Goal: Register for event/course: Sign up to attend an event or enroll in a course

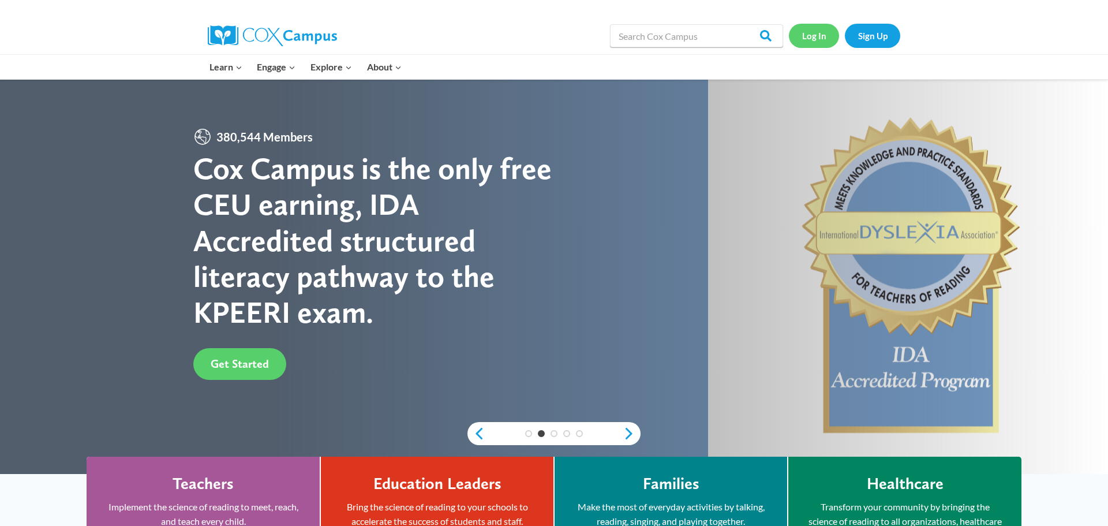
click at [812, 33] on link "Log In" at bounding box center [814, 36] width 50 height 24
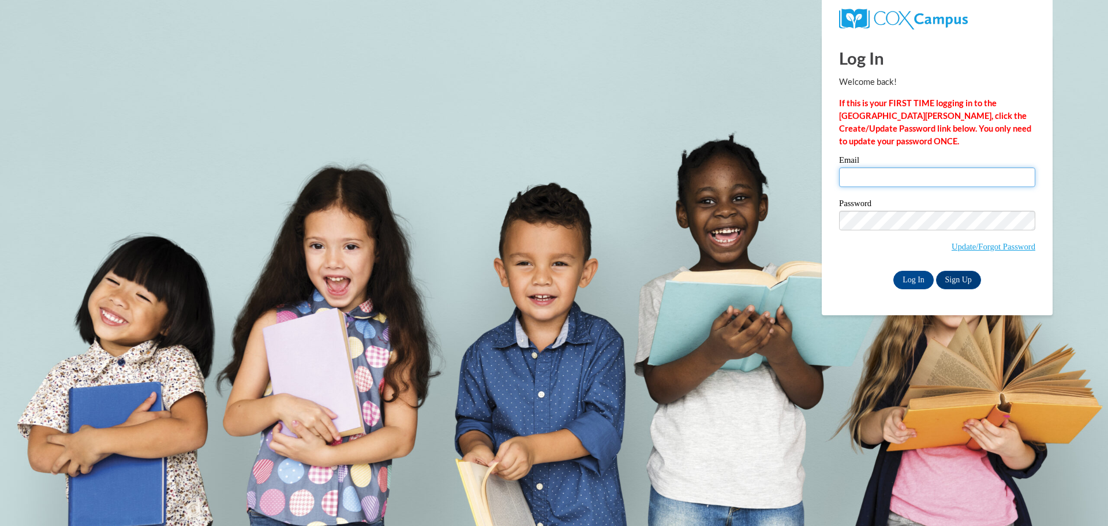
click at [953, 182] on input "Email" at bounding box center [937, 177] width 196 height 20
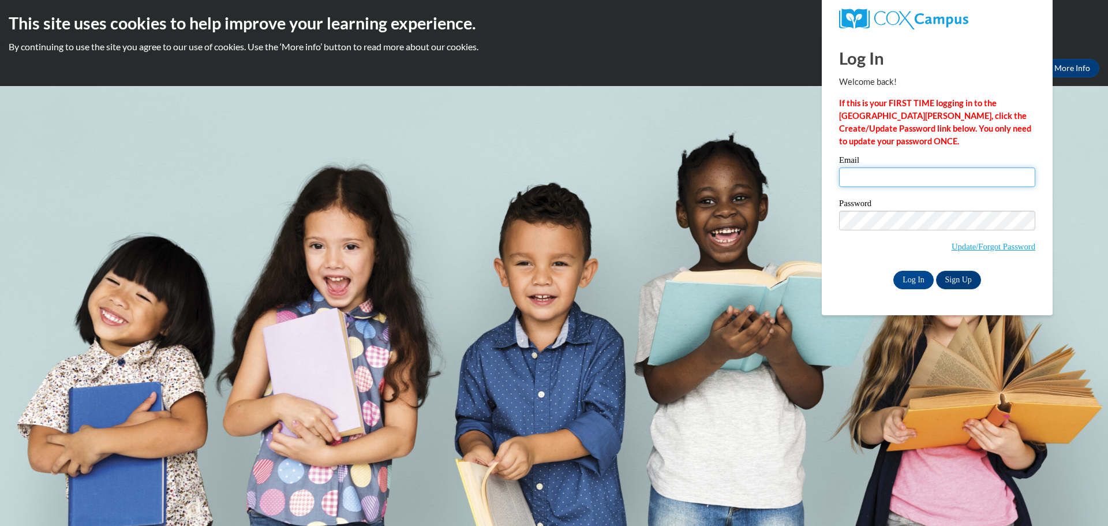
type input "swescott@misd.k12.wi.us"
click at [912, 283] on input "Log In" at bounding box center [913, 280] width 40 height 18
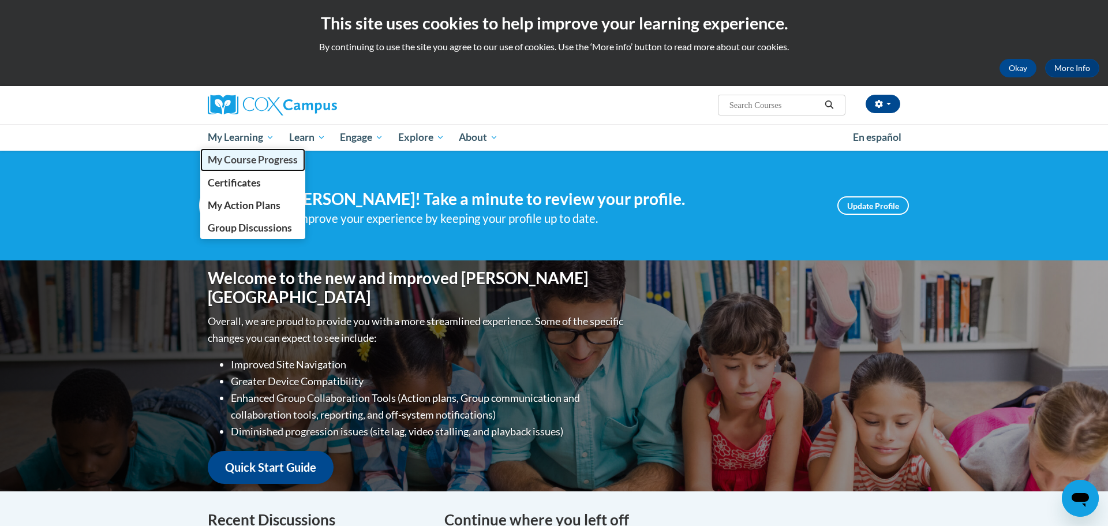
click at [247, 162] on span "My Course Progress" at bounding box center [253, 159] width 90 height 12
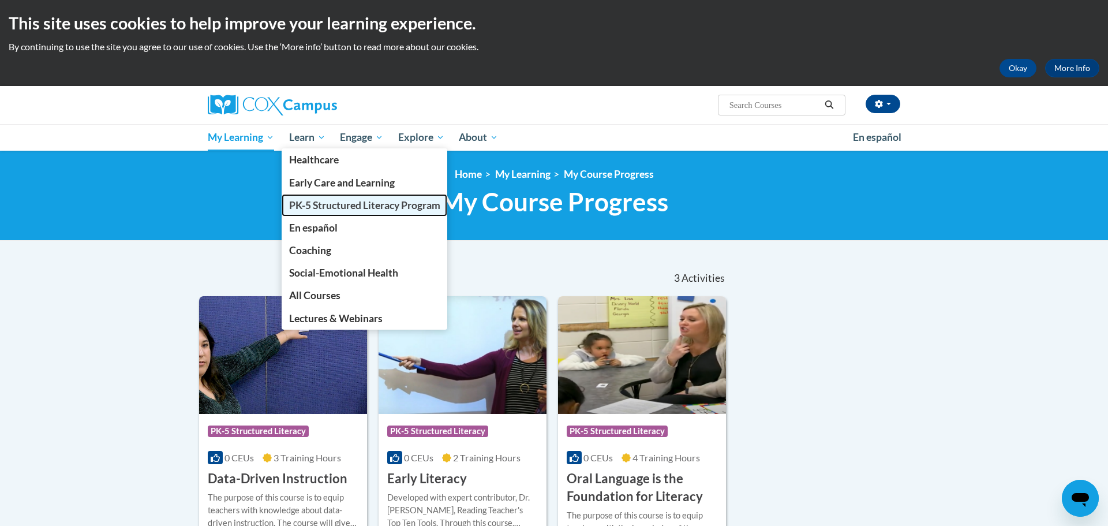
click at [339, 208] on span "PK-5 Structured Literacy Program" at bounding box center [364, 205] width 151 height 12
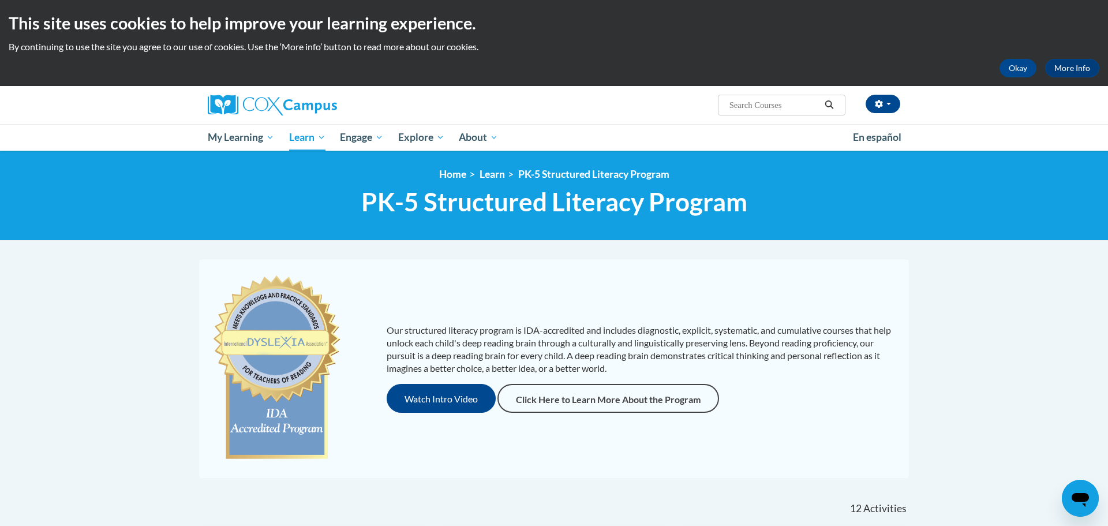
click at [763, 106] on input "Search..." at bounding box center [774, 105] width 92 height 14
type input "systematic and explicit learning"
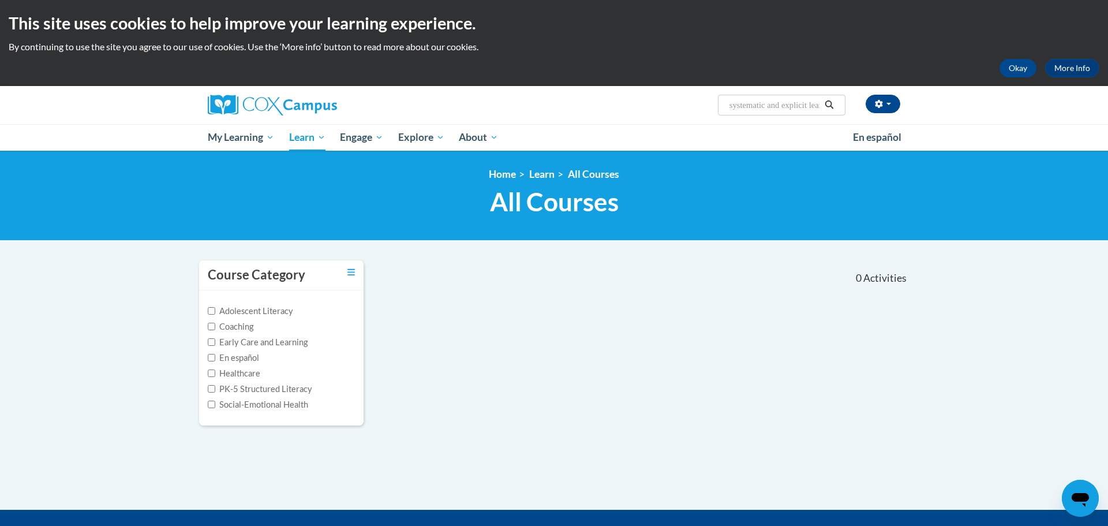
click at [814, 106] on input "systematic and explicit learning" at bounding box center [774, 105] width 92 height 14
type input "systematic and explicit phonicsintstructionlearning"
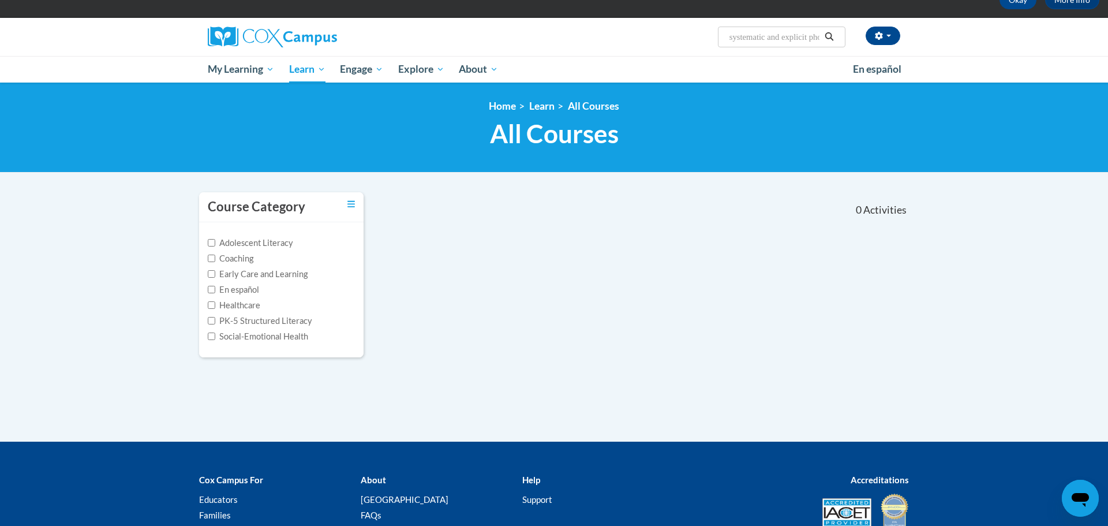
scroll to position [70, 0]
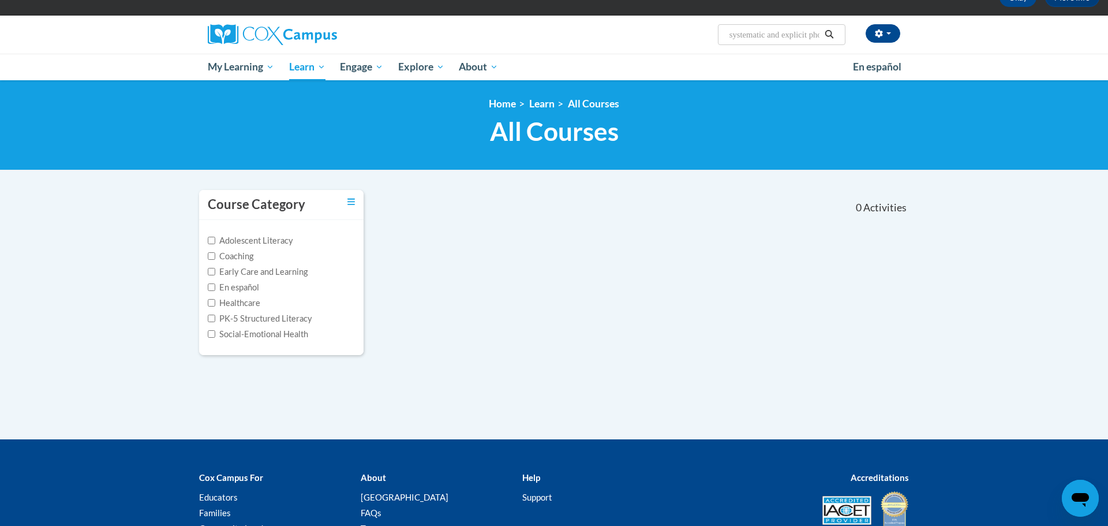
click at [778, 33] on input "systematic and explicit phonicsintstructionlearning" at bounding box center [774, 35] width 92 height 14
type input "systematic and explicit phonics instruction"
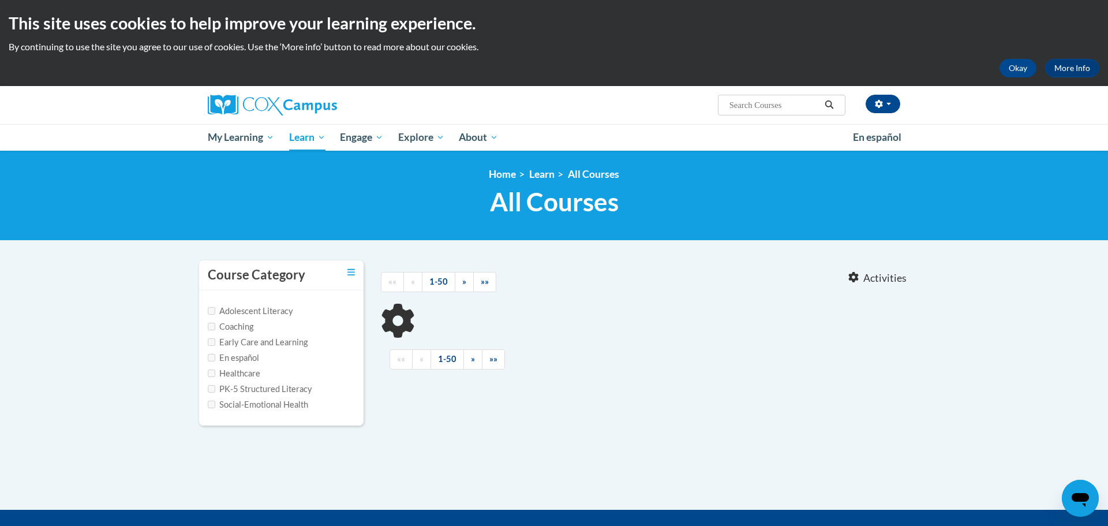
type input "systematic and explicit phonics instruction"
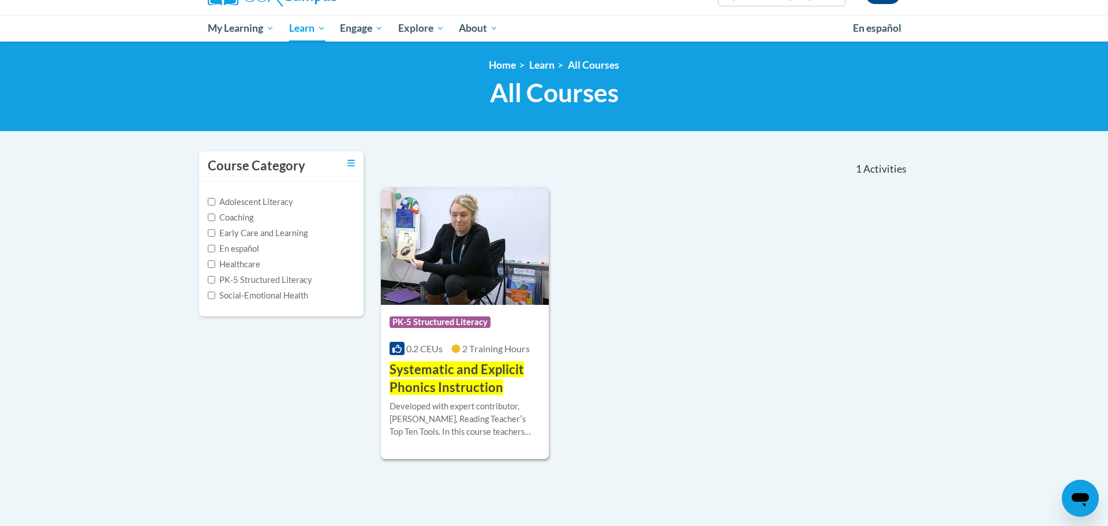
scroll to position [122, 0]
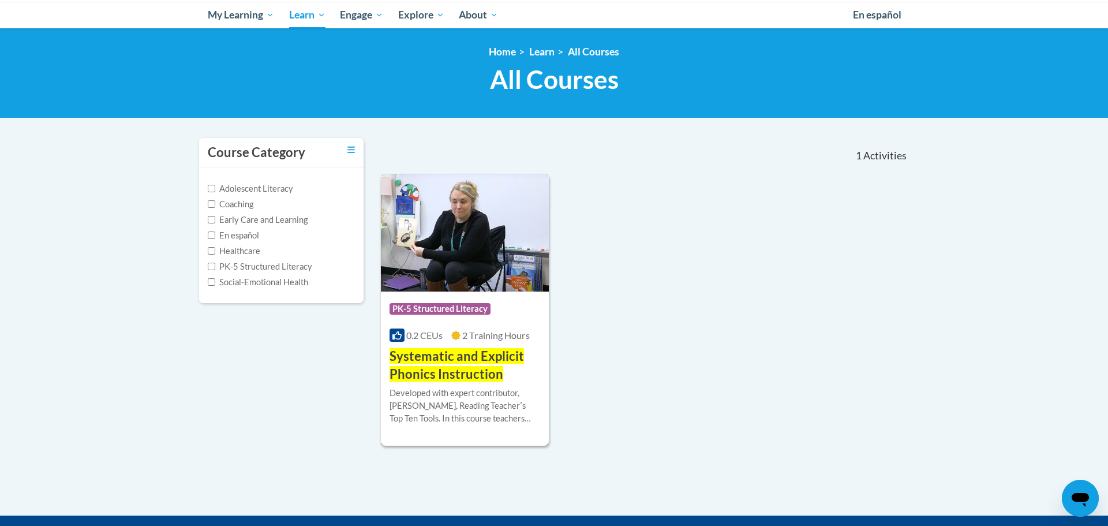
click at [451, 378] on span "Systematic and Explicit Phonics Instruction" at bounding box center [456, 364] width 134 height 33
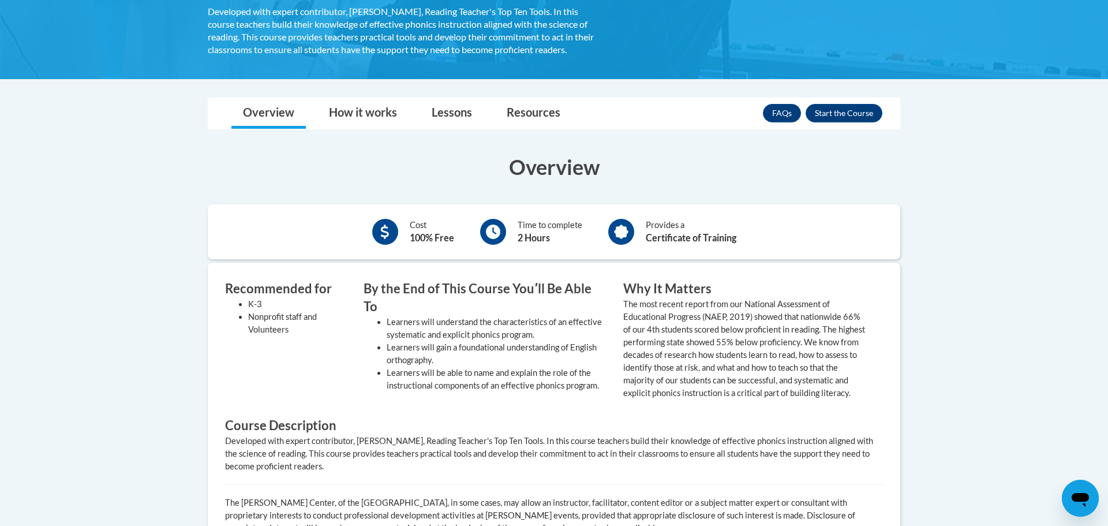
scroll to position [269, 0]
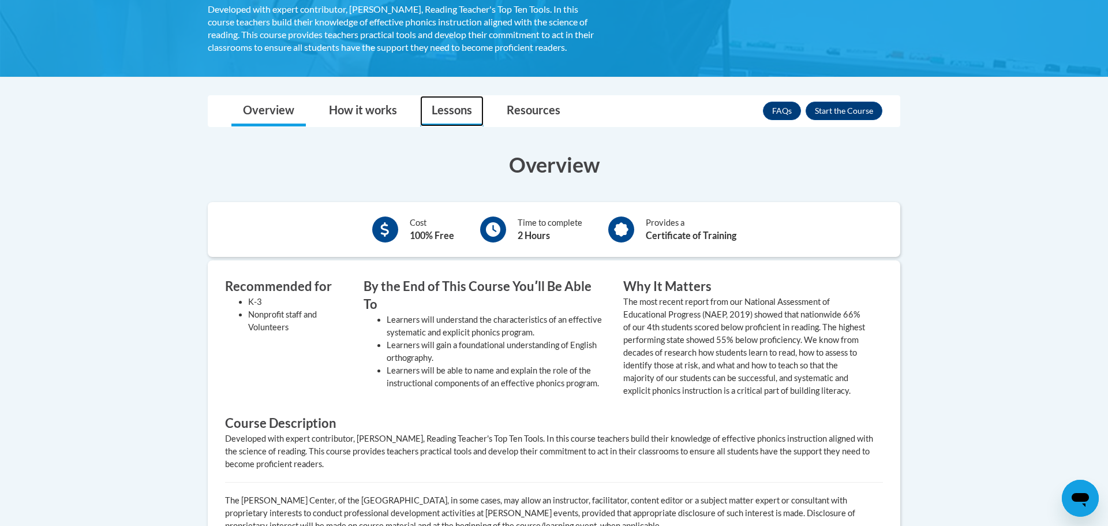
click at [461, 107] on link "Lessons" at bounding box center [451, 111] width 63 height 31
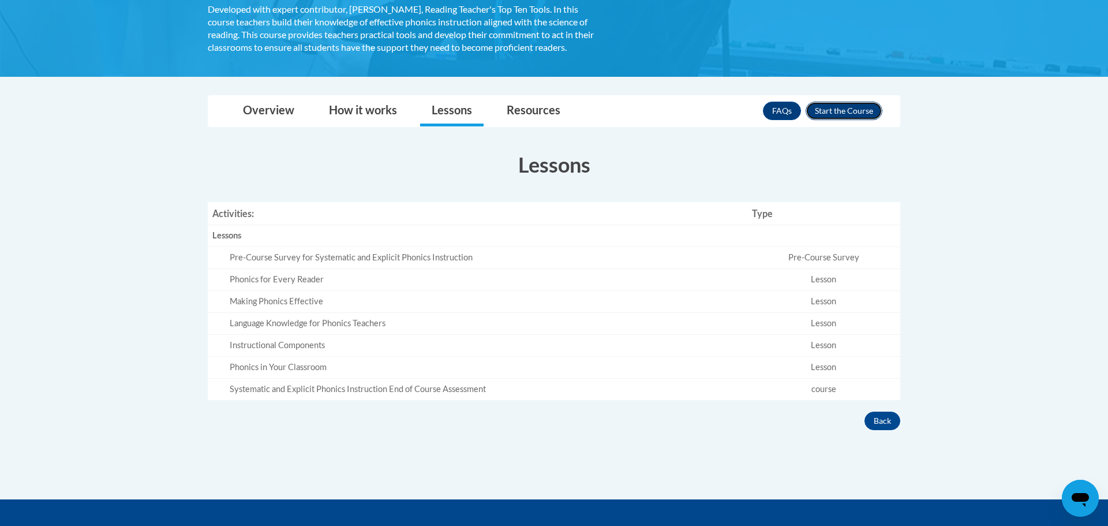
click at [858, 110] on button "Enroll" at bounding box center [843, 111] width 77 height 18
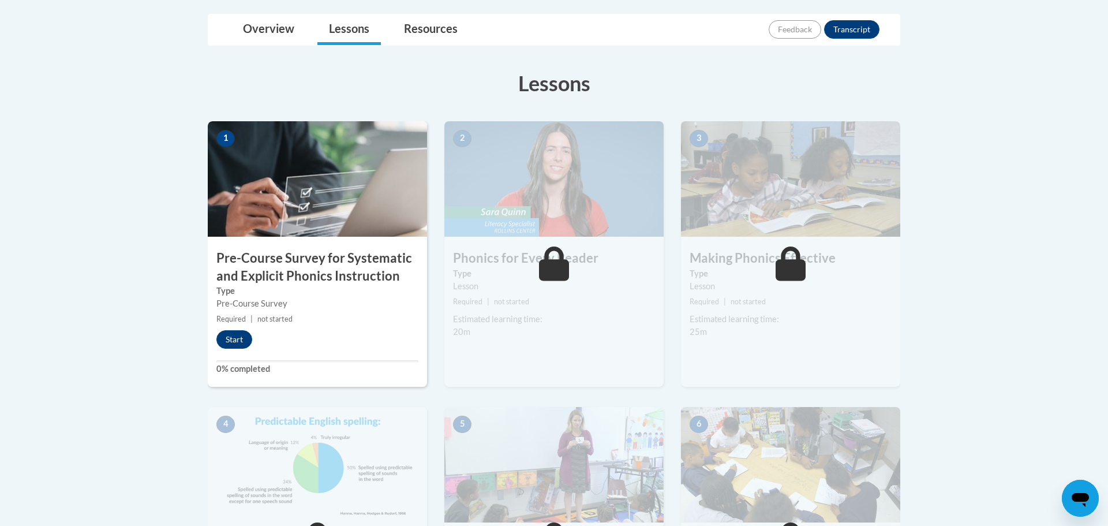
scroll to position [268, 0]
click at [235, 337] on button "Start" at bounding box center [234, 338] width 36 height 18
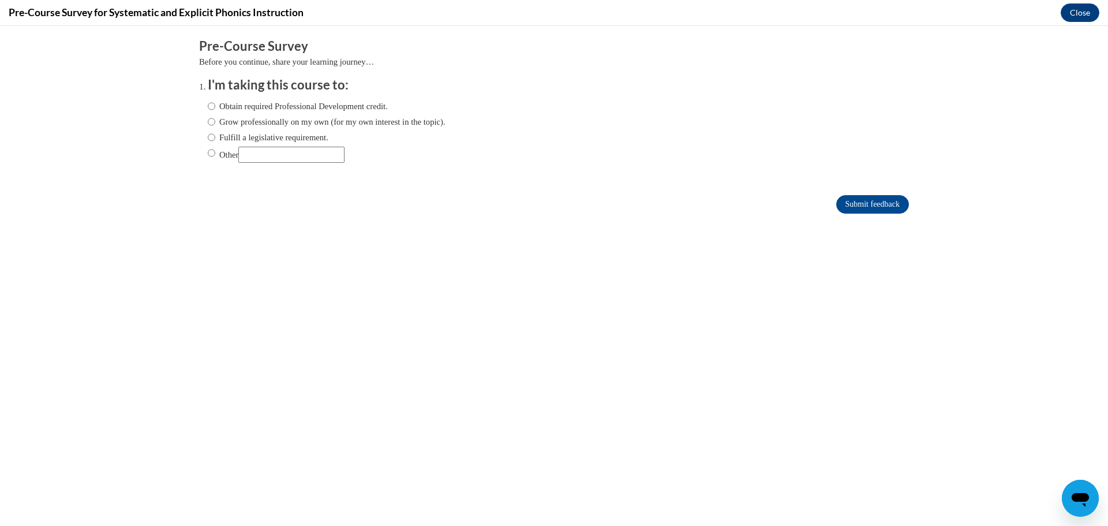
scroll to position [0, 0]
click at [209, 136] on input "Fulfill a legislative requirement." at bounding box center [212, 137] width 8 height 13
radio input "true"
click at [868, 209] on input "Submit feedback" at bounding box center [872, 204] width 73 height 18
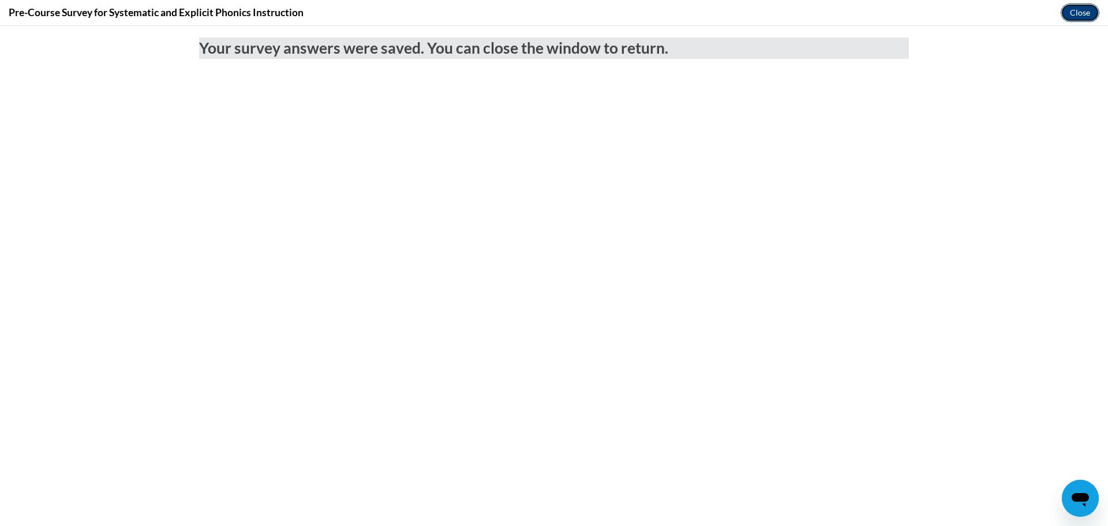
click at [1080, 9] on button "Close" at bounding box center [1079, 12] width 39 height 18
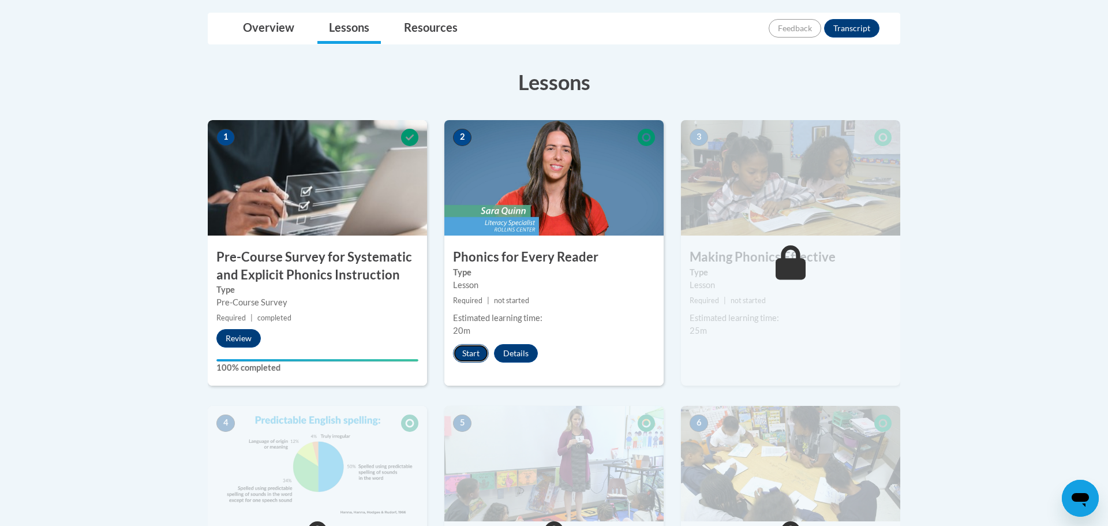
click at [468, 356] on button "Start" at bounding box center [471, 353] width 36 height 18
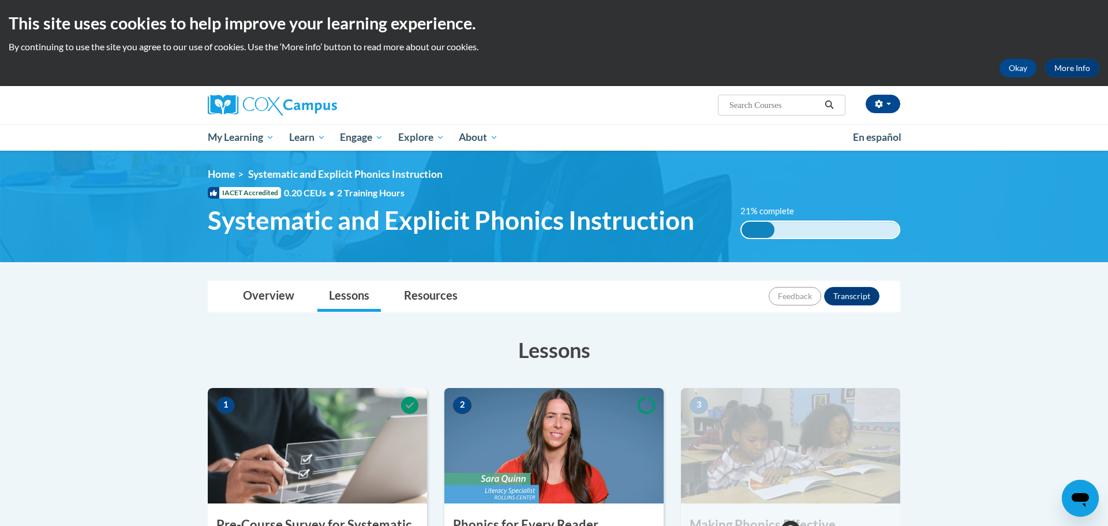
scroll to position [200, 0]
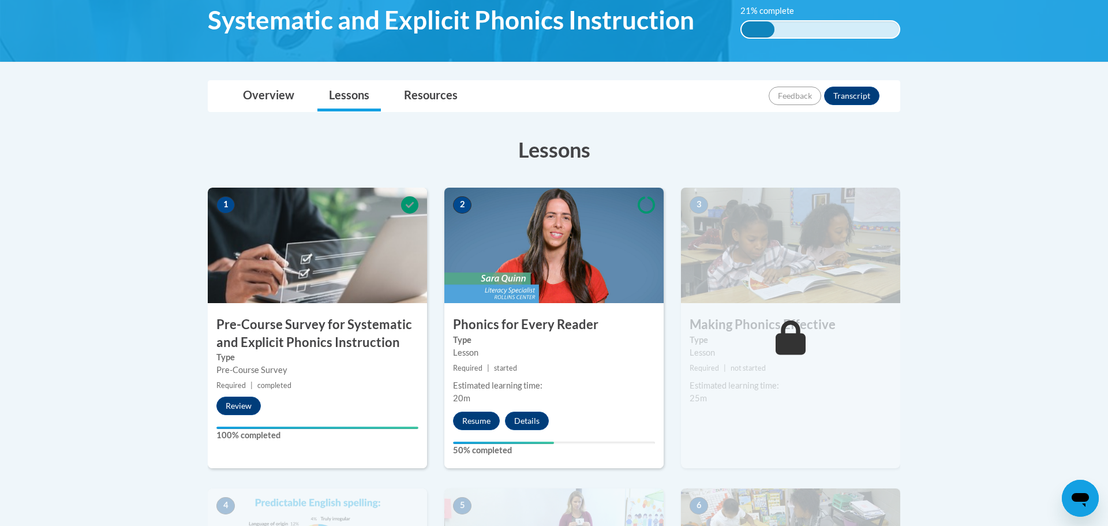
click at [510, 276] on img at bounding box center [553, 245] width 219 height 115
click at [480, 413] on button "Resume" at bounding box center [476, 420] width 47 height 18
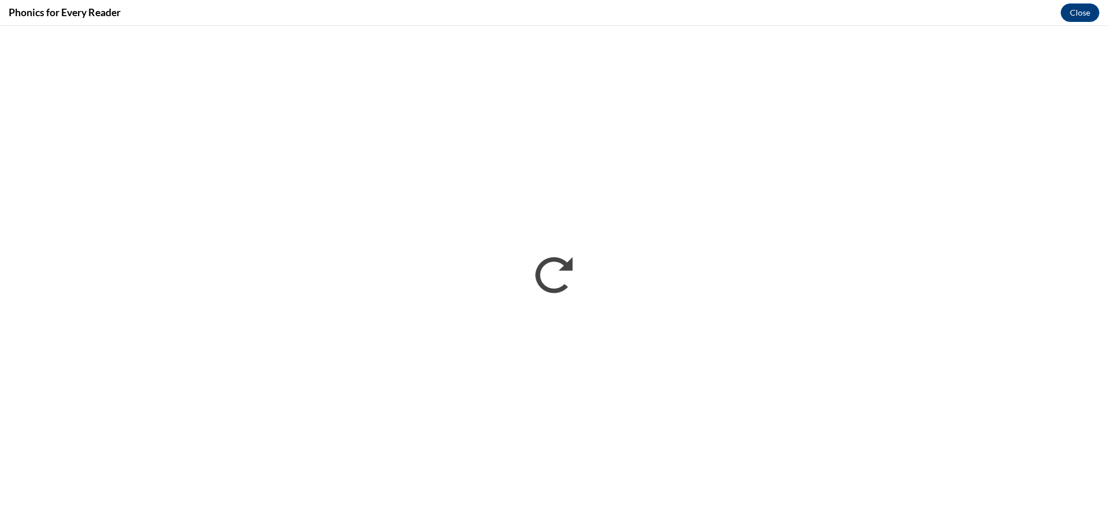
scroll to position [0, 0]
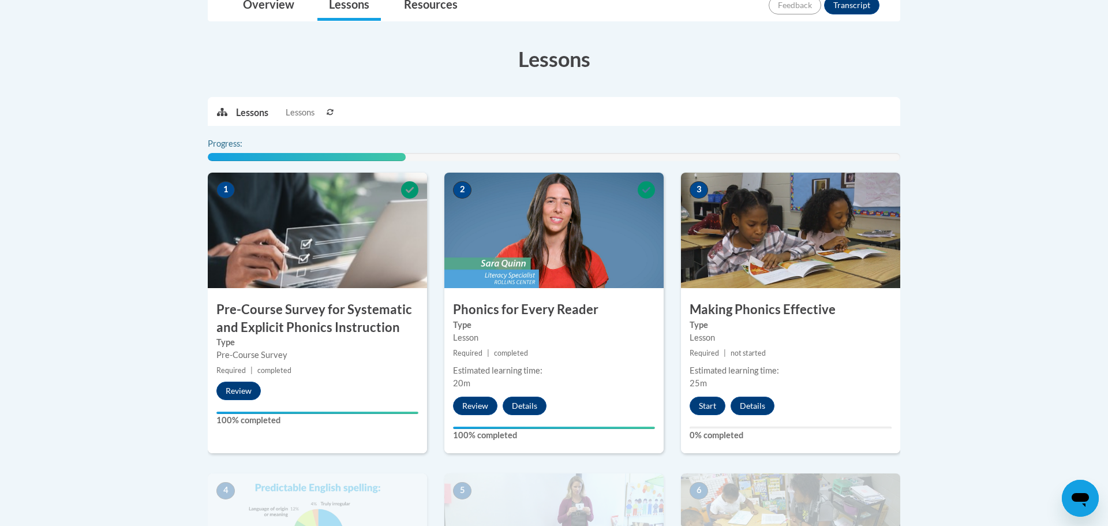
scroll to position [344, 0]
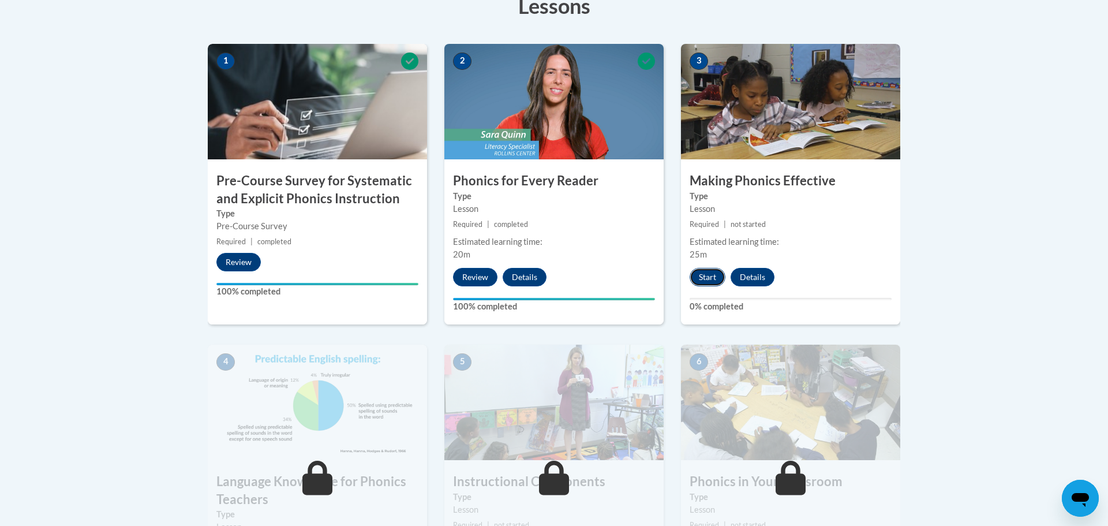
click at [706, 276] on button "Start" at bounding box center [707, 277] width 36 height 18
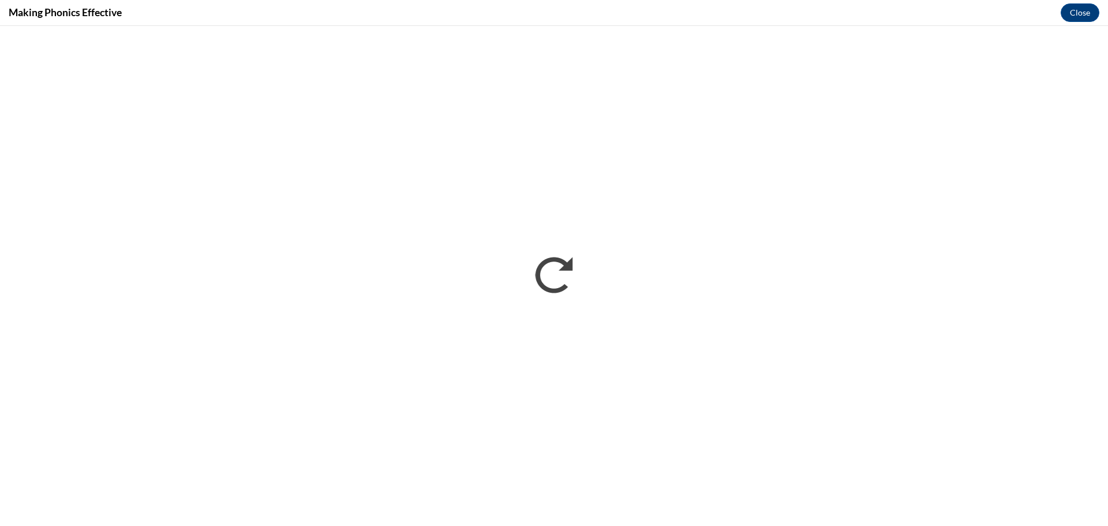
scroll to position [0, 0]
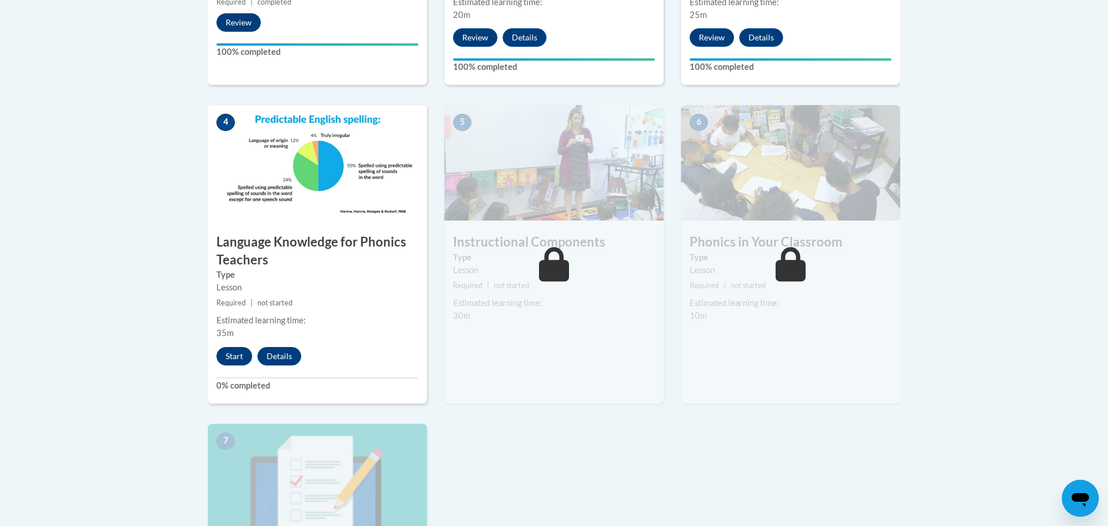
scroll to position [584, 0]
click at [231, 361] on button "Start" at bounding box center [234, 355] width 36 height 18
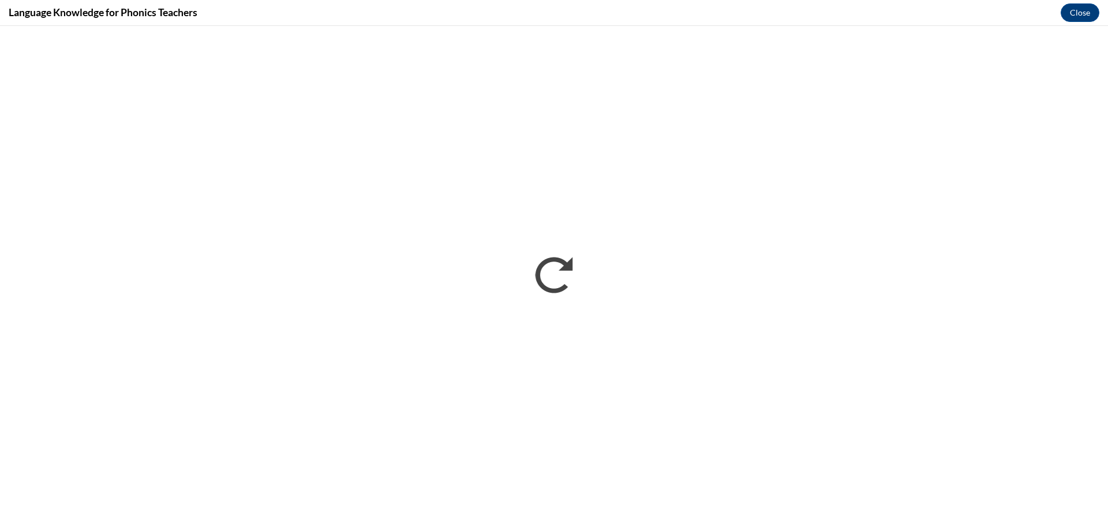
scroll to position [0, 0]
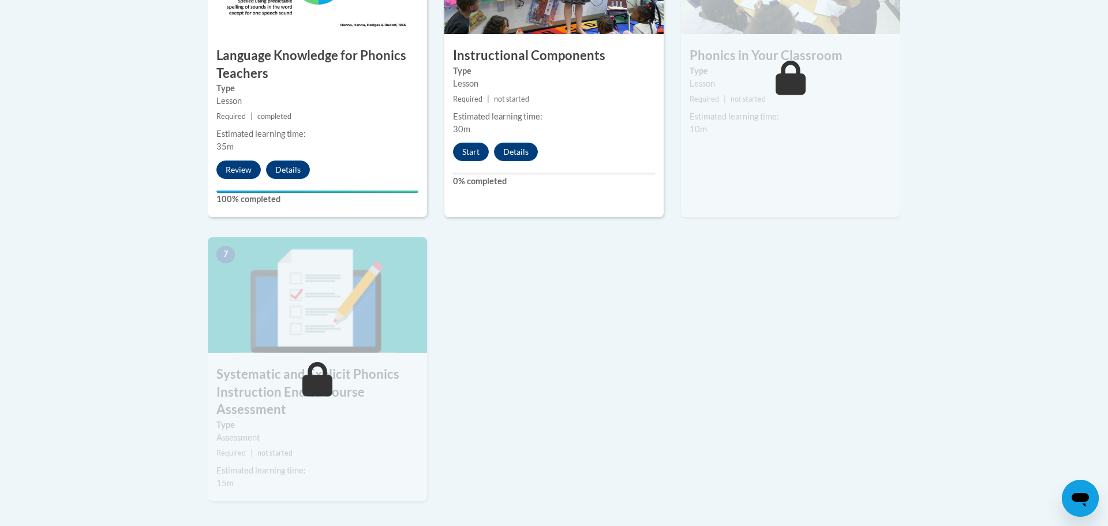
scroll to position [807, 0]
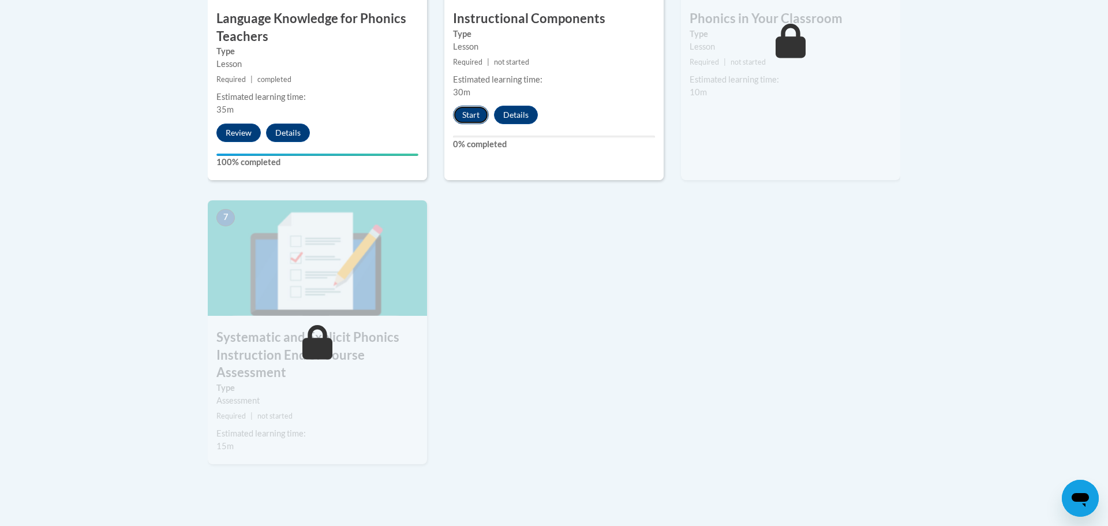
click at [477, 115] on button "Start" at bounding box center [471, 115] width 36 height 18
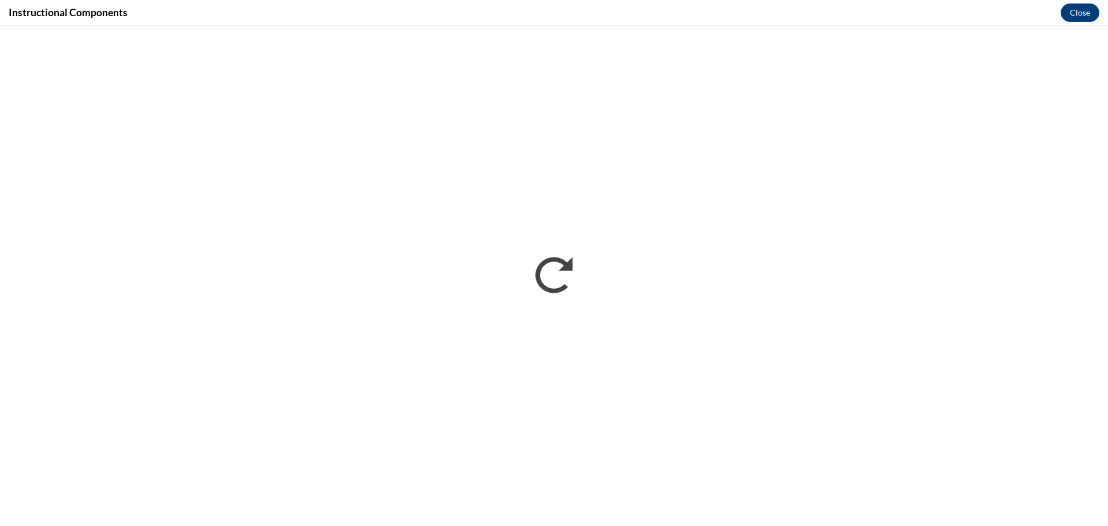
scroll to position [0, 0]
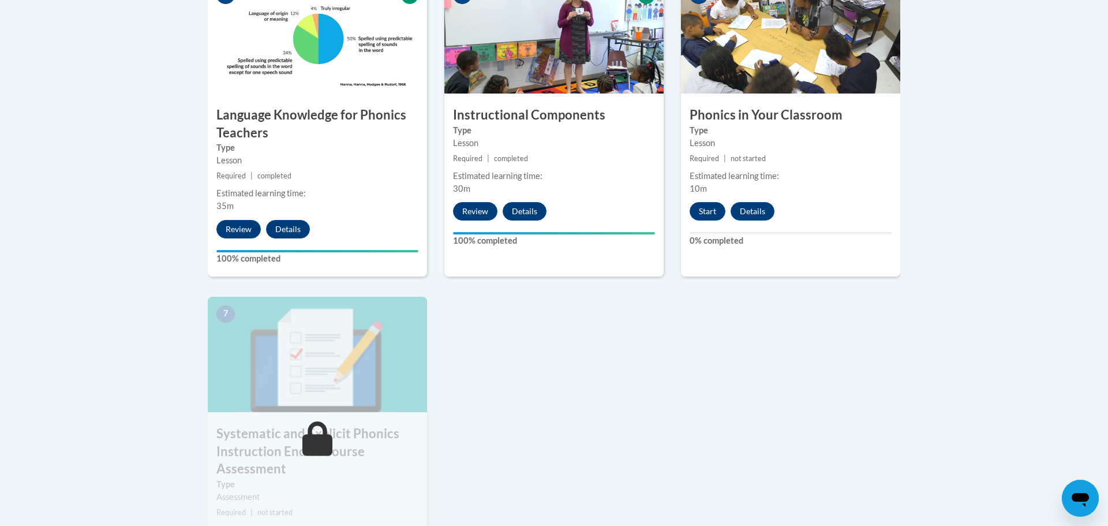
scroll to position [711, 0]
click at [706, 208] on button "Start" at bounding box center [707, 210] width 36 height 18
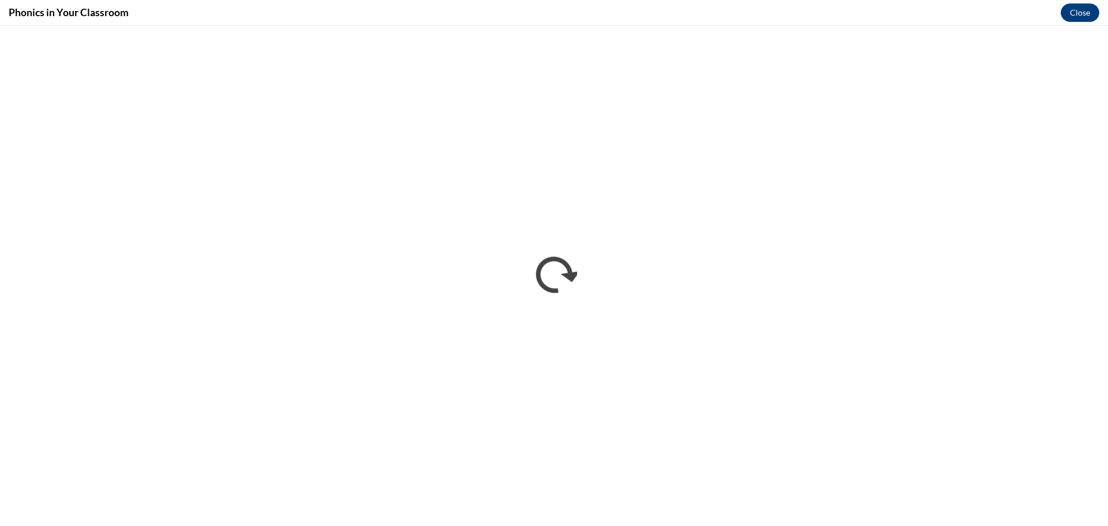
scroll to position [0, 0]
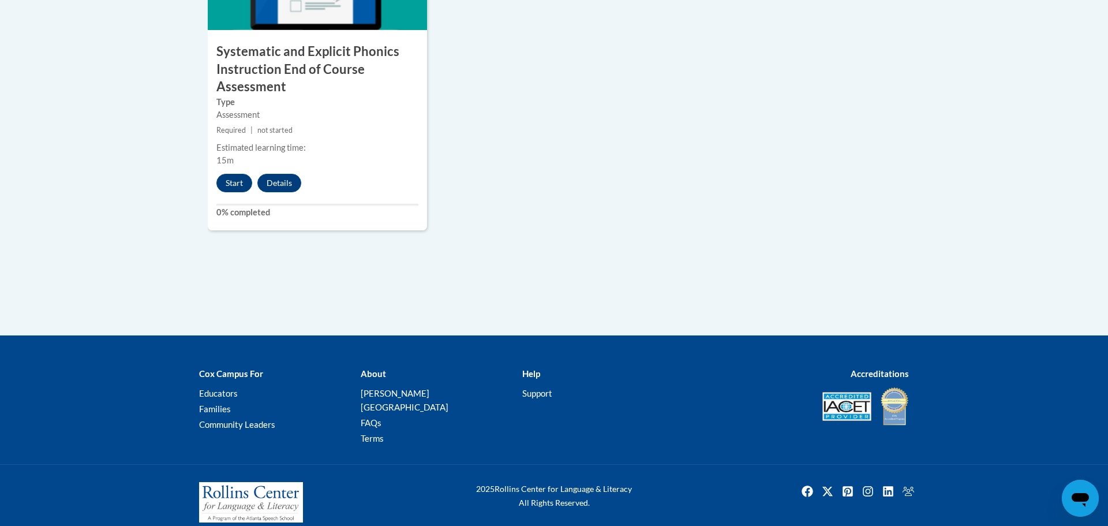
scroll to position [1090, 0]
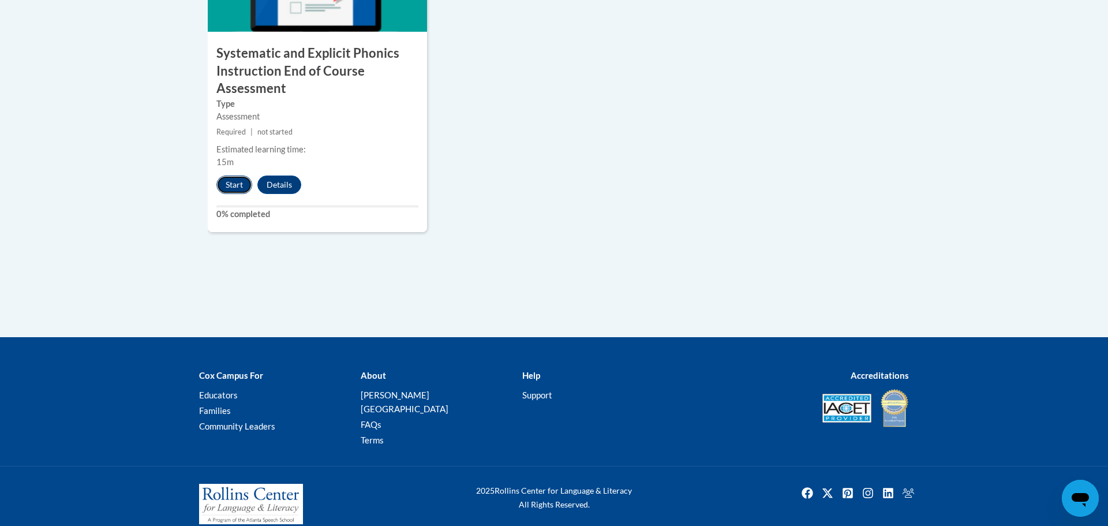
click at [222, 186] on button "Start" at bounding box center [234, 184] width 36 height 18
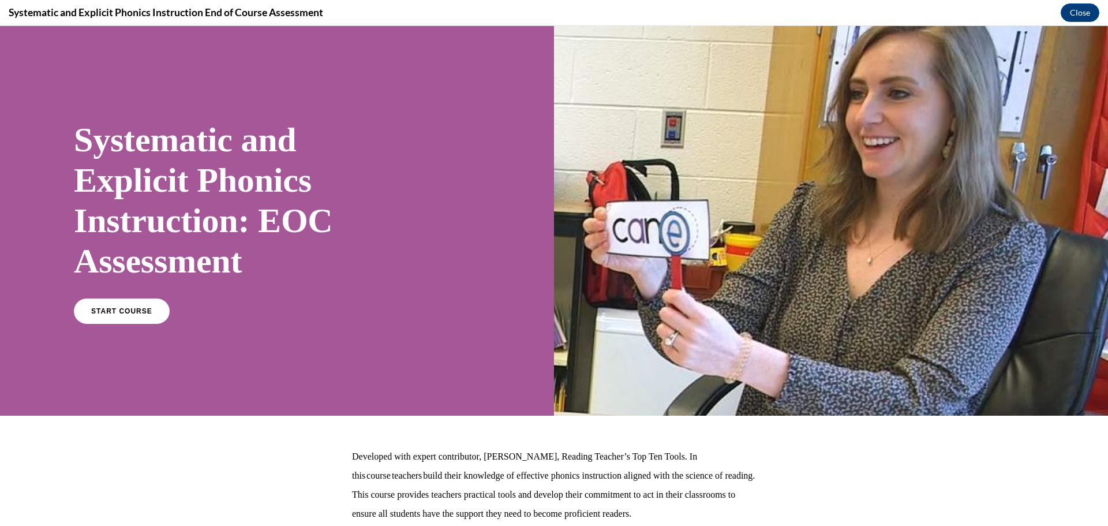
scroll to position [0, 0]
click at [123, 320] on link "START COURSE" at bounding box center [122, 311] width 100 height 27
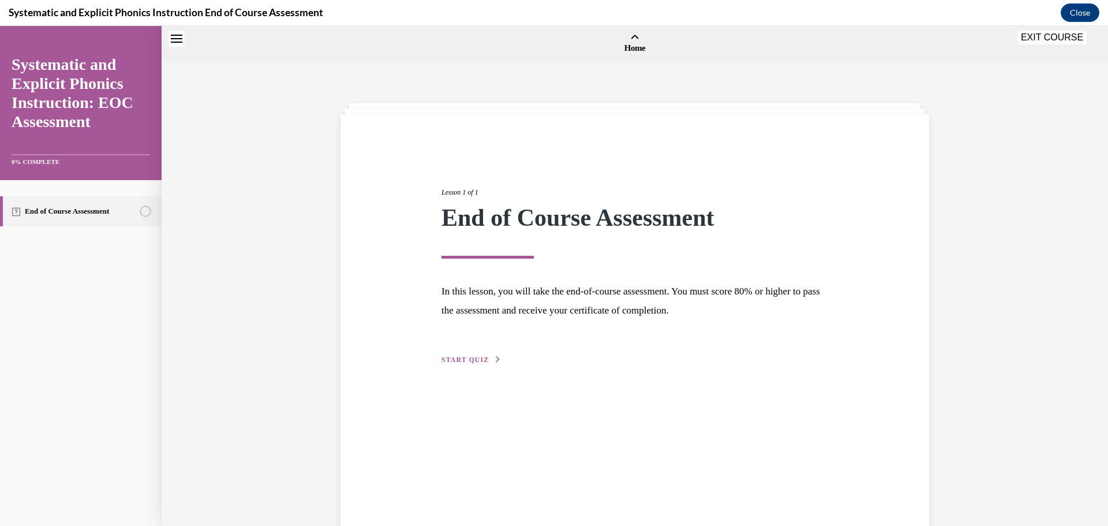
scroll to position [36, 0]
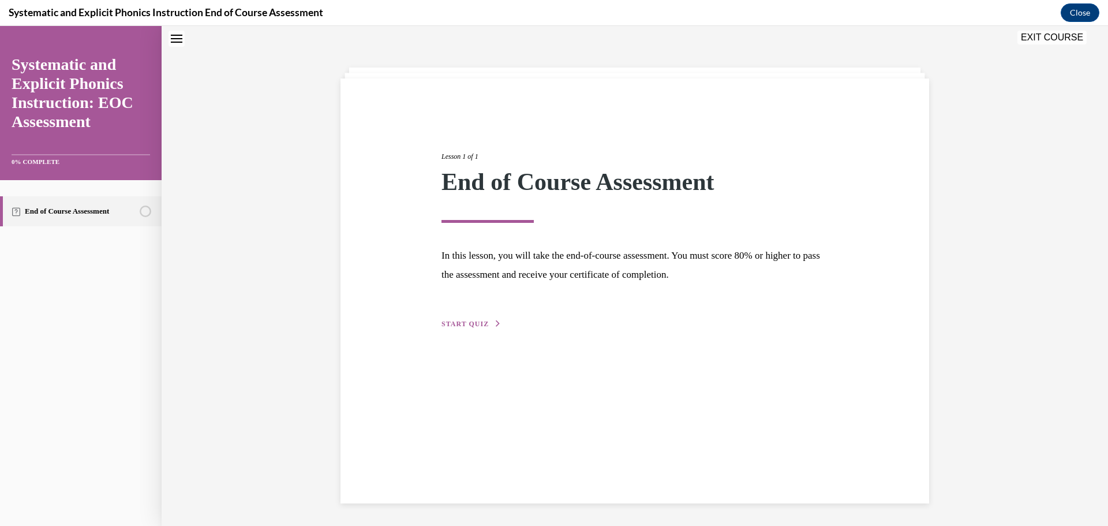
click at [470, 324] on span "START QUIZ" at bounding box center [464, 324] width 47 height 8
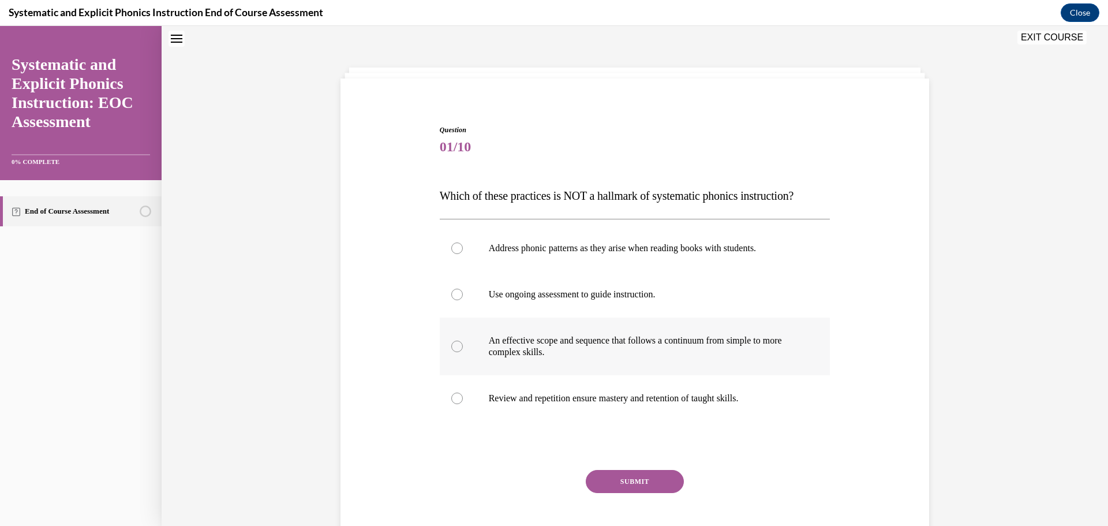
click at [455, 347] on div at bounding box center [457, 346] width 12 height 12
click at [625, 482] on button "SUBMIT" at bounding box center [635, 481] width 98 height 23
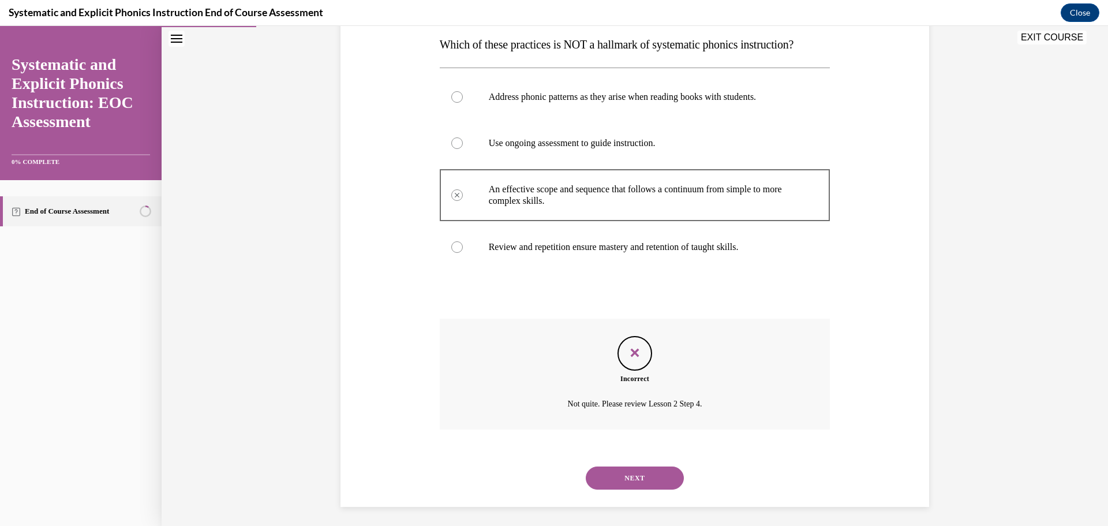
scroll to position [191, 0]
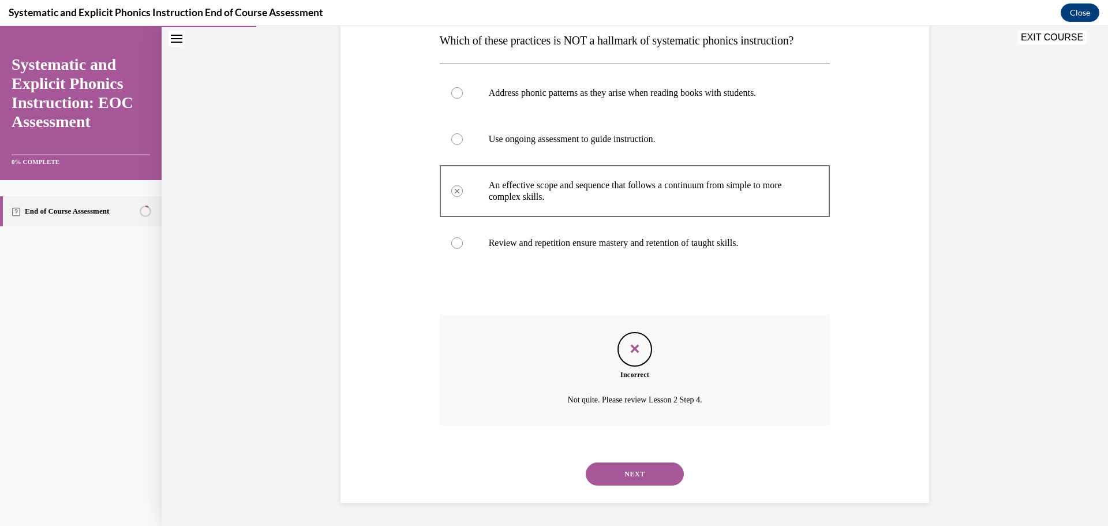
click at [623, 467] on button "NEXT" at bounding box center [635, 473] width 98 height 23
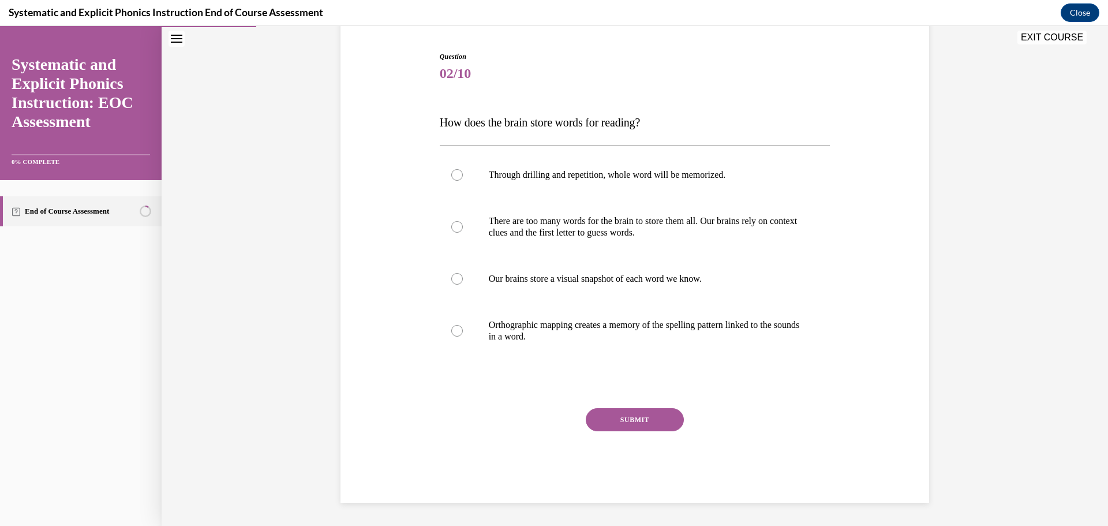
scroll to position [109, 0]
click at [457, 277] on div at bounding box center [457, 279] width 12 height 12
click at [456, 329] on div at bounding box center [457, 331] width 12 height 12
click at [664, 422] on button "SUBMIT" at bounding box center [635, 419] width 98 height 23
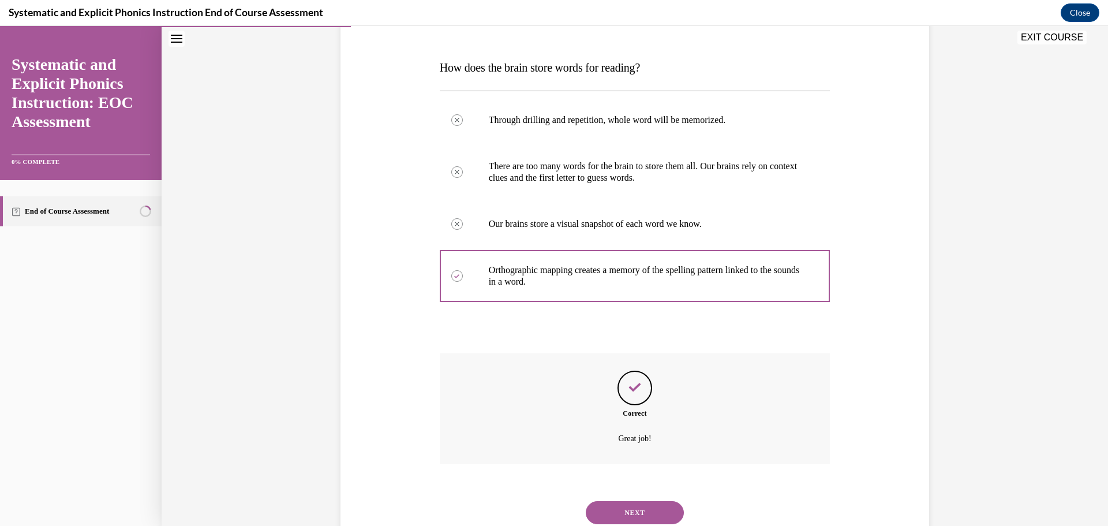
scroll to position [203, 0]
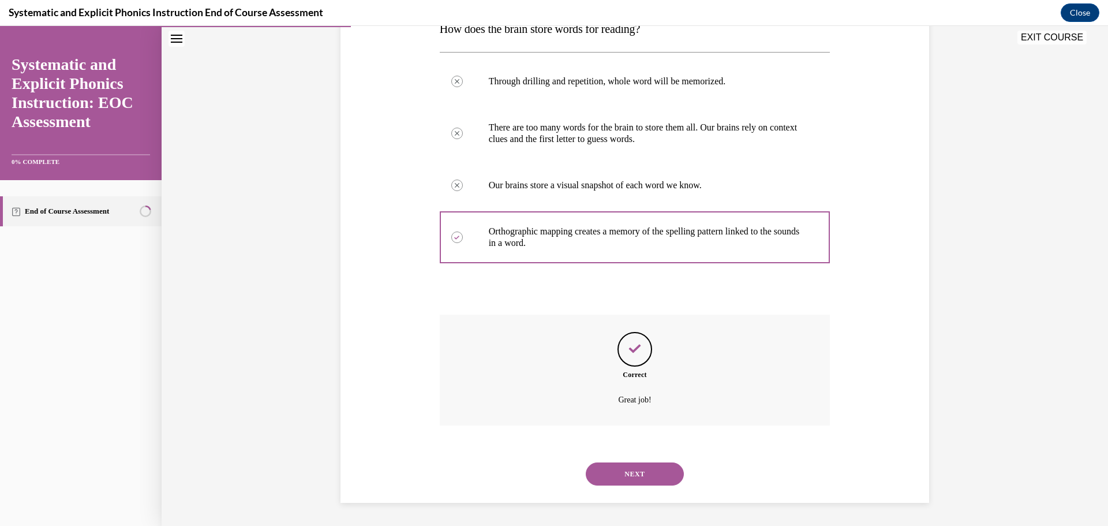
click at [624, 479] on button "NEXT" at bounding box center [635, 473] width 98 height 23
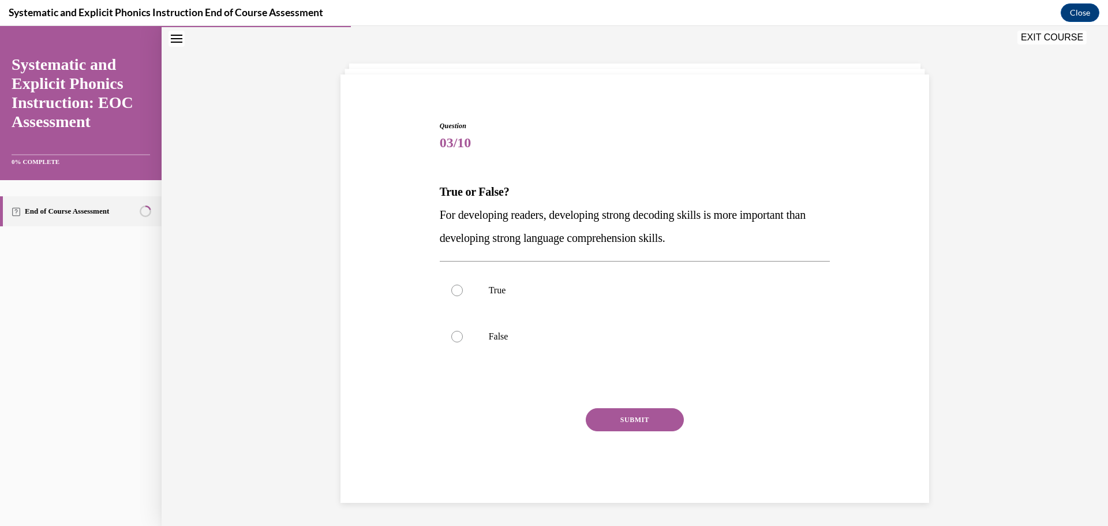
scroll to position [40, 0]
click at [452, 334] on div at bounding box center [457, 337] width 12 height 12
click at [657, 412] on button "SUBMIT" at bounding box center [635, 419] width 98 height 23
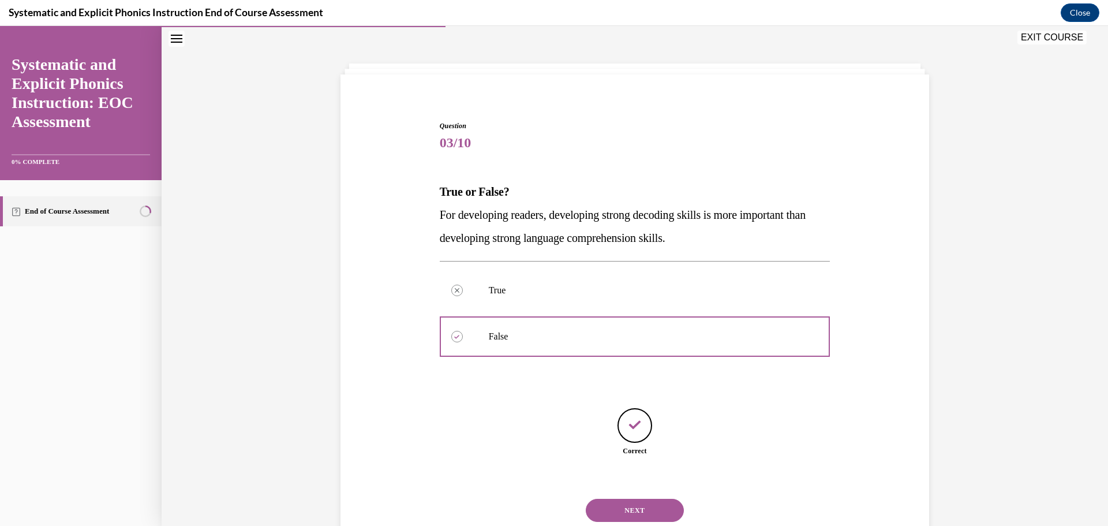
scroll to position [76, 0]
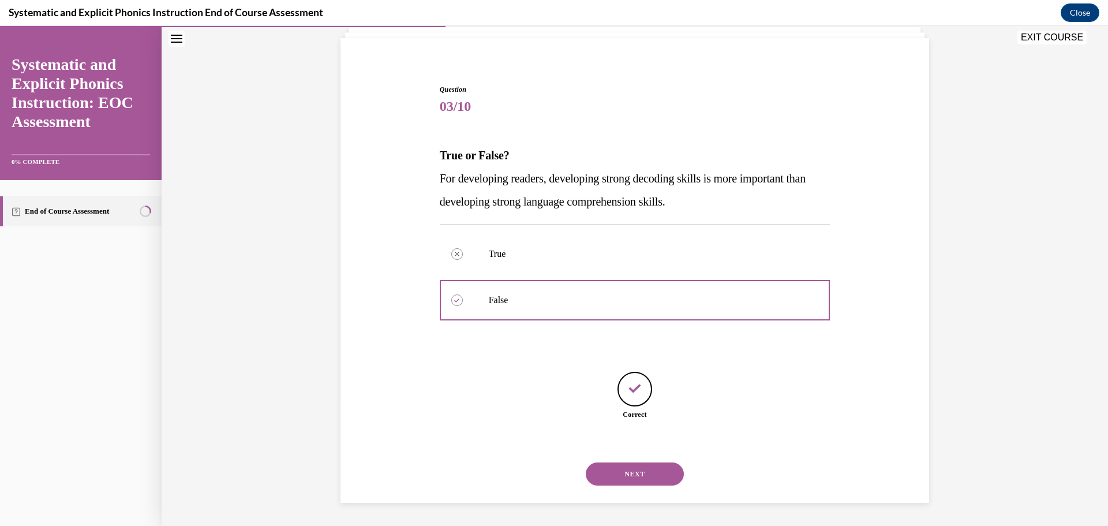
click at [628, 481] on button "NEXT" at bounding box center [635, 473] width 98 height 23
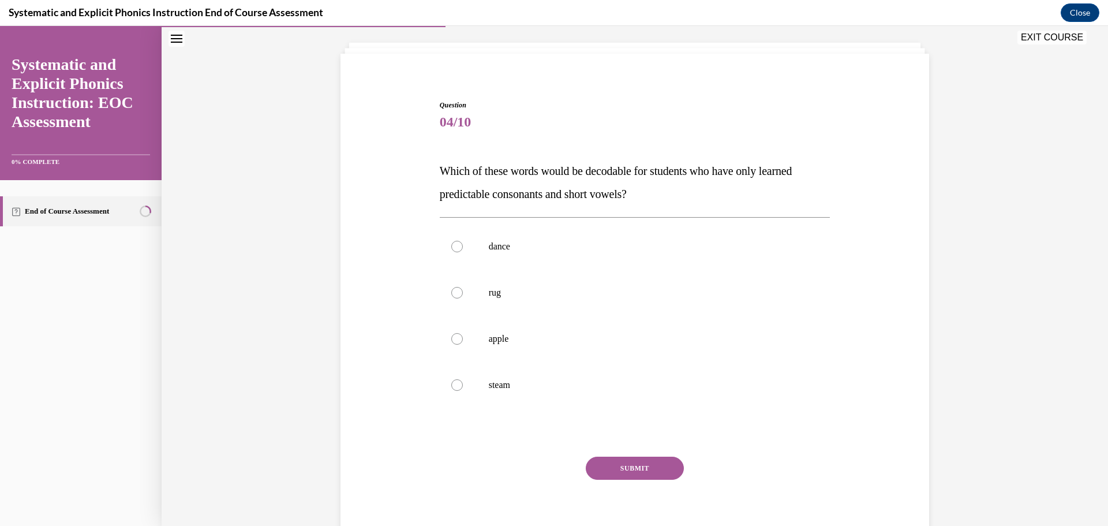
scroll to position [64, 0]
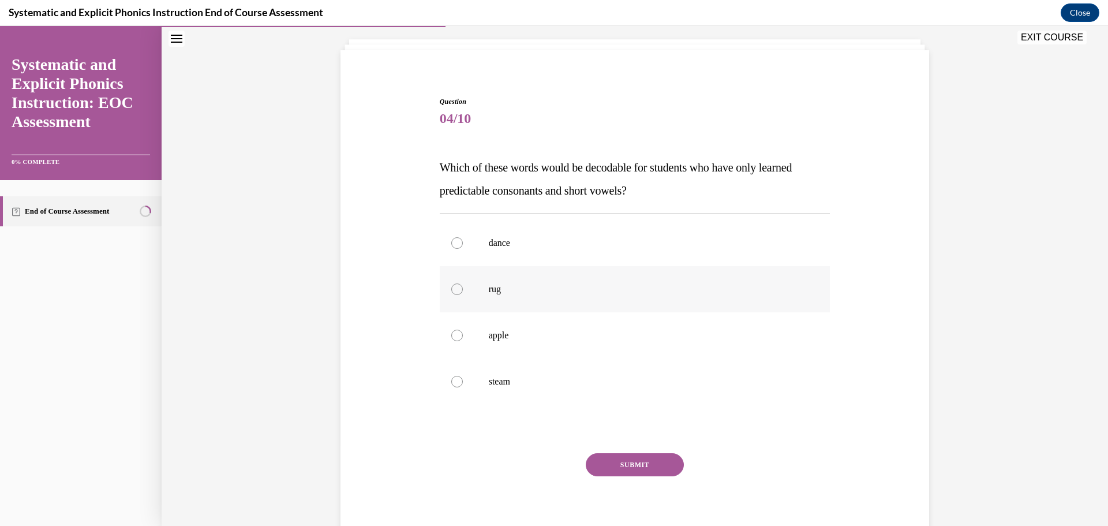
click at [455, 287] on div at bounding box center [457, 289] width 12 height 12
click at [646, 458] on button "SUBMIT" at bounding box center [635, 464] width 98 height 23
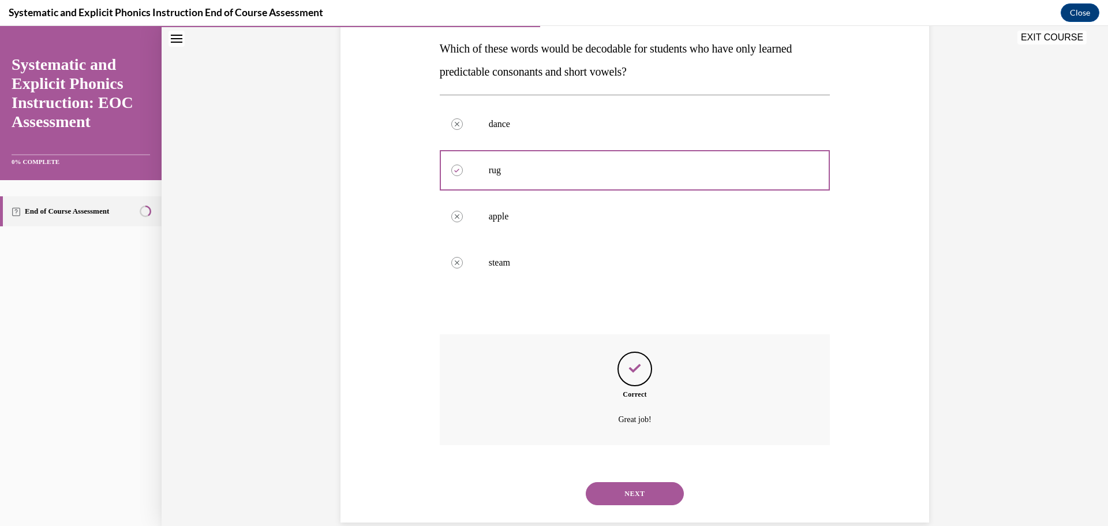
scroll to position [203, 0]
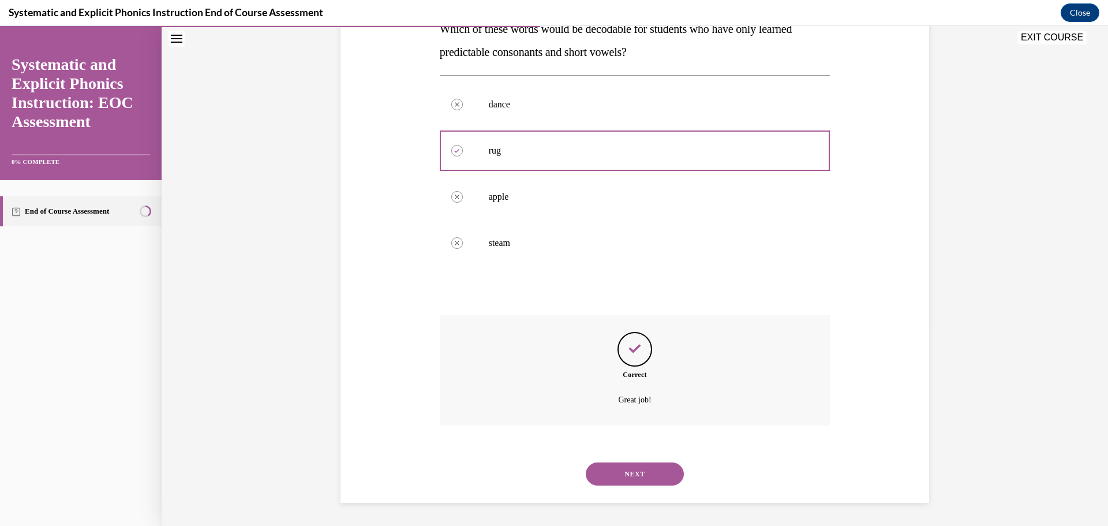
click at [628, 482] on button "NEXT" at bounding box center [635, 473] width 98 height 23
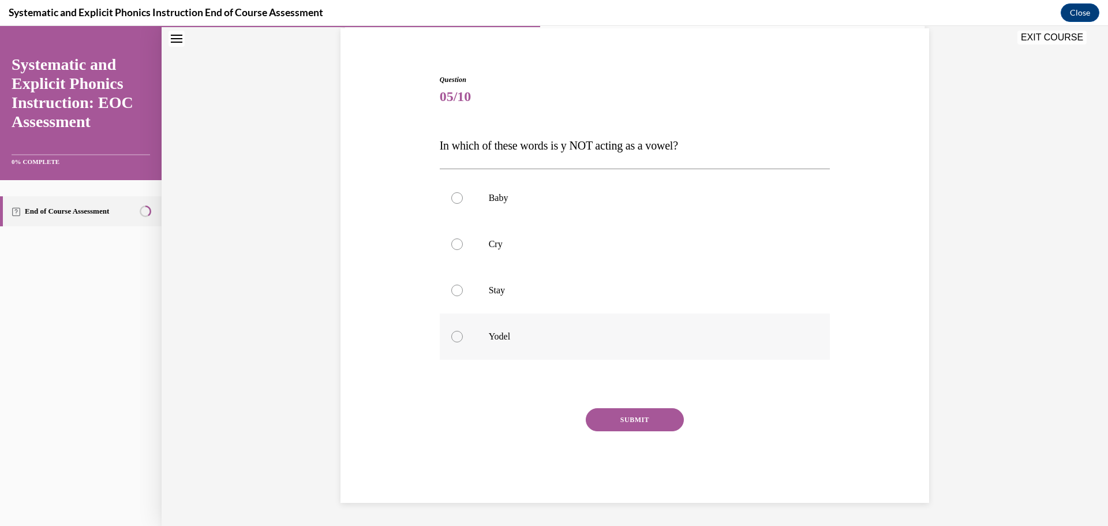
click at [456, 338] on div at bounding box center [457, 337] width 12 height 12
click at [651, 419] on button "SUBMIT" at bounding box center [635, 419] width 98 height 23
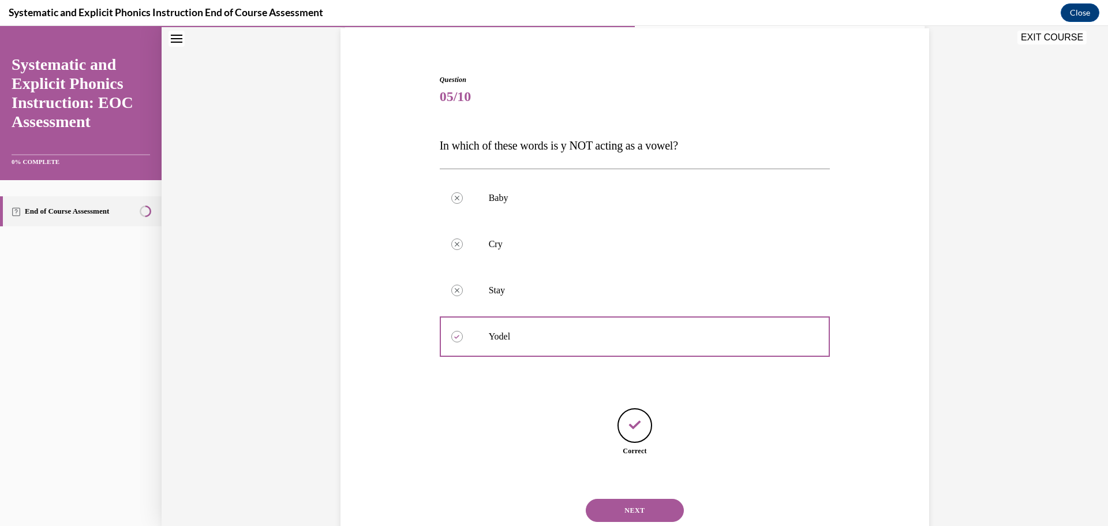
scroll to position [122, 0]
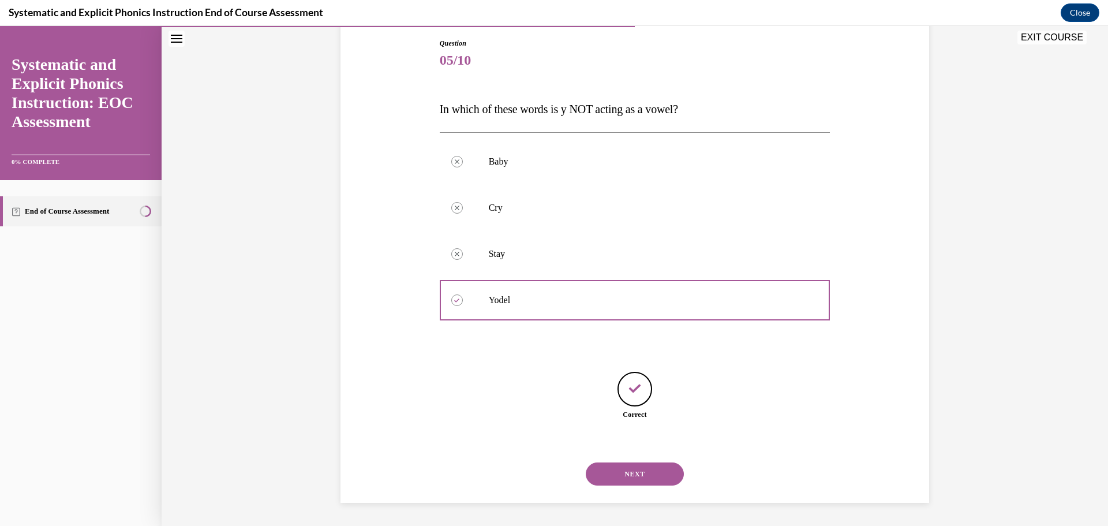
click at [638, 474] on button "NEXT" at bounding box center [635, 473] width 98 height 23
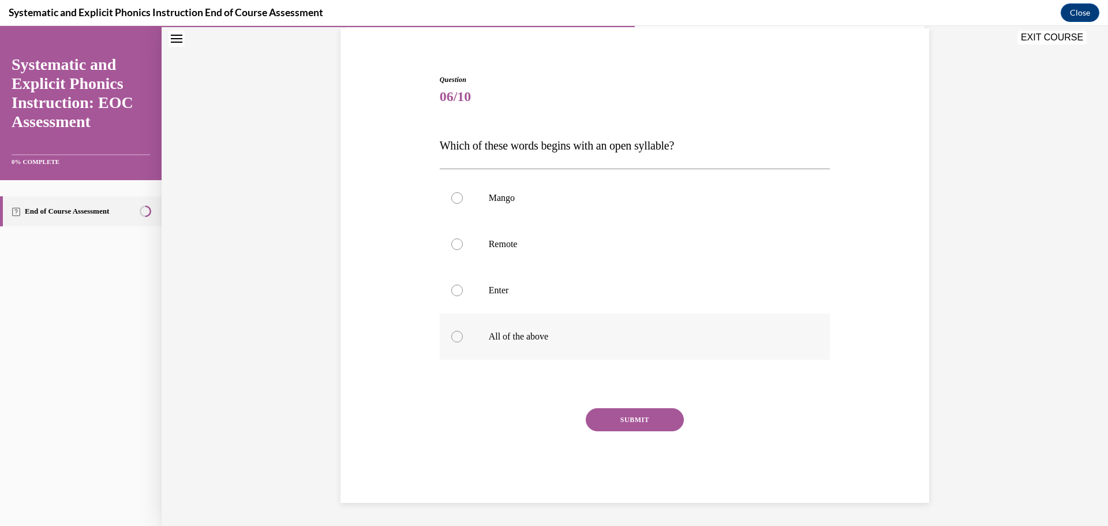
click at [456, 336] on div at bounding box center [457, 337] width 12 height 12
click at [681, 425] on button "SUBMIT" at bounding box center [635, 419] width 98 height 23
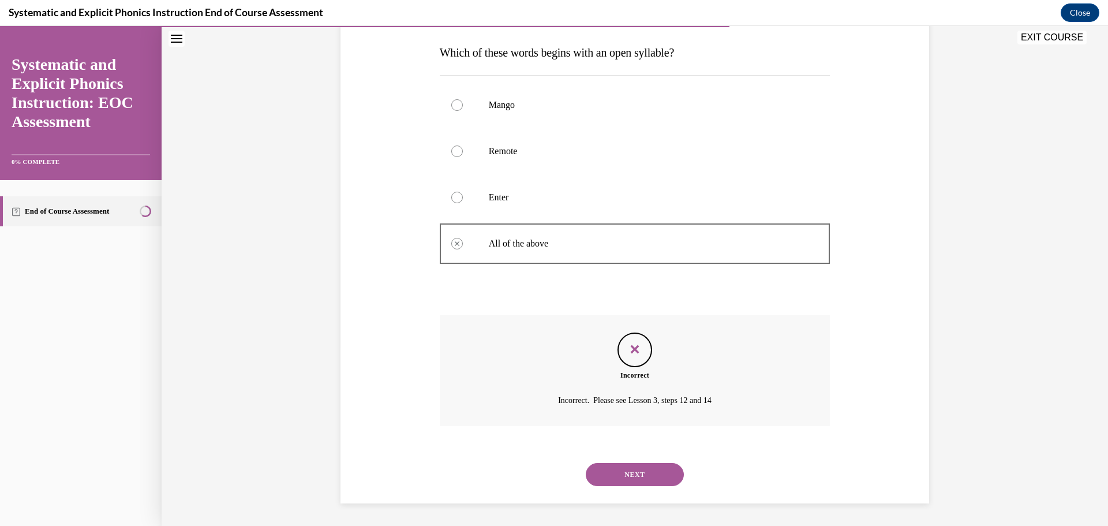
scroll to position [179, 0]
click at [635, 479] on button "NEXT" at bounding box center [635, 473] width 98 height 23
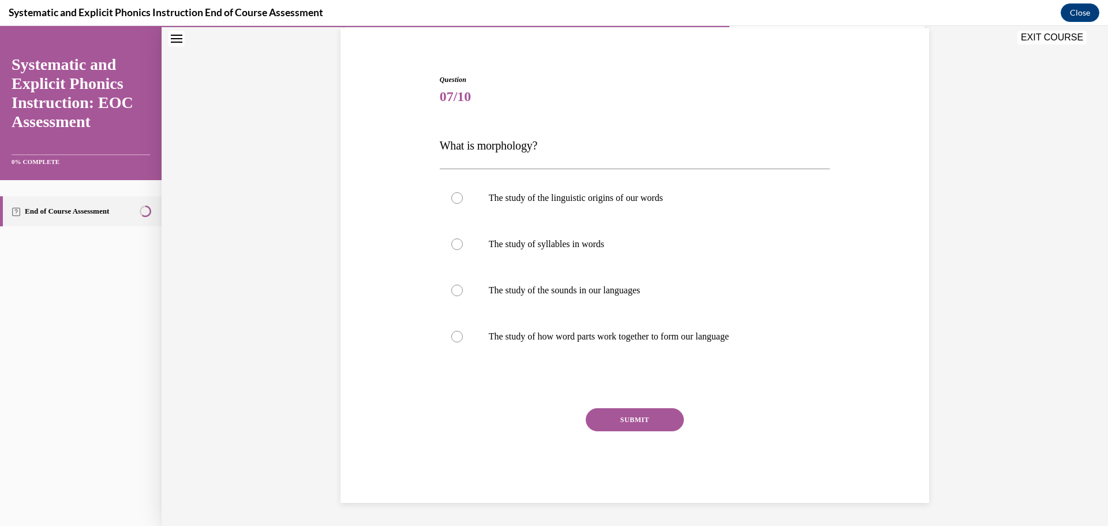
scroll to position [86, 0]
click at [455, 335] on div at bounding box center [457, 337] width 12 height 12
click at [654, 421] on button "SUBMIT" at bounding box center [635, 419] width 98 height 23
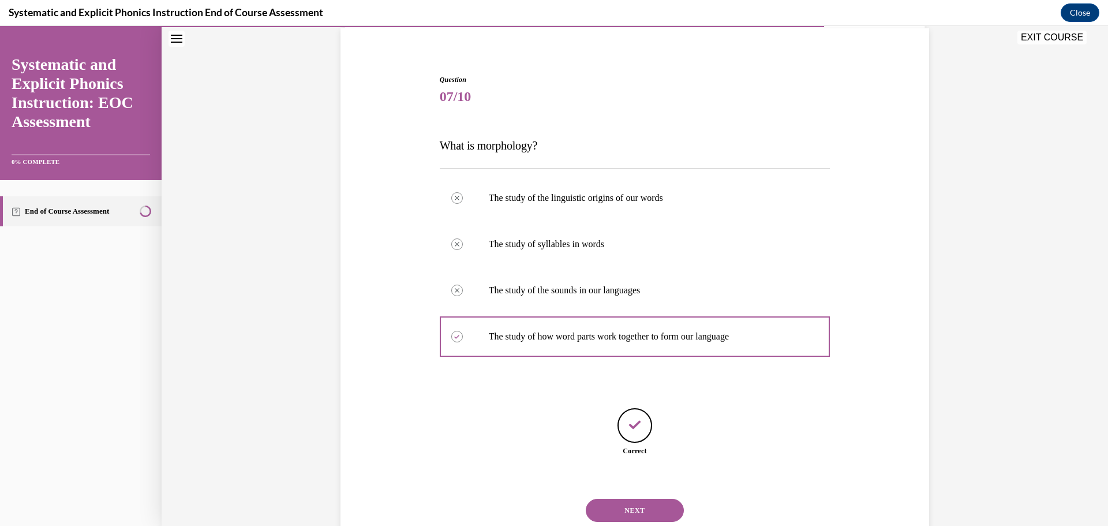
scroll to position [122, 0]
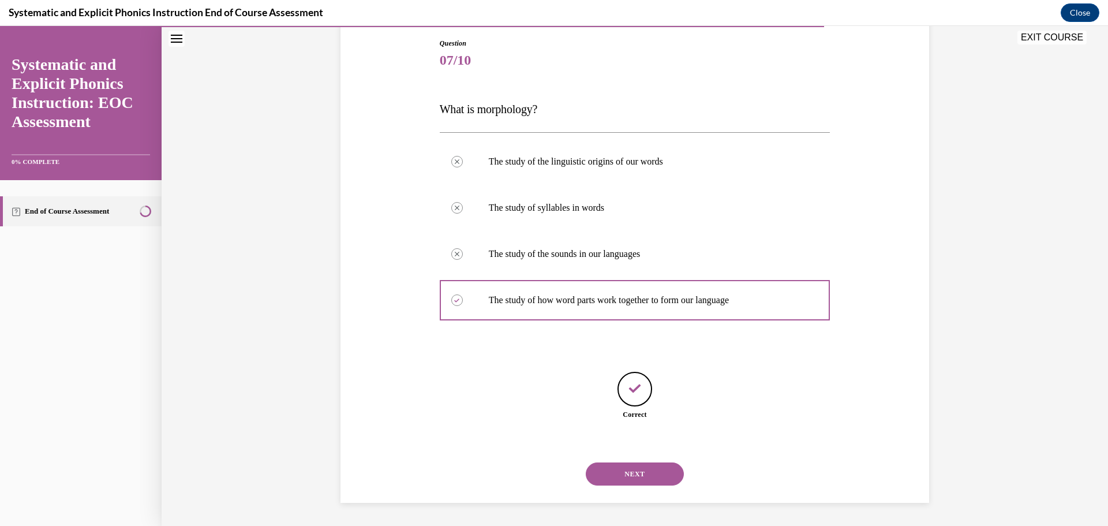
click at [626, 472] on button "NEXT" at bounding box center [635, 473] width 98 height 23
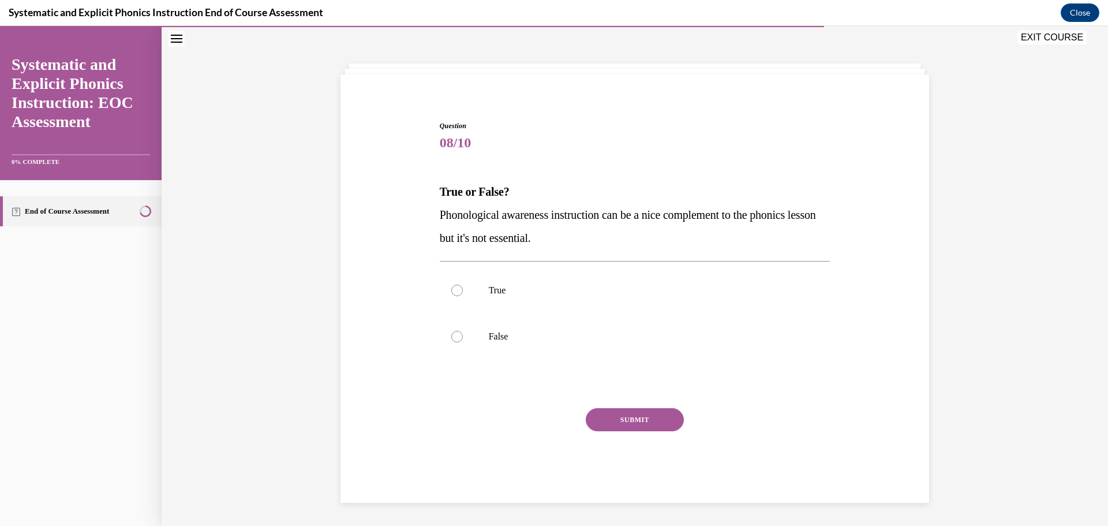
scroll to position [40, 0]
click at [460, 333] on div at bounding box center [457, 337] width 12 height 12
click at [657, 415] on button "SUBMIT" at bounding box center [635, 419] width 98 height 23
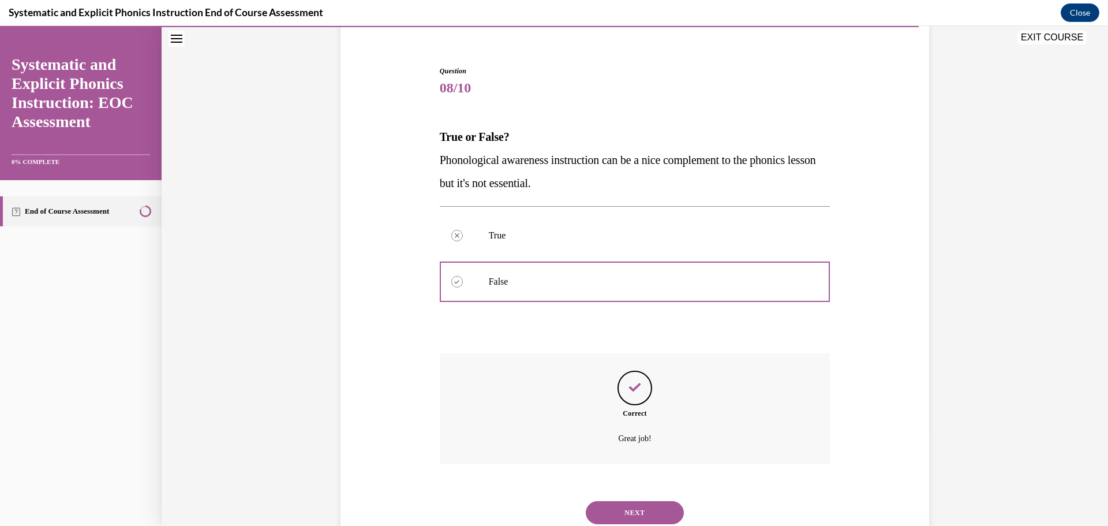
scroll to position [133, 0]
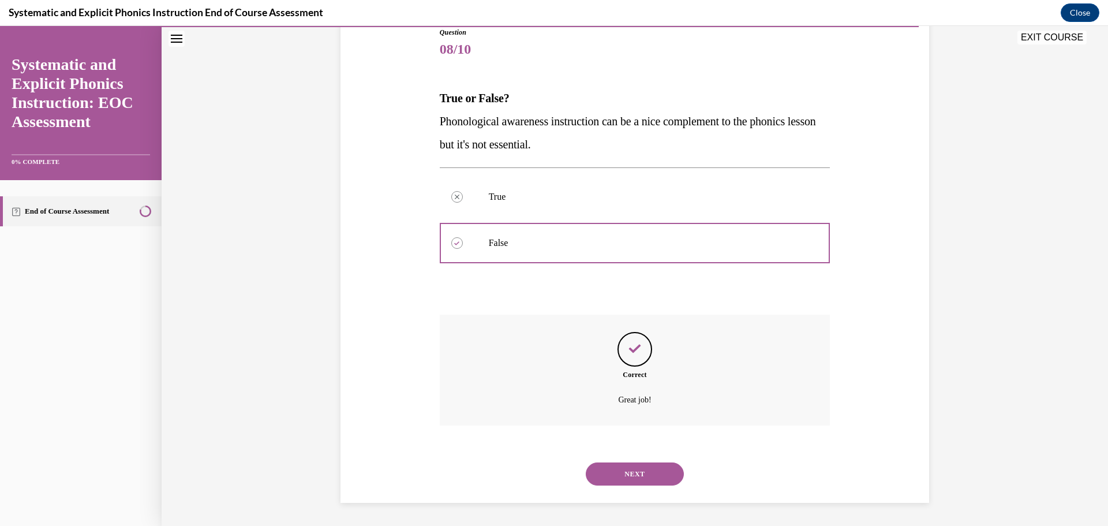
click at [630, 479] on button "NEXT" at bounding box center [635, 473] width 98 height 23
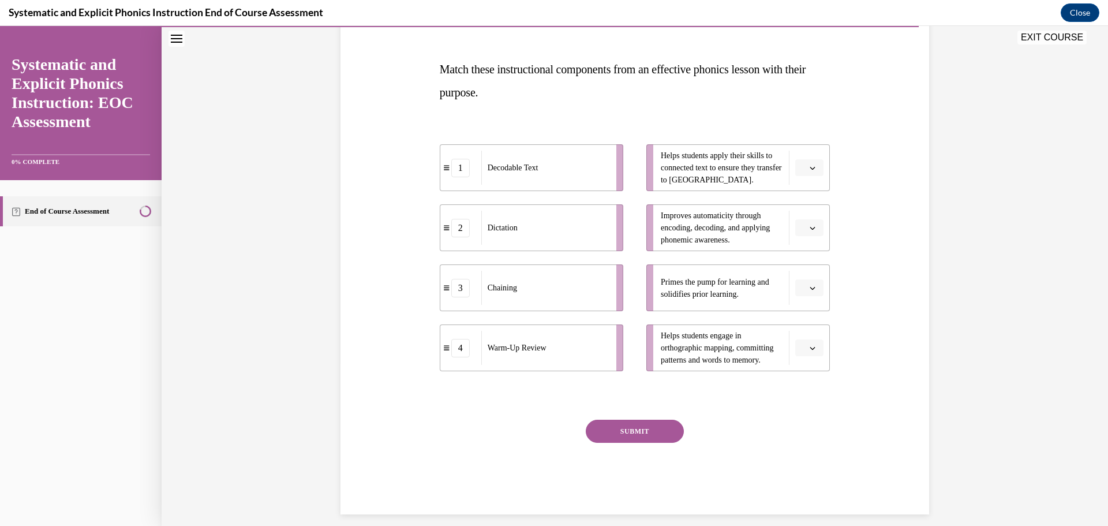
scroll to position [174, 0]
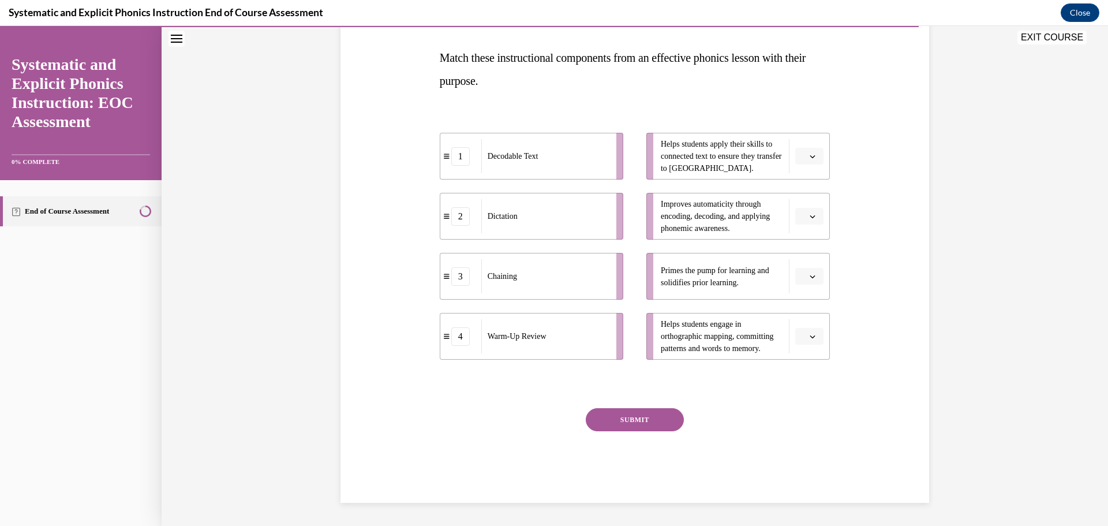
click at [812, 276] on icon "button" at bounding box center [812, 276] width 6 height 6
click at [805, 393] on span "4" at bounding box center [805, 393] width 4 height 9
click at [811, 215] on icon "button" at bounding box center [812, 216] width 6 height 6
click at [797, 312] on div "3" at bounding box center [807, 310] width 29 height 23
click at [813, 335] on icon "button" at bounding box center [812, 336] width 6 height 6
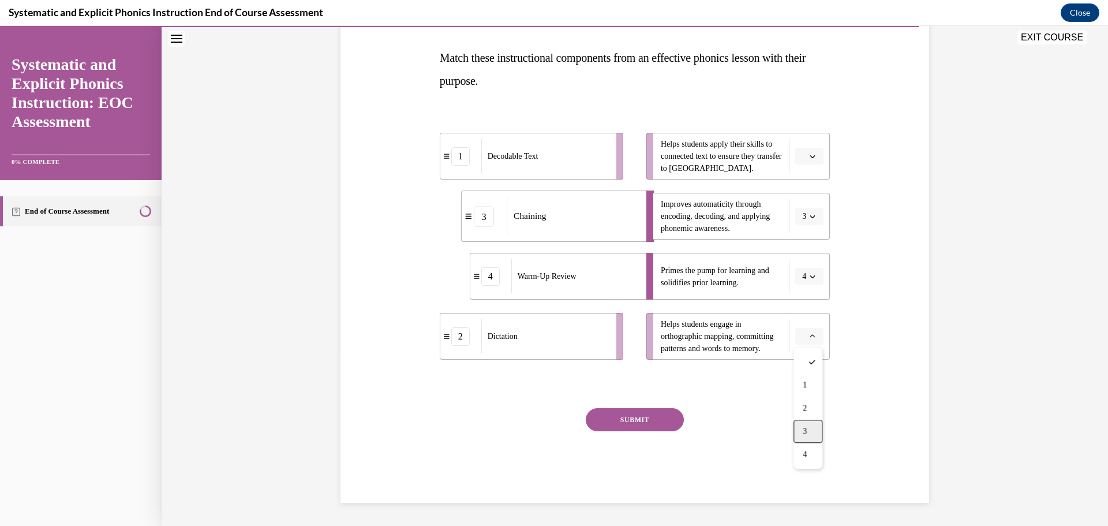
click at [804, 425] on div "3" at bounding box center [807, 430] width 29 height 23
click at [808, 219] on span "button" at bounding box center [812, 216] width 8 height 8
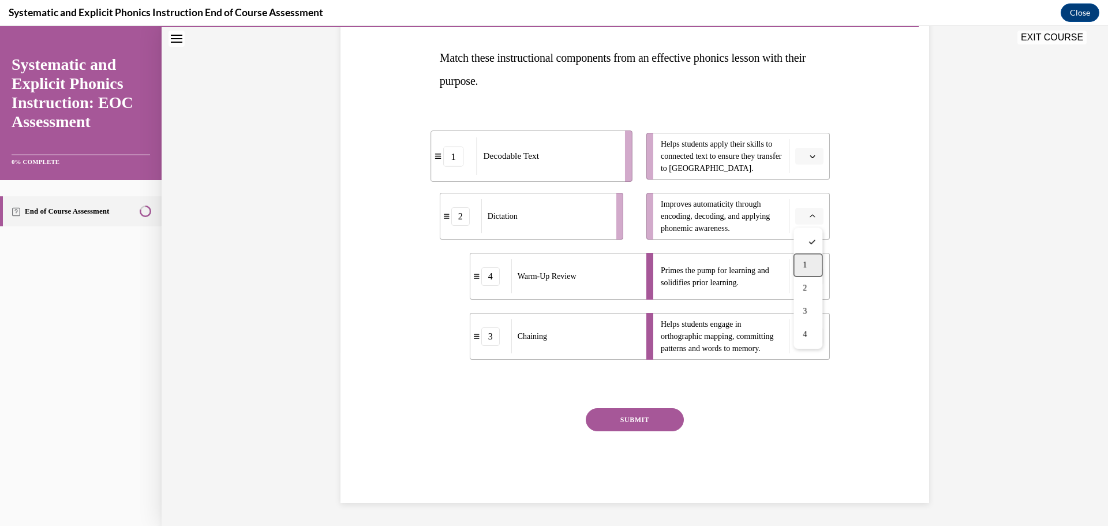
click at [809, 267] on div "1" at bounding box center [807, 264] width 29 height 23
click at [812, 156] on icon "button" at bounding box center [812, 156] width 6 height 6
click at [798, 223] on div "2" at bounding box center [807, 227] width 29 height 23
click at [650, 419] on button "SUBMIT" at bounding box center [635, 419] width 98 height 23
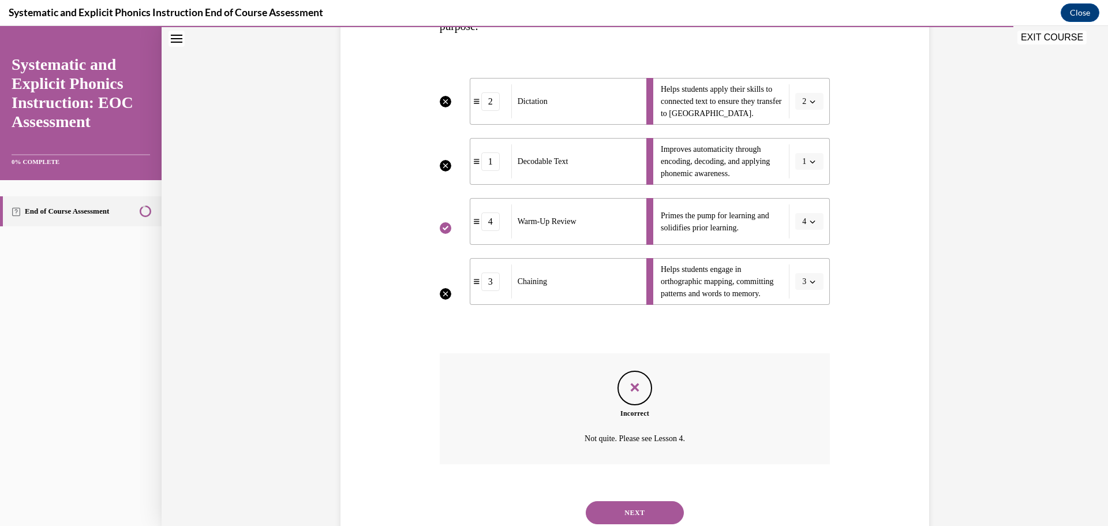
scroll to position [267, 0]
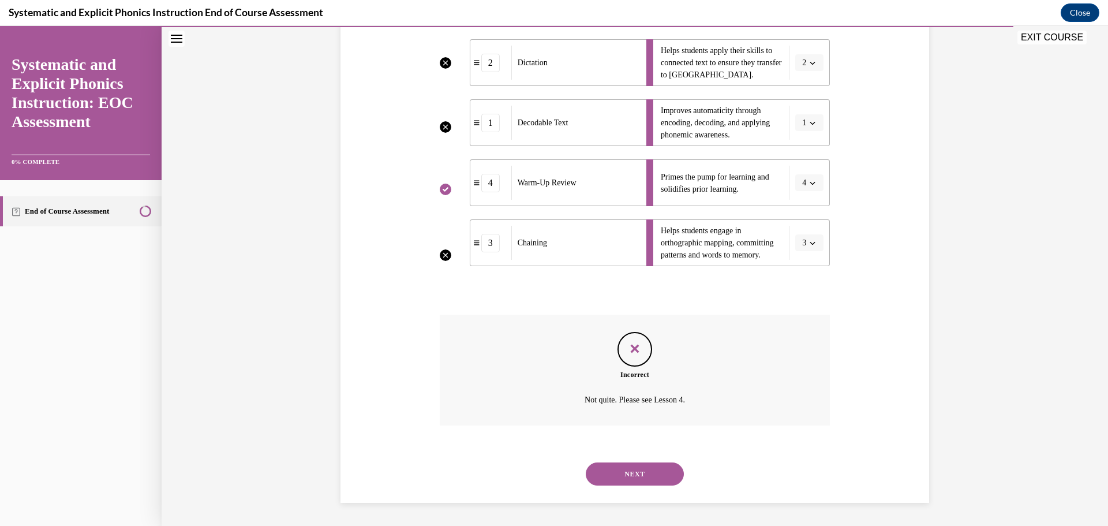
click at [630, 468] on button "NEXT" at bounding box center [635, 473] width 98 height 23
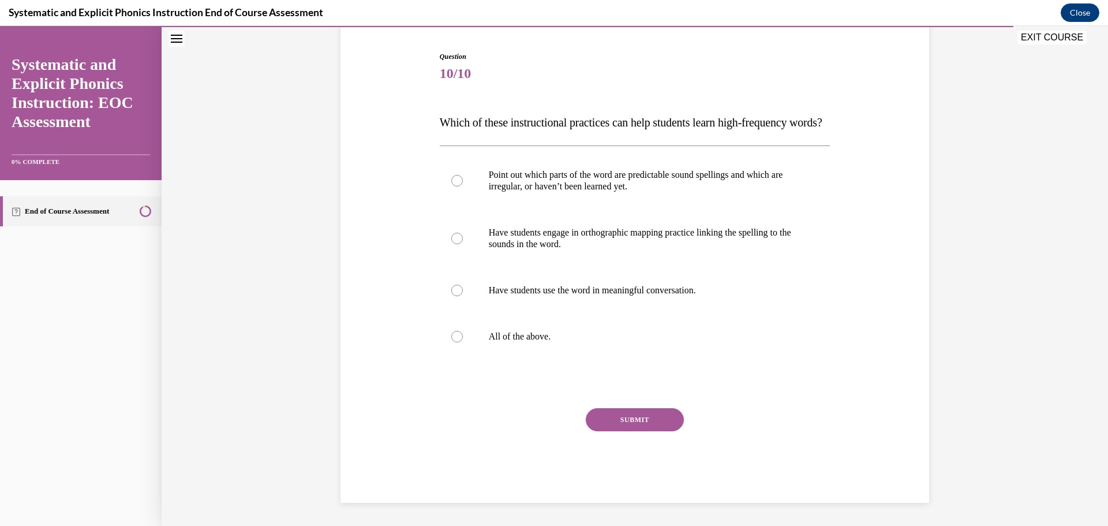
scroll to position [129, 0]
click at [456, 338] on div at bounding box center [457, 337] width 12 height 12
click at [640, 429] on button "SUBMIT" at bounding box center [635, 419] width 98 height 23
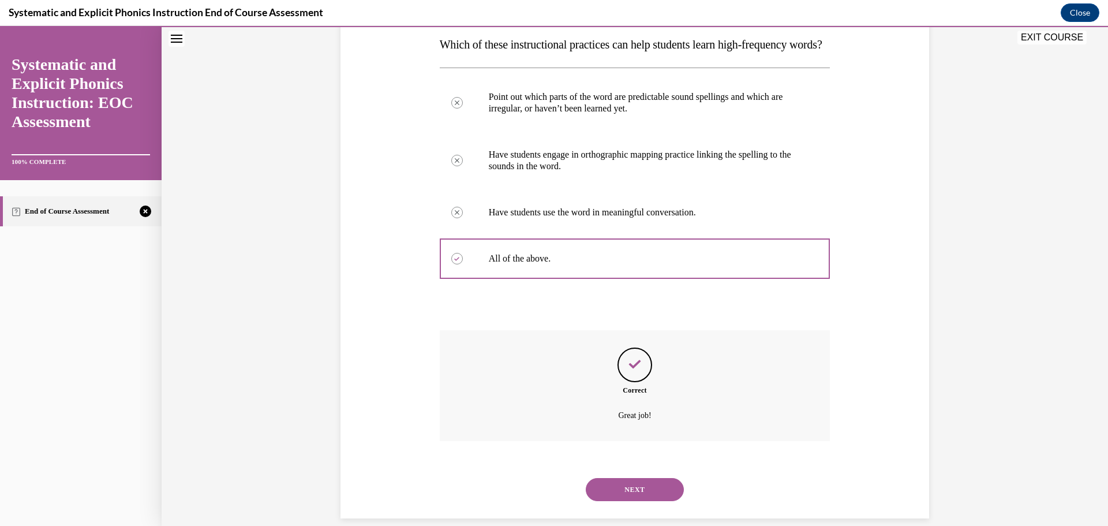
scroll to position [226, 0]
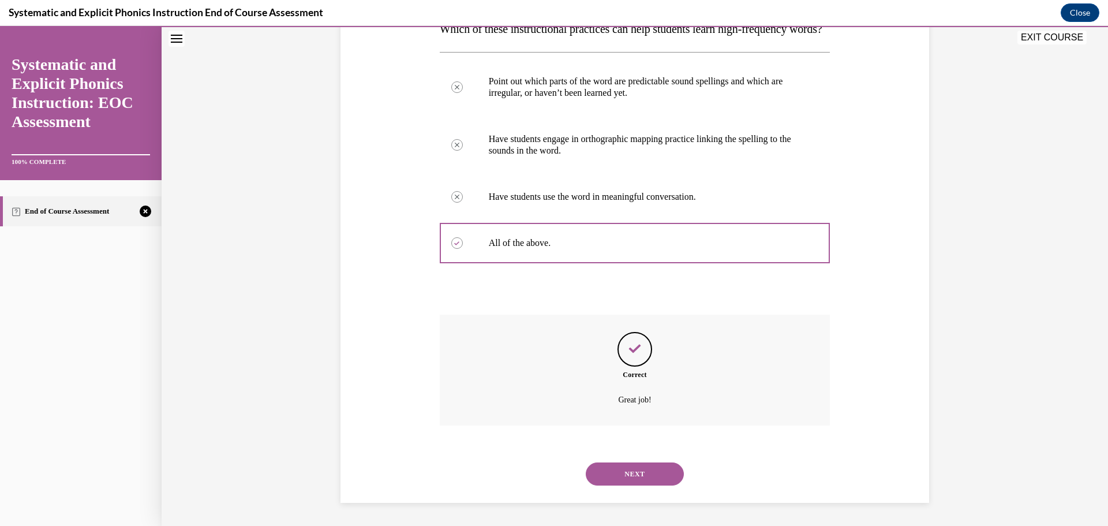
click at [646, 471] on button "NEXT" at bounding box center [635, 473] width 98 height 23
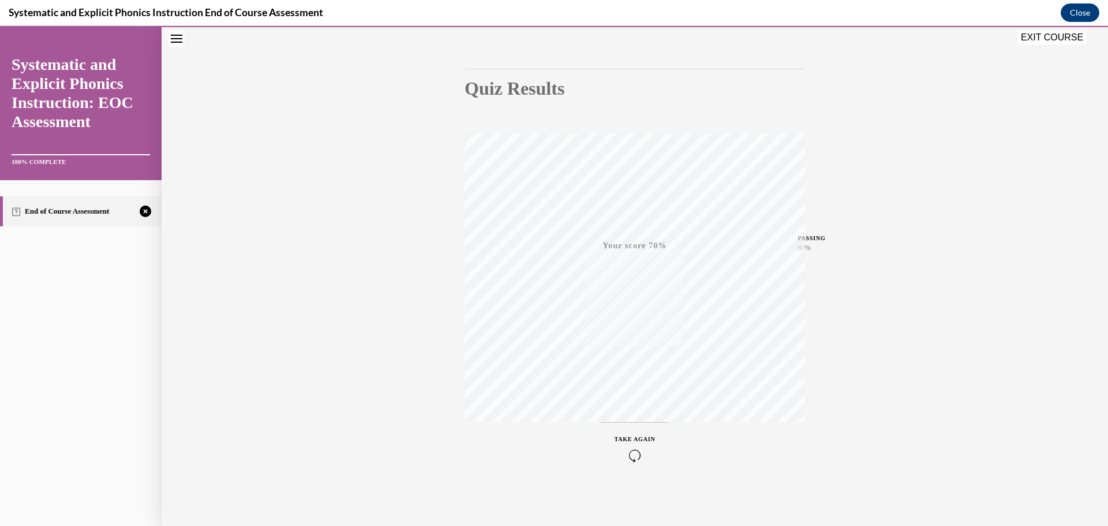
click at [632, 437] on span "TAKE AGAIN" at bounding box center [634, 439] width 41 height 6
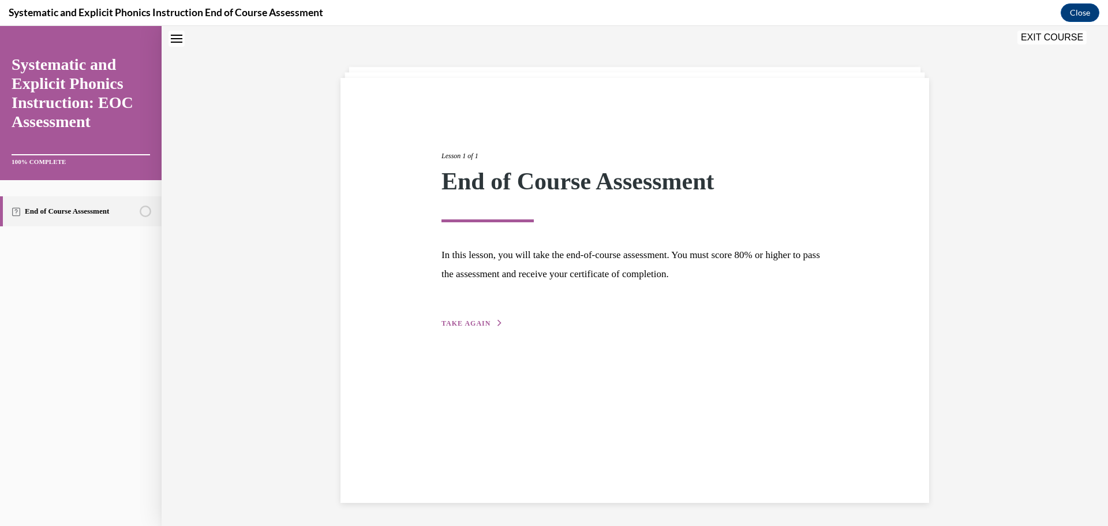
scroll to position [36, 0]
click at [481, 320] on span "TAKE AGAIN" at bounding box center [465, 323] width 49 height 8
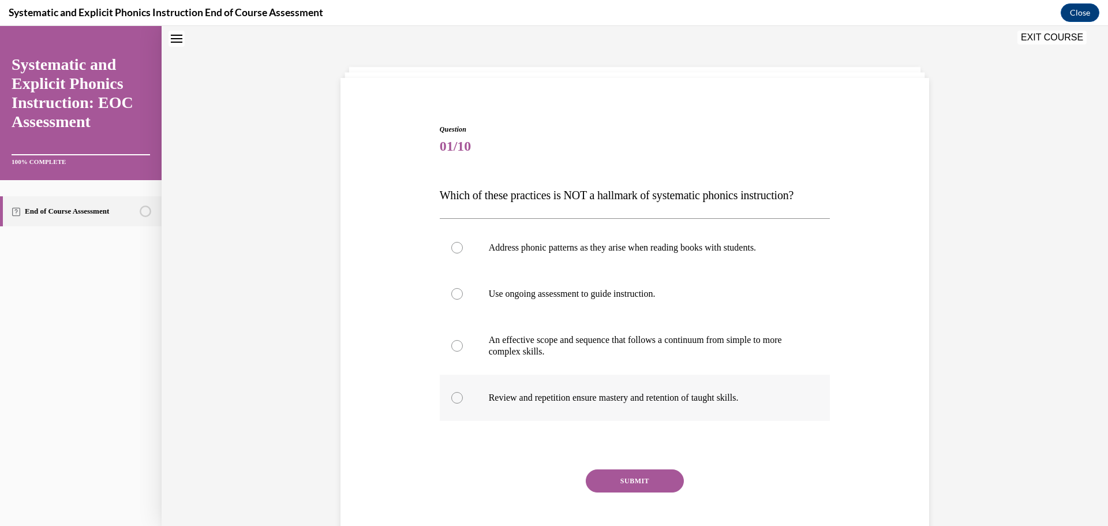
click at [455, 396] on div at bounding box center [457, 398] width 12 height 12
click at [612, 484] on button "SUBMIT" at bounding box center [635, 480] width 98 height 23
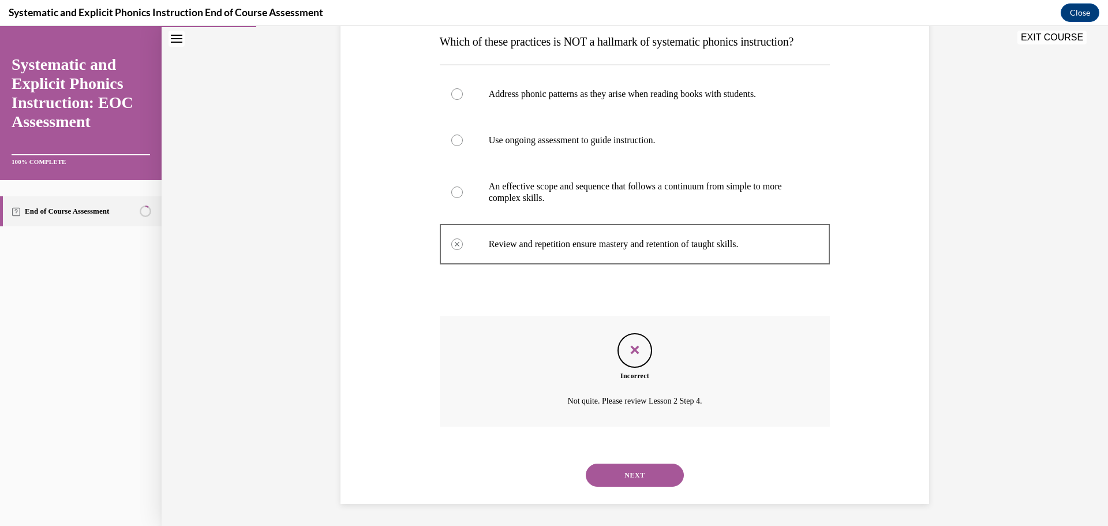
scroll to position [191, 0]
click at [616, 475] on button "NEXT" at bounding box center [635, 473] width 98 height 23
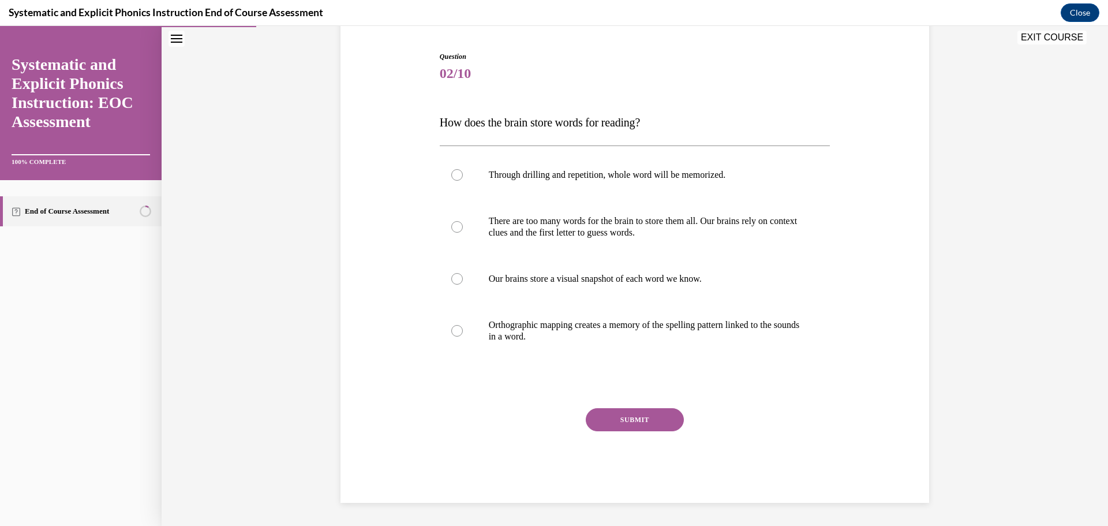
scroll to position [109, 0]
click at [458, 333] on div at bounding box center [457, 331] width 12 height 12
click at [661, 418] on button "SUBMIT" at bounding box center [635, 419] width 98 height 23
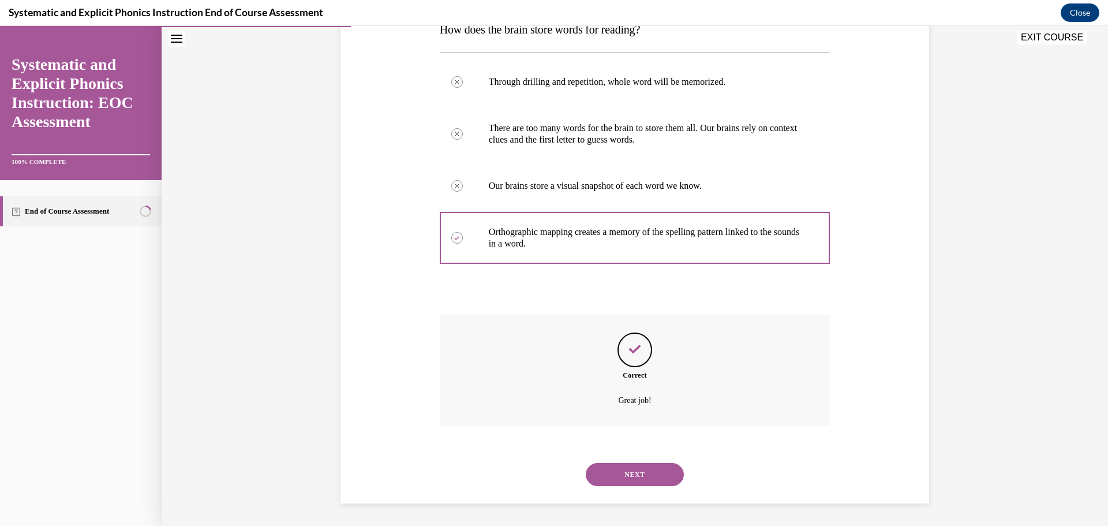
scroll to position [203, 0]
click at [659, 475] on button "NEXT" at bounding box center [635, 473] width 98 height 23
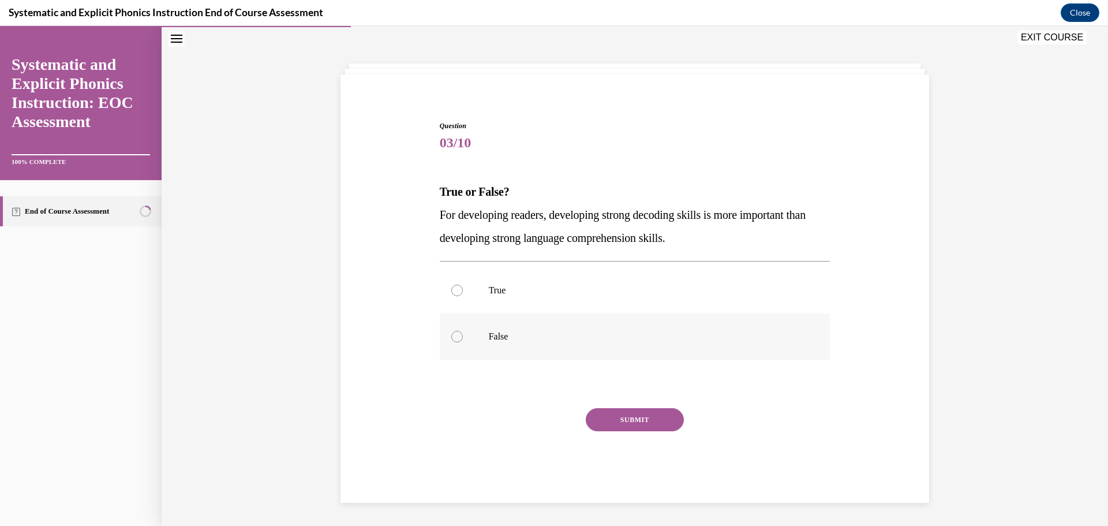
click at [452, 338] on div at bounding box center [457, 337] width 12 height 12
click at [632, 416] on button "SUBMIT" at bounding box center [635, 419] width 98 height 23
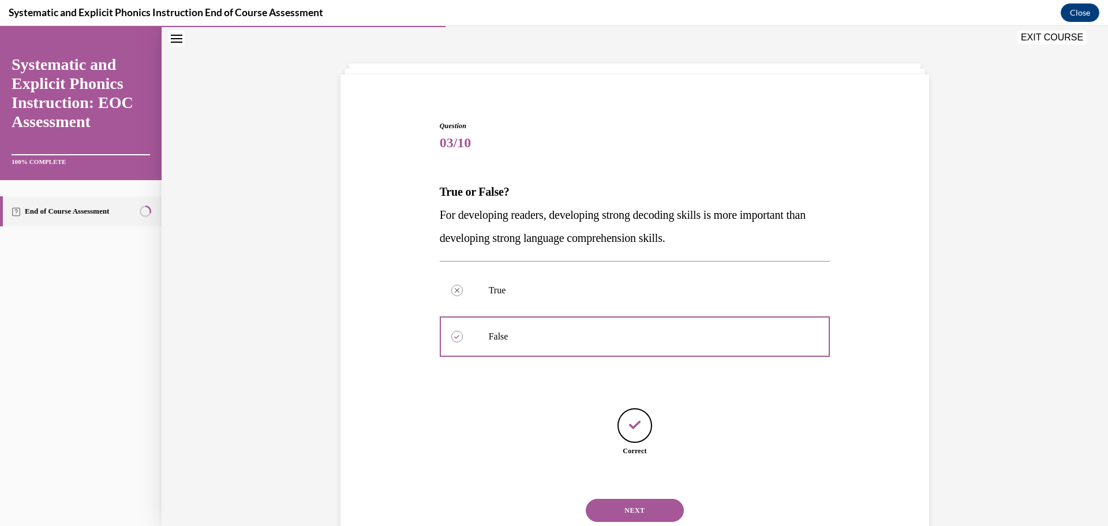
scroll to position [76, 0]
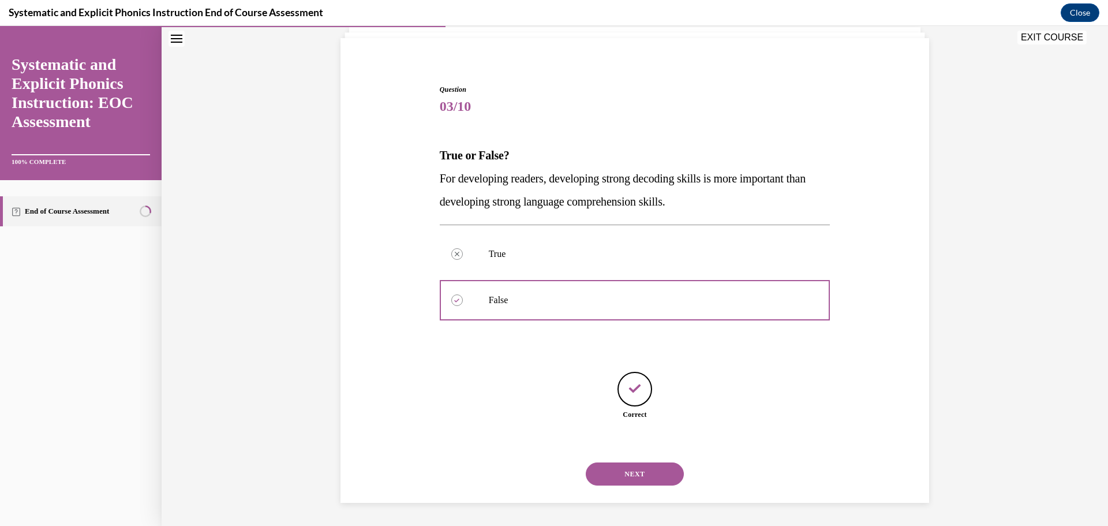
click at [655, 477] on button "NEXT" at bounding box center [635, 473] width 98 height 23
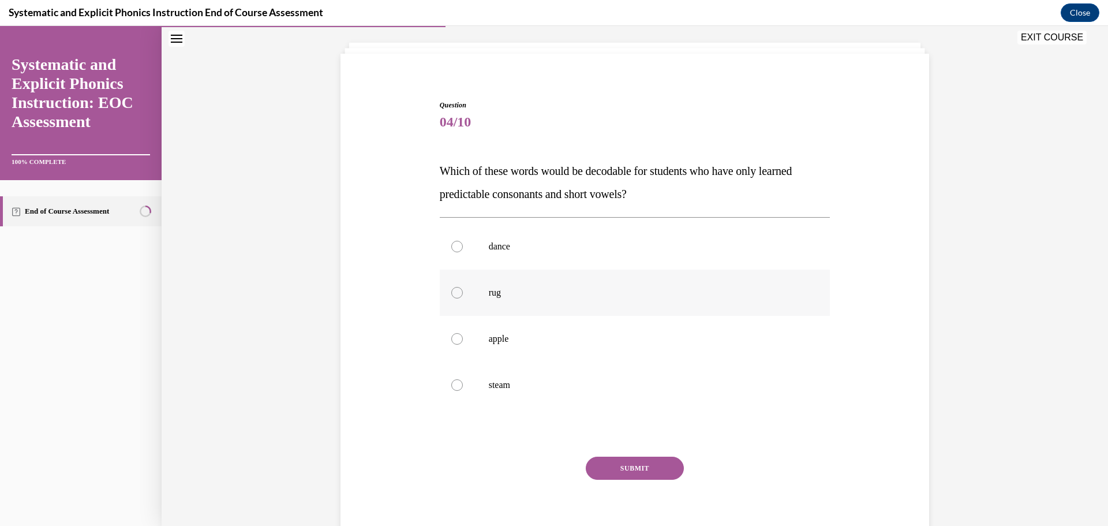
scroll to position [64, 0]
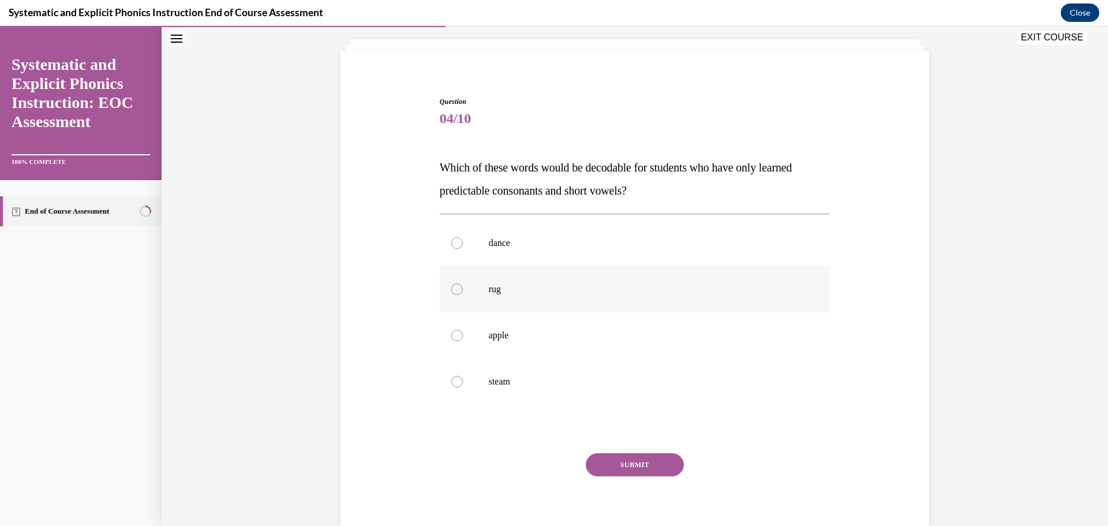
click at [456, 293] on div at bounding box center [457, 289] width 12 height 12
click at [640, 471] on button "SUBMIT" at bounding box center [635, 464] width 98 height 23
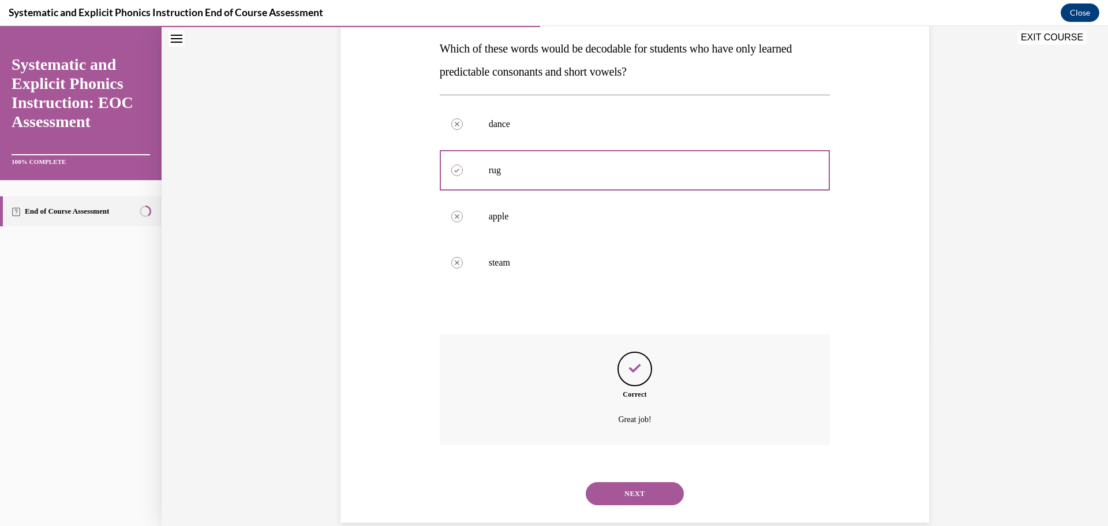
scroll to position [203, 0]
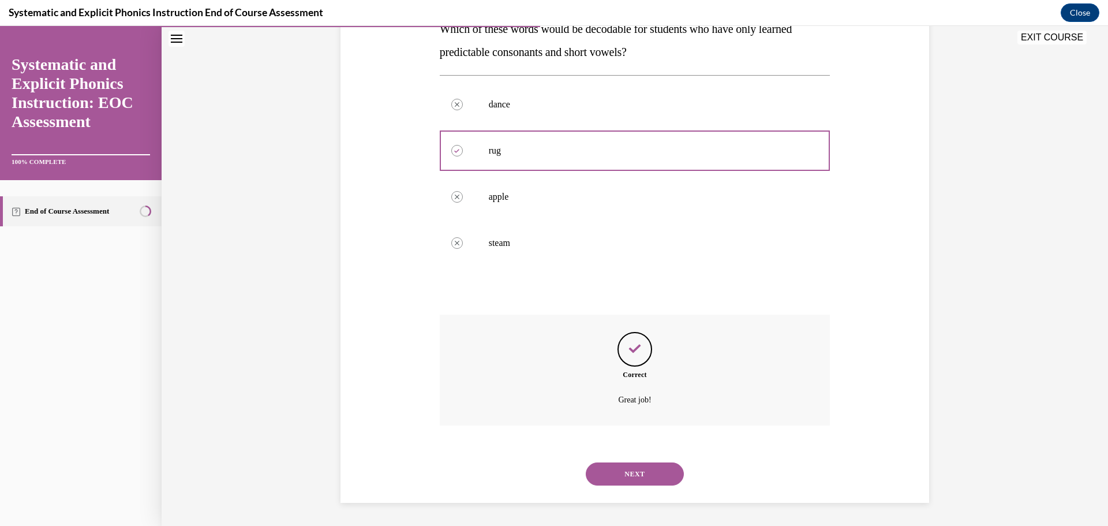
click at [641, 477] on button "NEXT" at bounding box center [635, 473] width 98 height 23
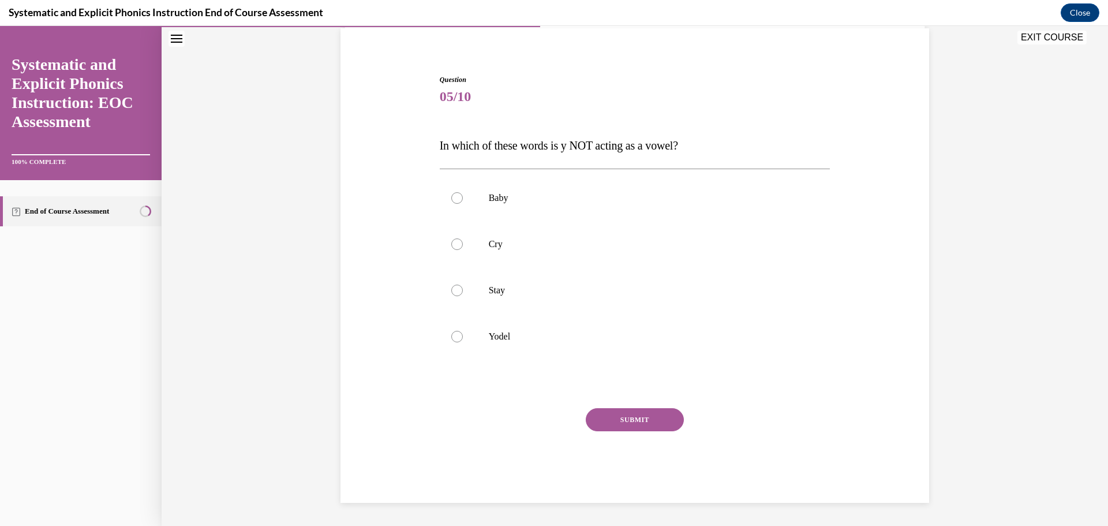
scroll to position [86, 0]
click at [459, 335] on div at bounding box center [635, 336] width 391 height 46
click at [613, 423] on button "SUBMIT" at bounding box center [635, 419] width 98 height 23
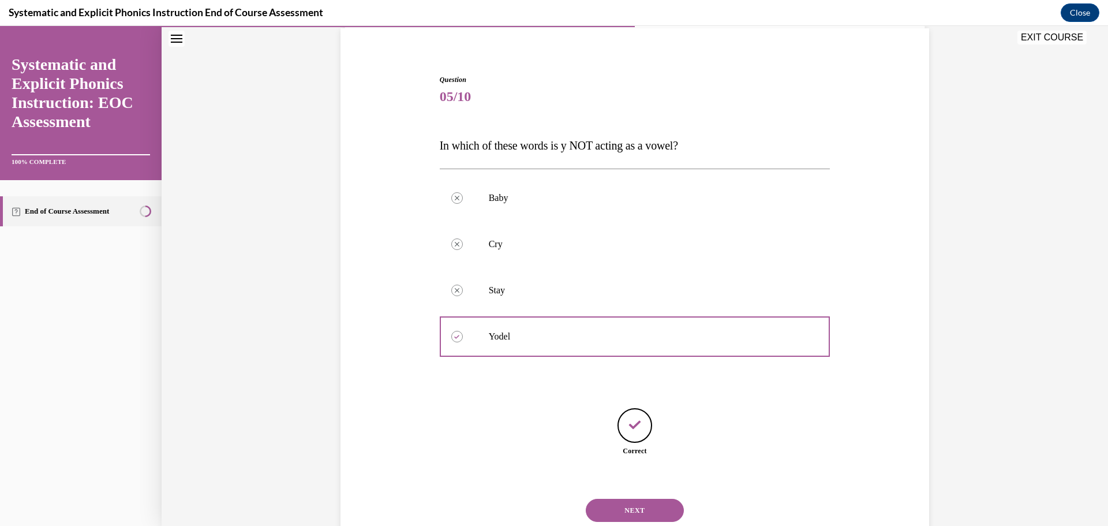
scroll to position [122, 0]
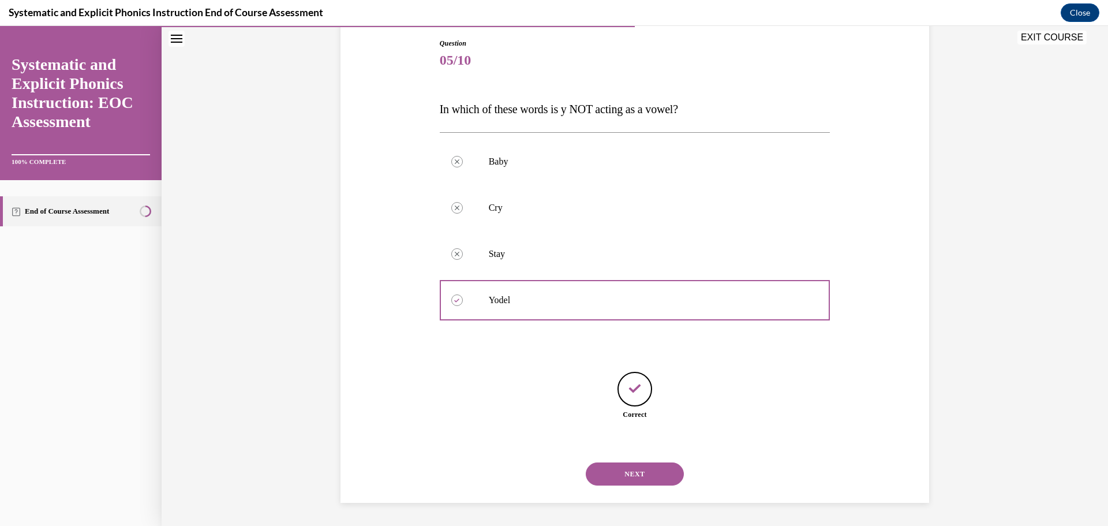
click at [653, 477] on button "NEXT" at bounding box center [635, 473] width 98 height 23
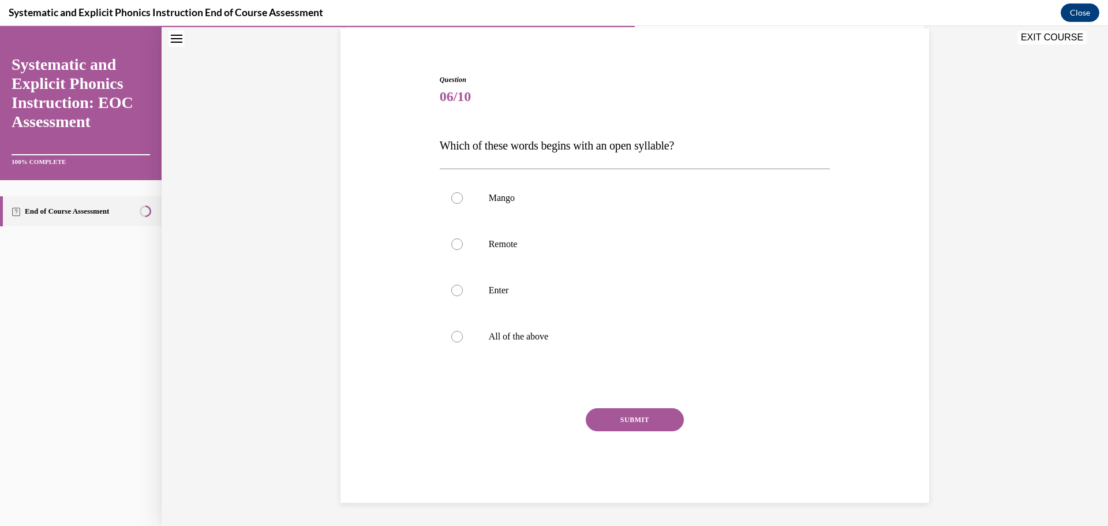
scroll to position [86, 0]
click at [459, 242] on div at bounding box center [457, 244] width 12 height 12
click at [642, 415] on button "SUBMIT" at bounding box center [635, 419] width 98 height 23
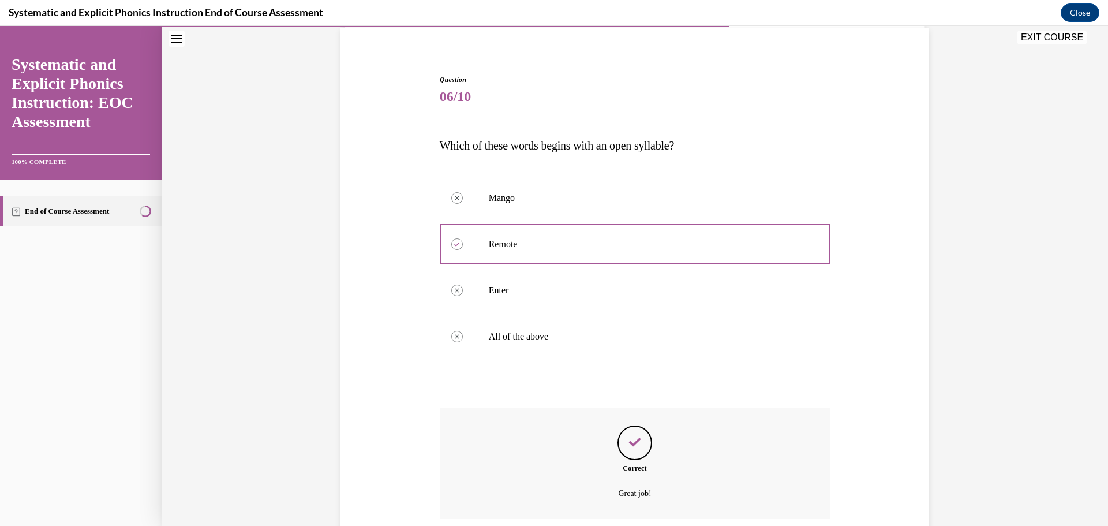
scroll to position [179, 0]
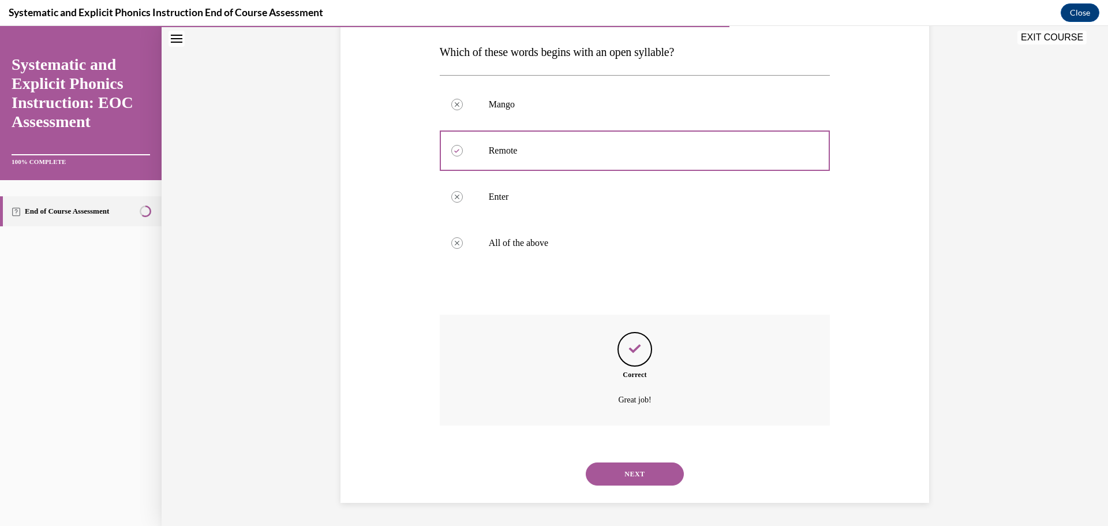
click at [647, 474] on button "NEXT" at bounding box center [635, 473] width 98 height 23
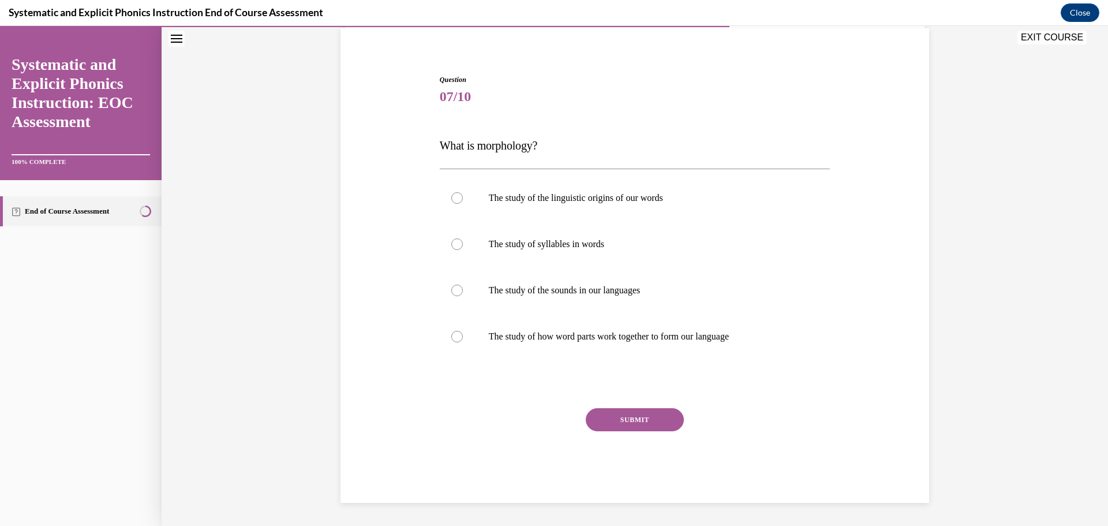
scroll to position [86, 0]
click at [453, 333] on div at bounding box center [457, 337] width 12 height 12
click at [643, 418] on button "SUBMIT" at bounding box center [635, 419] width 98 height 23
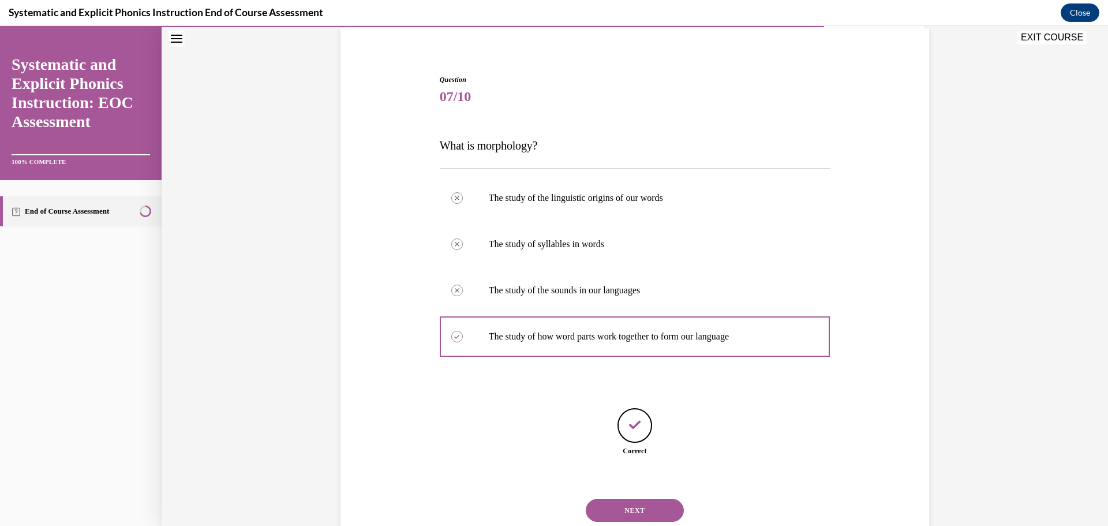
scroll to position [122, 0]
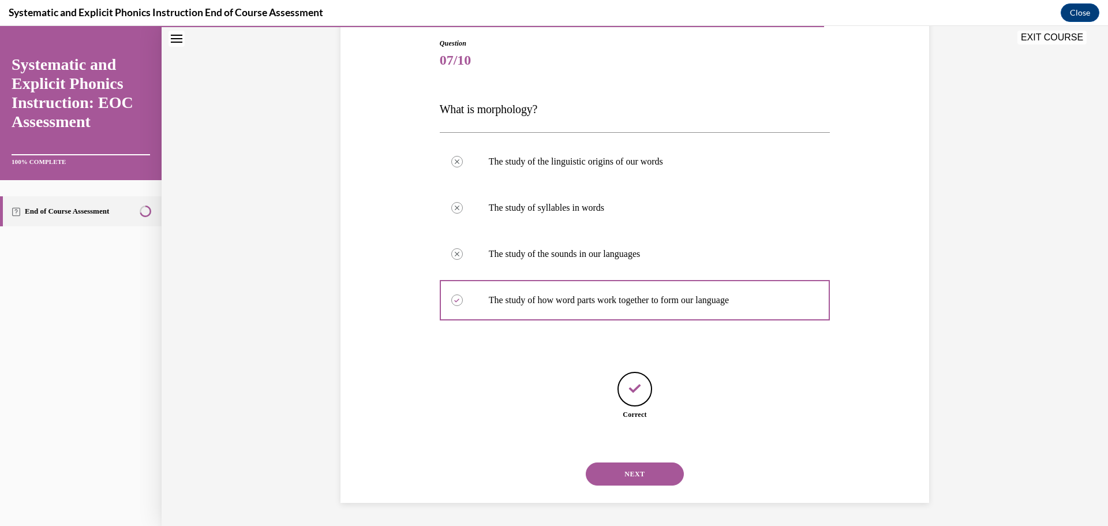
click at [633, 476] on button "NEXT" at bounding box center [635, 473] width 98 height 23
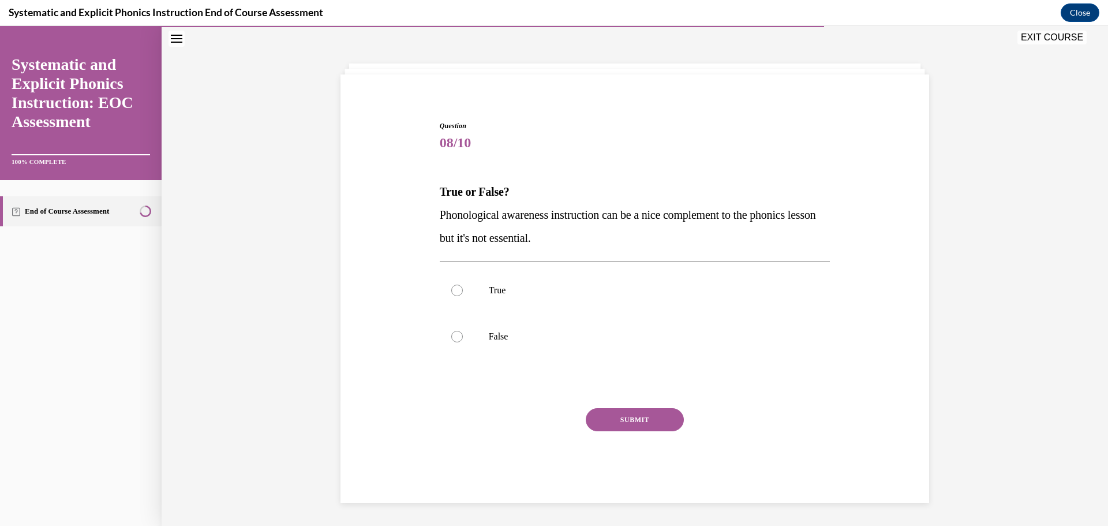
scroll to position [40, 0]
click at [454, 335] on div at bounding box center [457, 337] width 12 height 12
click at [670, 426] on button "SUBMIT" at bounding box center [635, 419] width 98 height 23
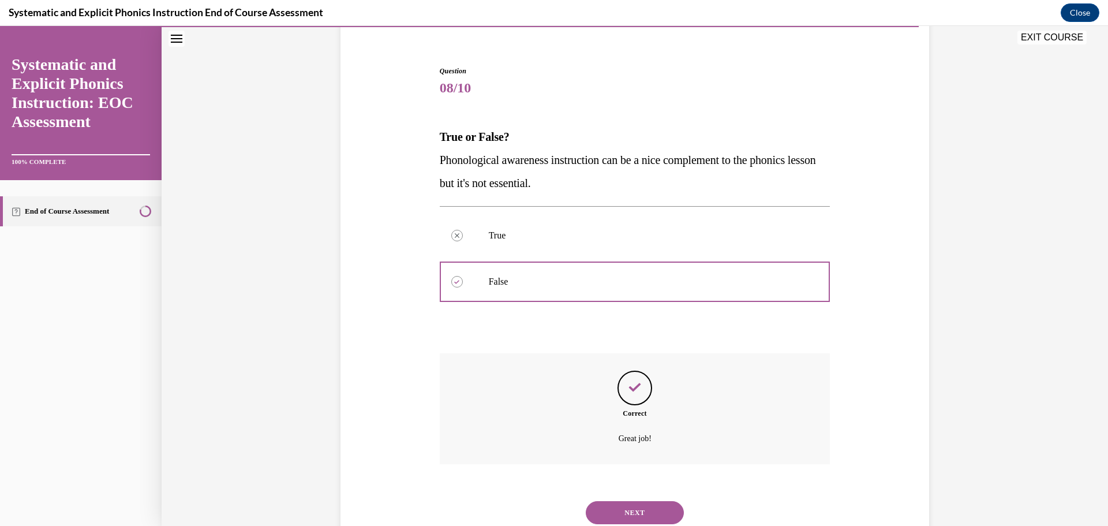
scroll to position [133, 0]
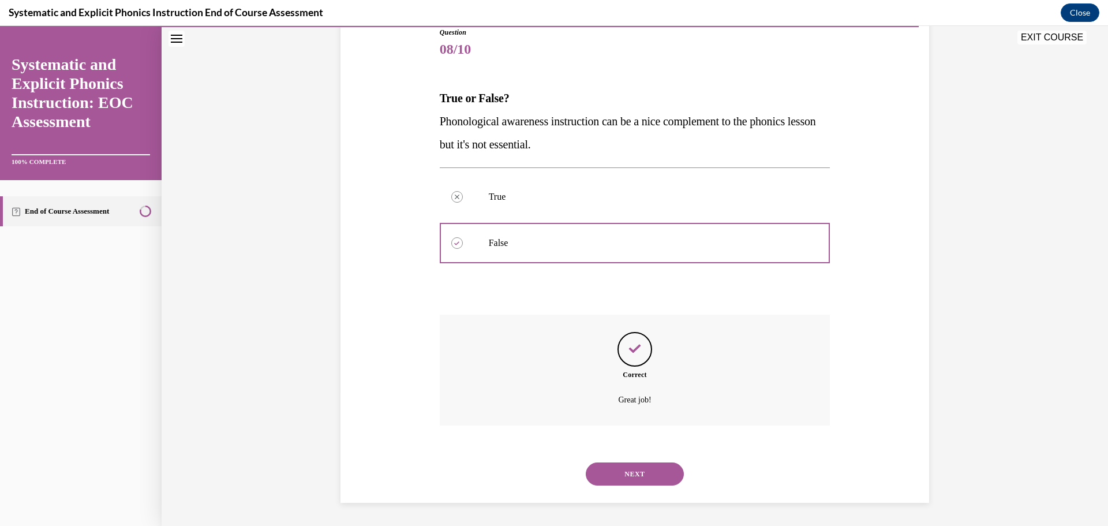
click at [648, 469] on button "NEXT" at bounding box center [635, 473] width 98 height 23
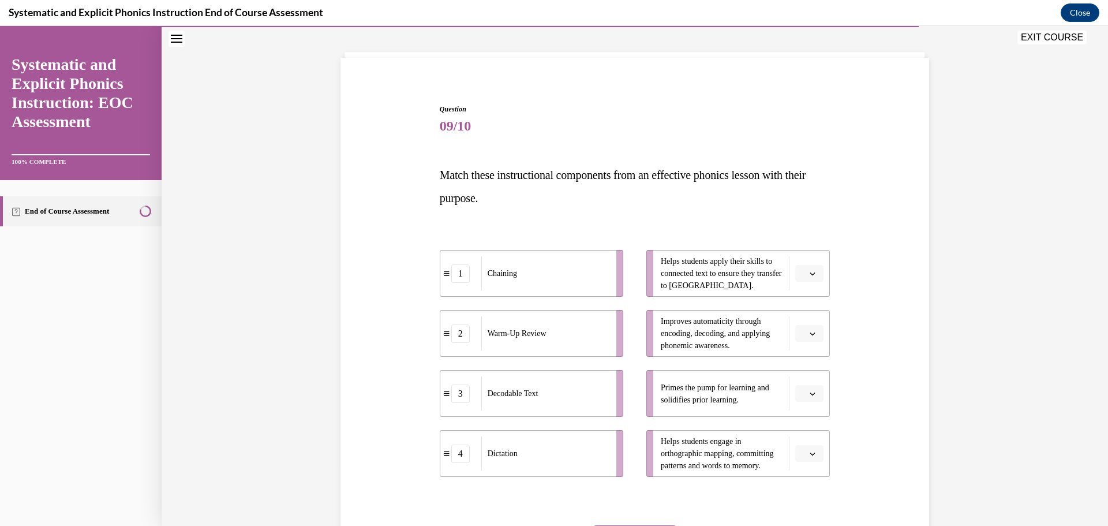
scroll to position [60, 0]
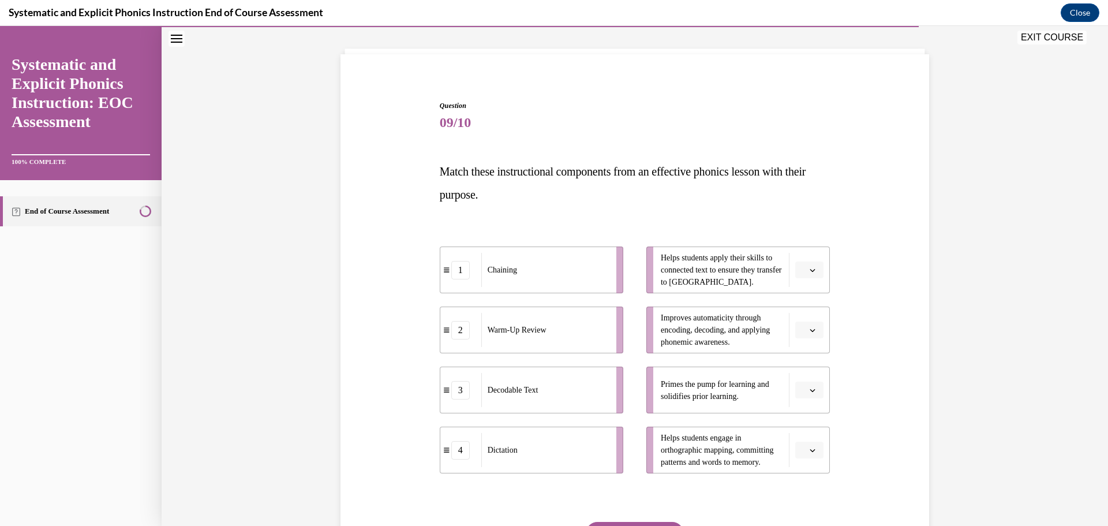
click at [809, 395] on button "button" at bounding box center [809, 389] width 28 height 17
click at [804, 458] on span "2" at bounding box center [805, 461] width 4 height 9
click at [813, 338] on button "button" at bounding box center [809, 329] width 28 height 17
click at [813, 377] on div "1" at bounding box center [807, 378] width 29 height 23
click at [815, 267] on icon "button" at bounding box center [812, 270] width 6 height 6
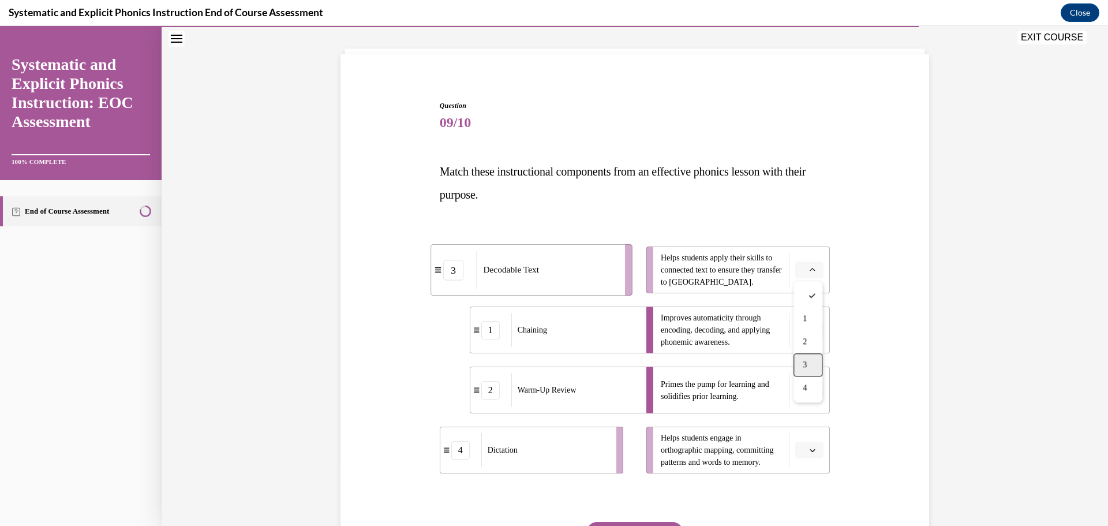
click at [812, 366] on div "3" at bounding box center [807, 364] width 29 height 23
click at [813, 449] on icon "button" at bounding box center [812, 450] width 5 height 3
click at [808, 430] on div "4" at bounding box center [807, 424] width 29 height 23
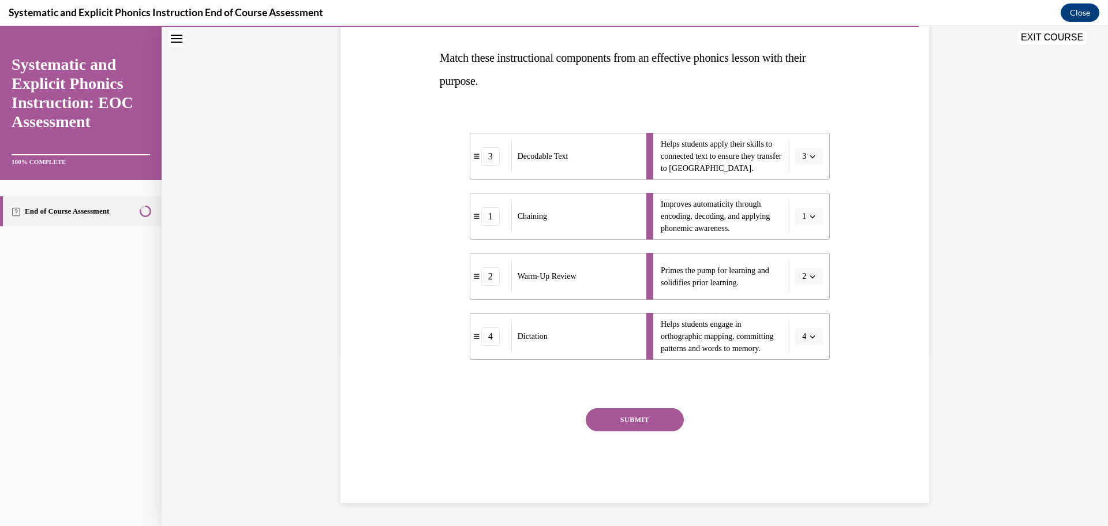
click at [648, 423] on button "SUBMIT" at bounding box center [635, 419] width 98 height 23
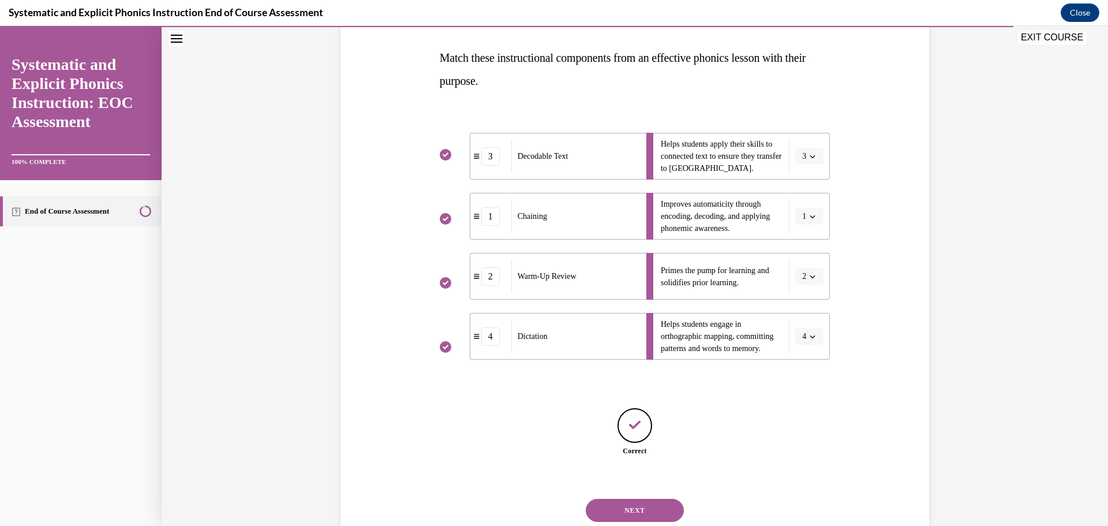
scroll to position [210, 0]
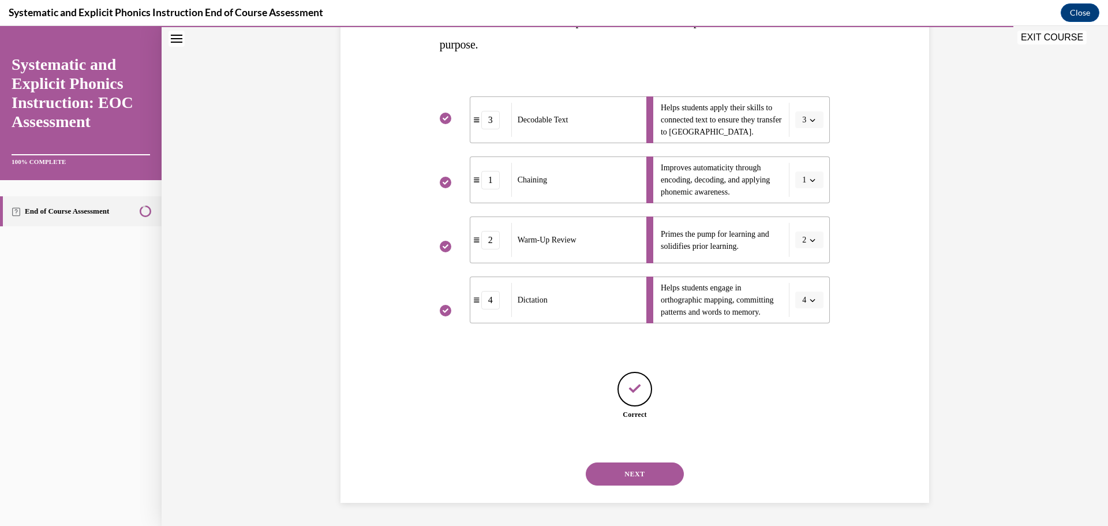
click at [633, 479] on button "NEXT" at bounding box center [635, 473] width 98 height 23
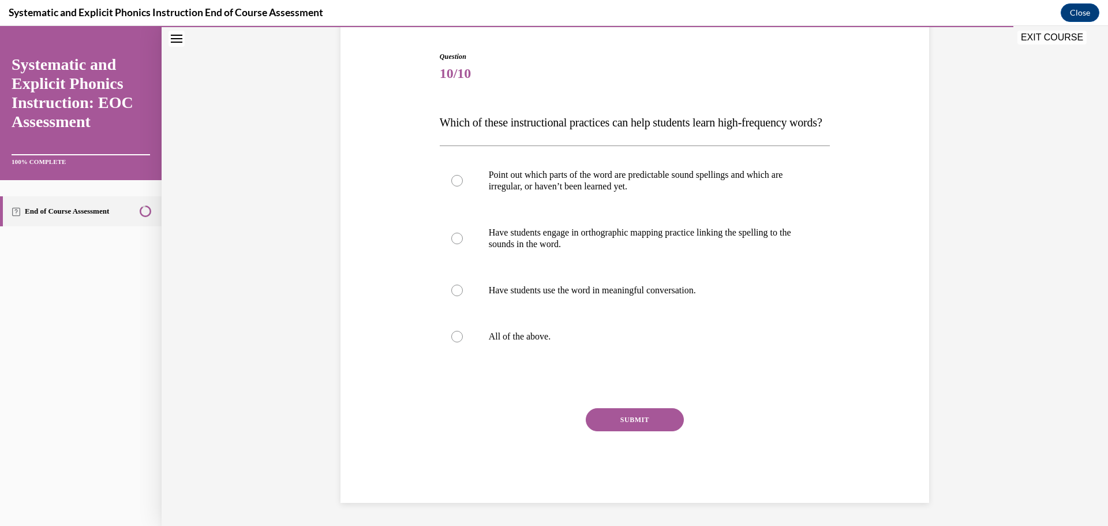
scroll to position [129, 0]
click at [461, 339] on div at bounding box center [457, 337] width 12 height 12
click at [651, 422] on button "SUBMIT" at bounding box center [635, 419] width 98 height 23
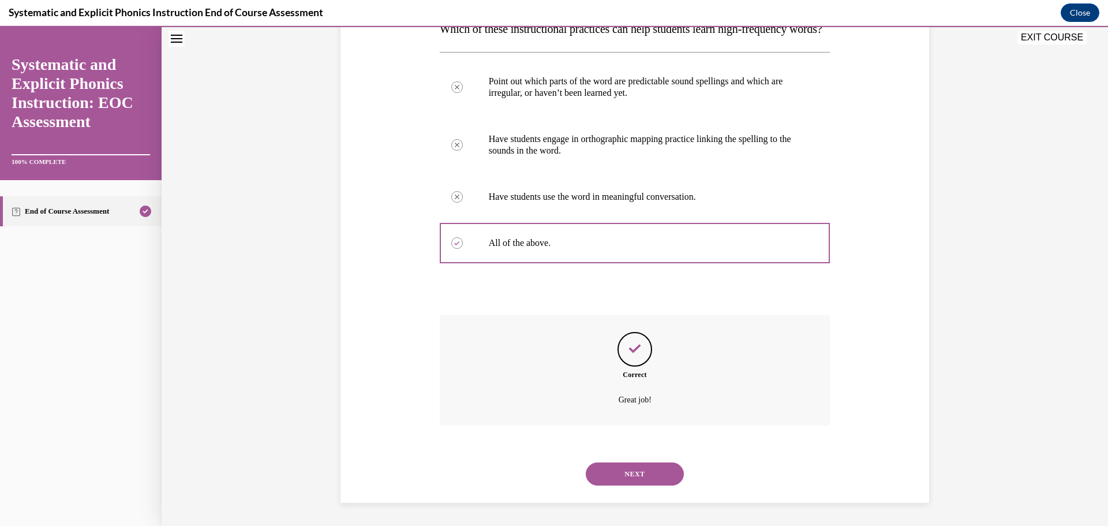
scroll to position [226, 0]
click at [638, 480] on button "NEXT" at bounding box center [635, 473] width 98 height 23
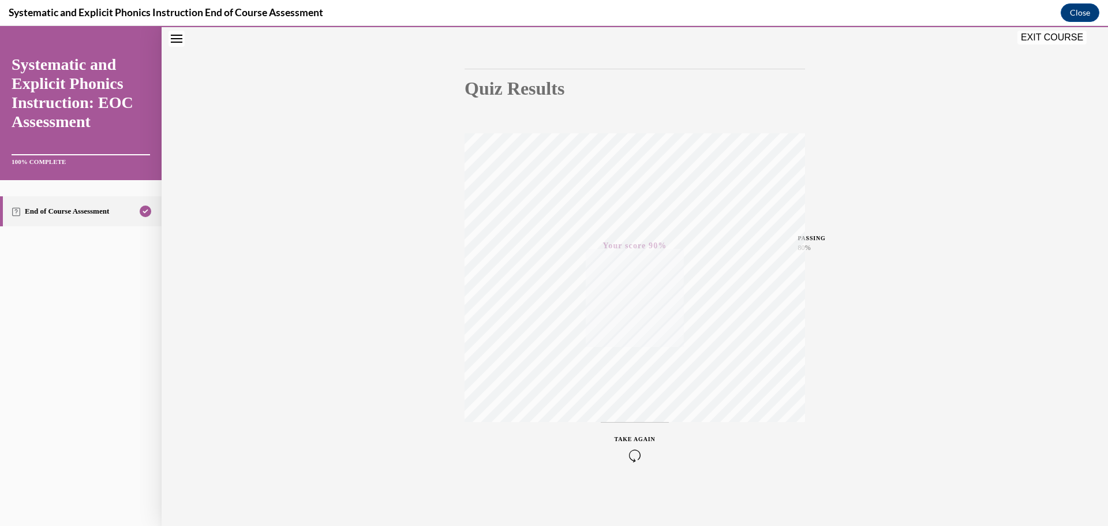
click at [642, 436] on span "TAKE AGAIN" at bounding box center [634, 439] width 41 height 6
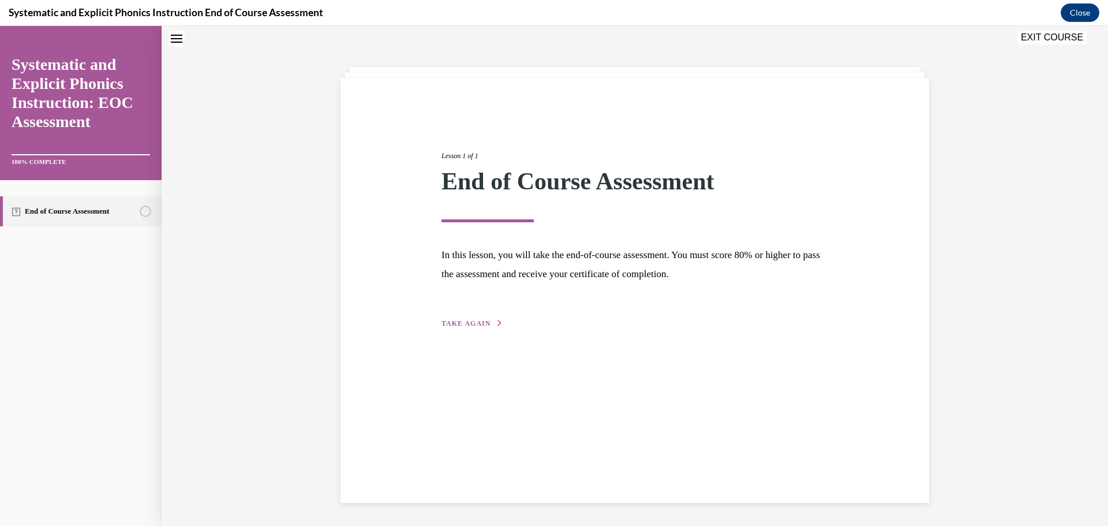
click at [461, 324] on span "TAKE AGAIN" at bounding box center [465, 323] width 49 height 8
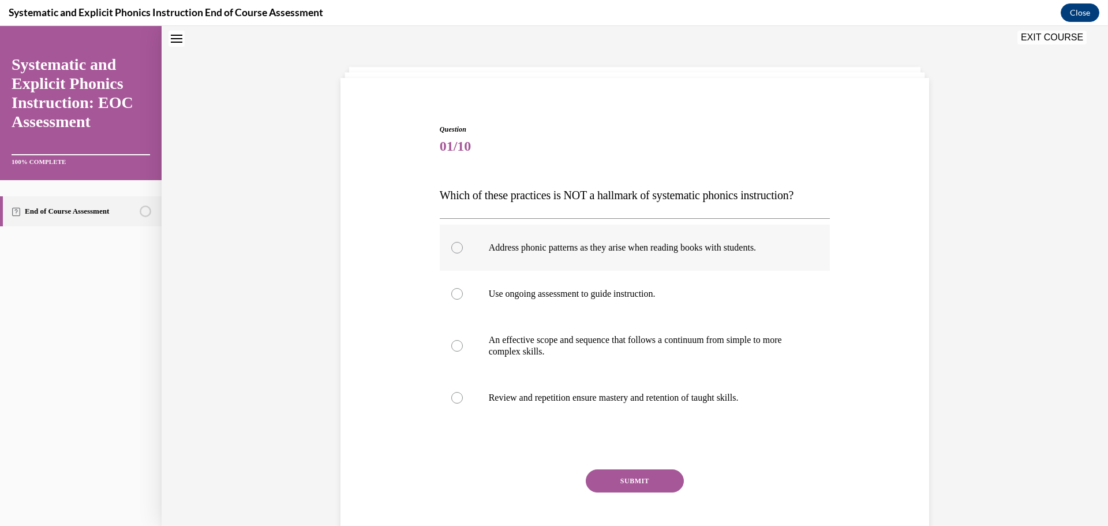
click at [453, 247] on div at bounding box center [457, 248] width 12 height 12
click at [649, 476] on button "SUBMIT" at bounding box center [635, 480] width 98 height 23
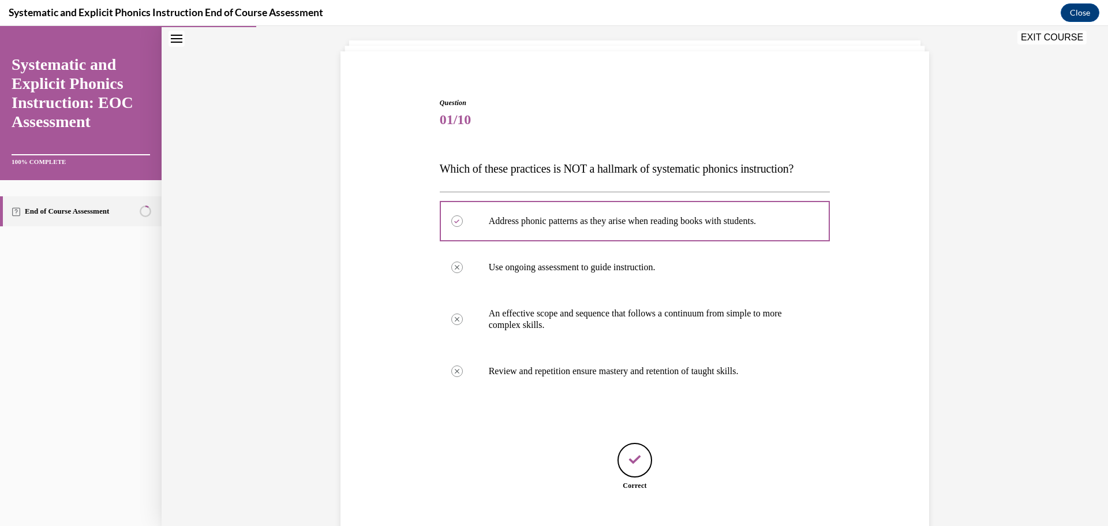
scroll to position [134, 0]
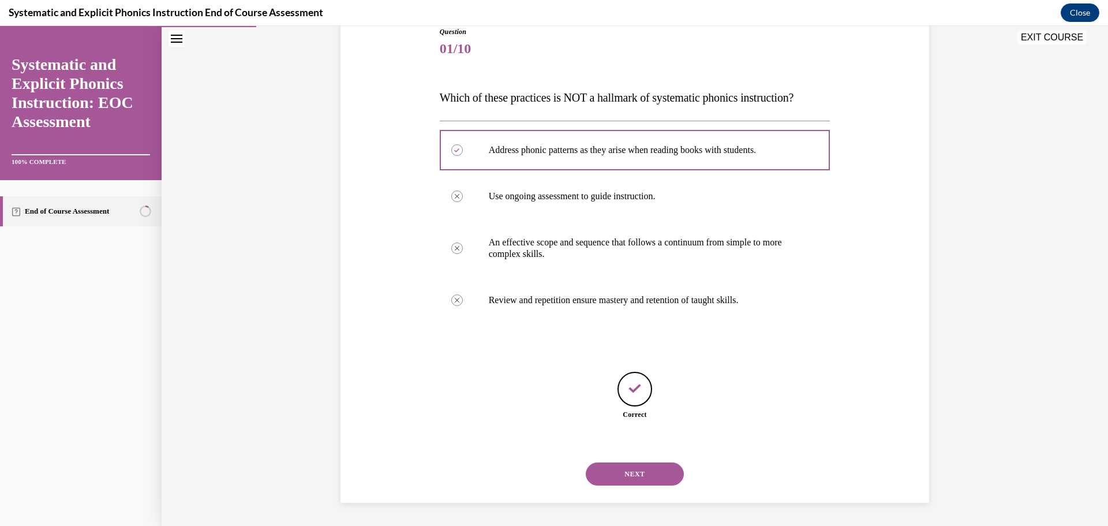
click at [649, 476] on button "NEXT" at bounding box center [635, 473] width 98 height 23
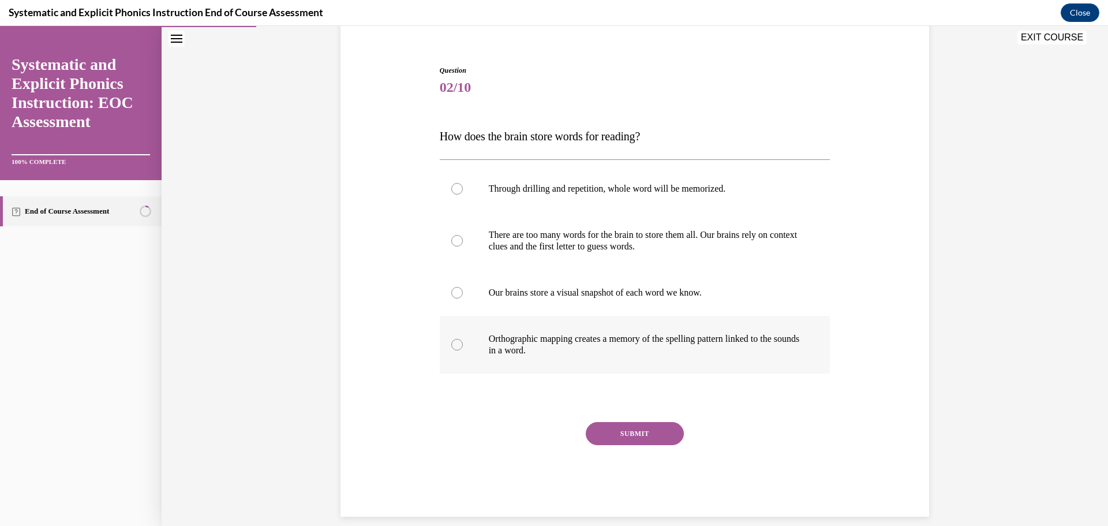
scroll to position [97, 0]
click at [458, 343] on div at bounding box center [457, 343] width 12 height 12
click at [654, 417] on div "Question 02/10 How does the brain store words for reading? Through drilling and…" at bounding box center [635, 288] width 391 height 451
click at [653, 430] on button "SUBMIT" at bounding box center [635, 431] width 98 height 23
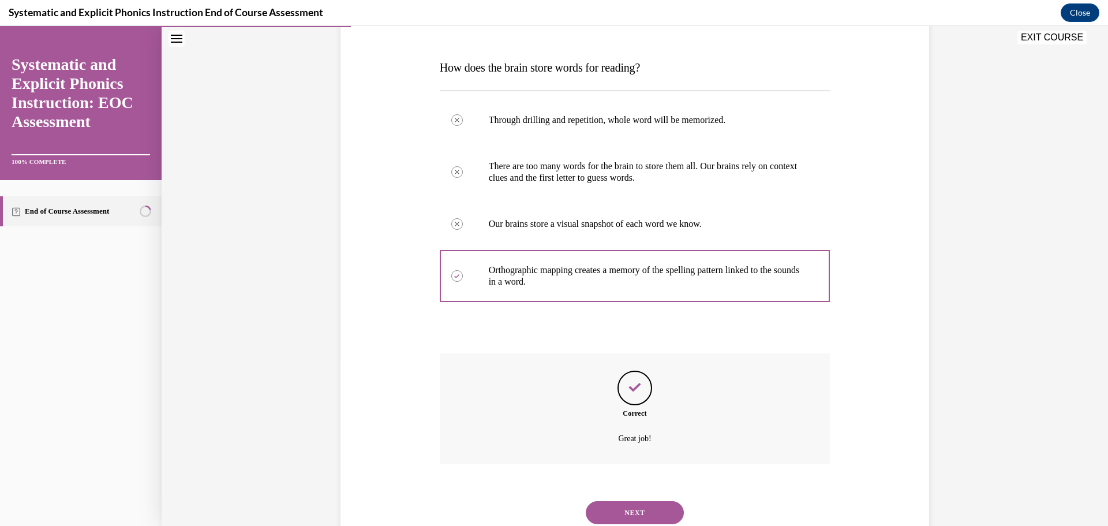
scroll to position [203, 0]
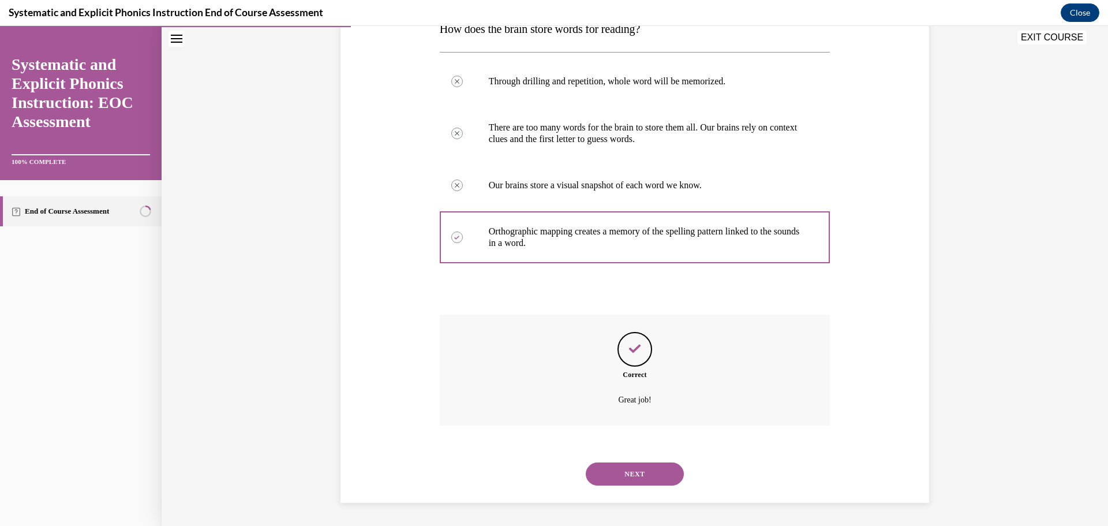
click at [636, 475] on button "NEXT" at bounding box center [635, 473] width 98 height 23
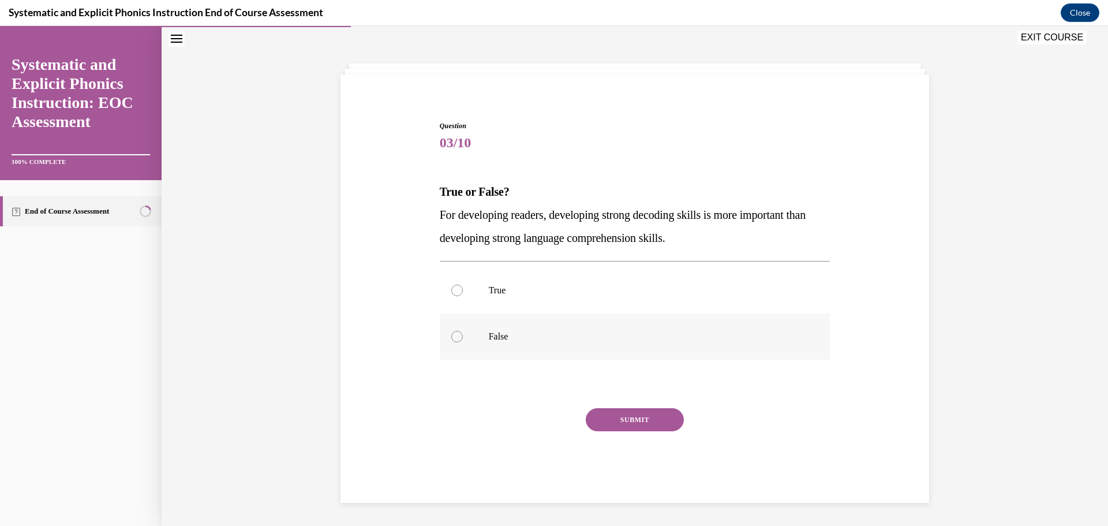
click at [457, 336] on div at bounding box center [457, 337] width 12 height 12
click at [639, 422] on button "SUBMIT" at bounding box center [635, 419] width 98 height 23
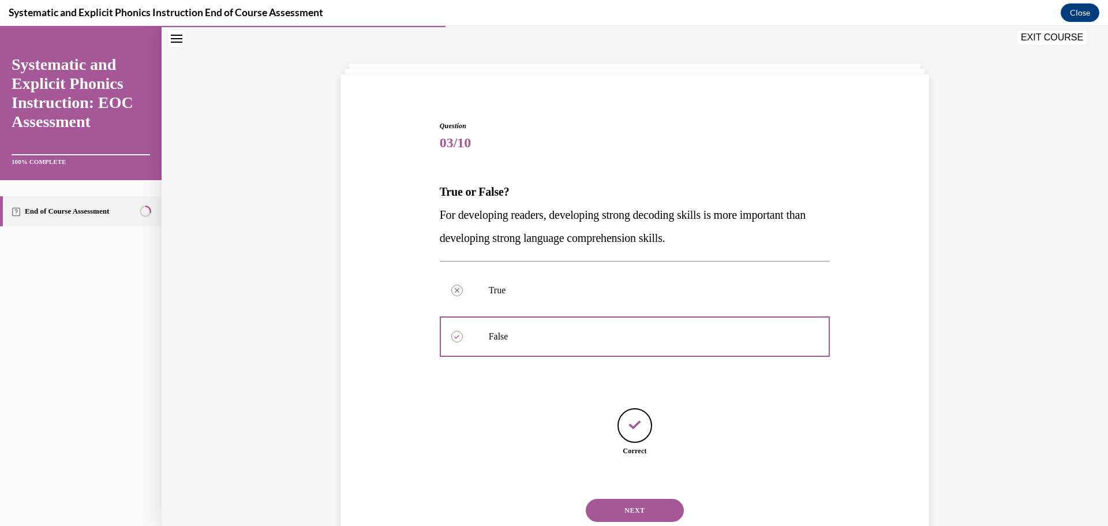
scroll to position [76, 0]
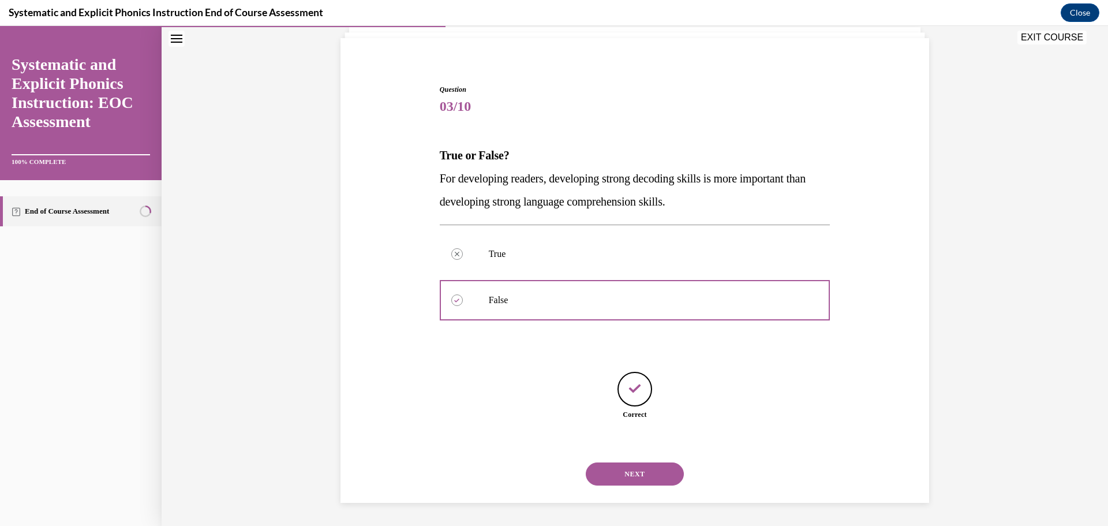
click at [648, 475] on button "NEXT" at bounding box center [635, 473] width 98 height 23
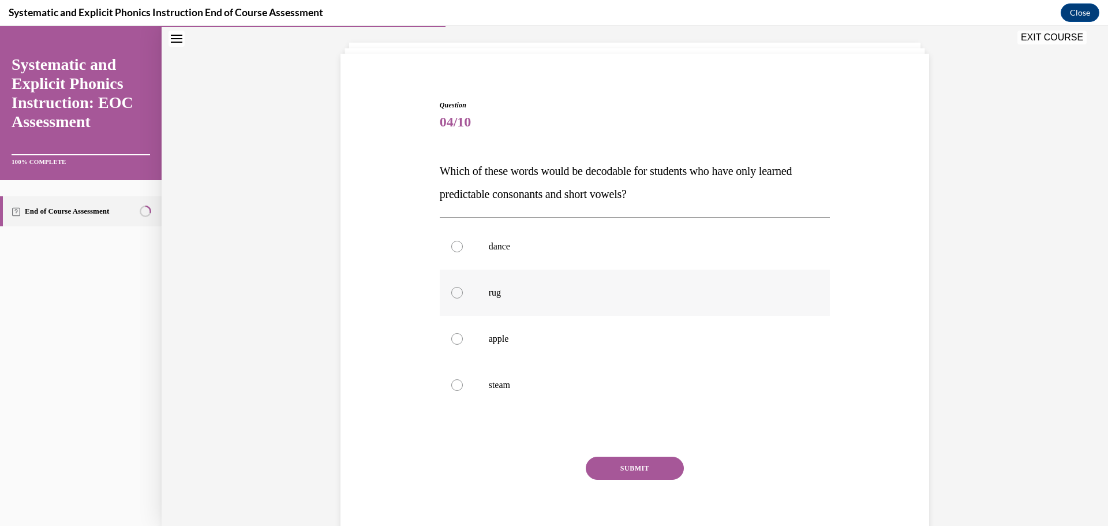
scroll to position [64, 0]
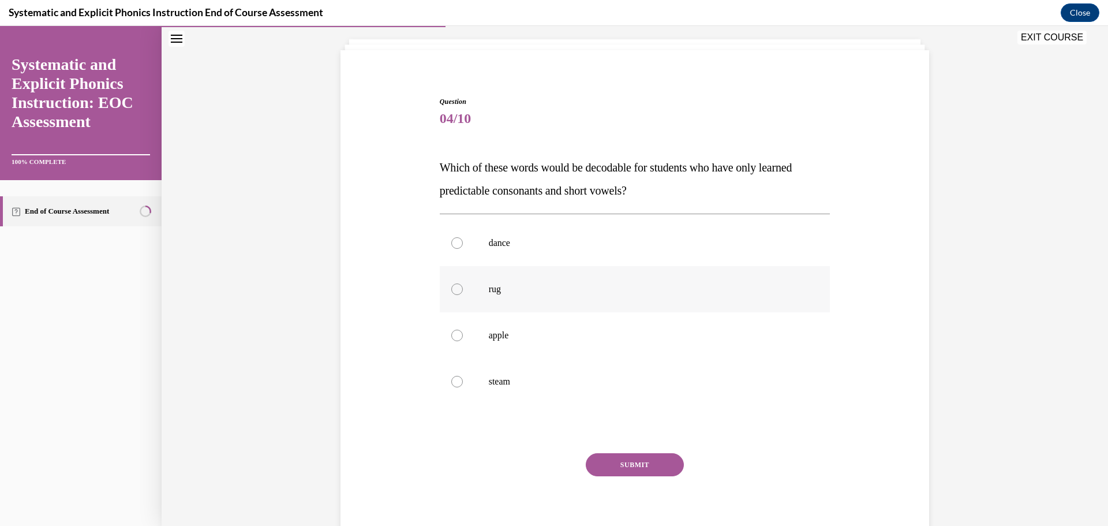
click at [458, 294] on div at bounding box center [457, 289] width 12 height 12
click at [650, 464] on button "SUBMIT" at bounding box center [635, 464] width 98 height 23
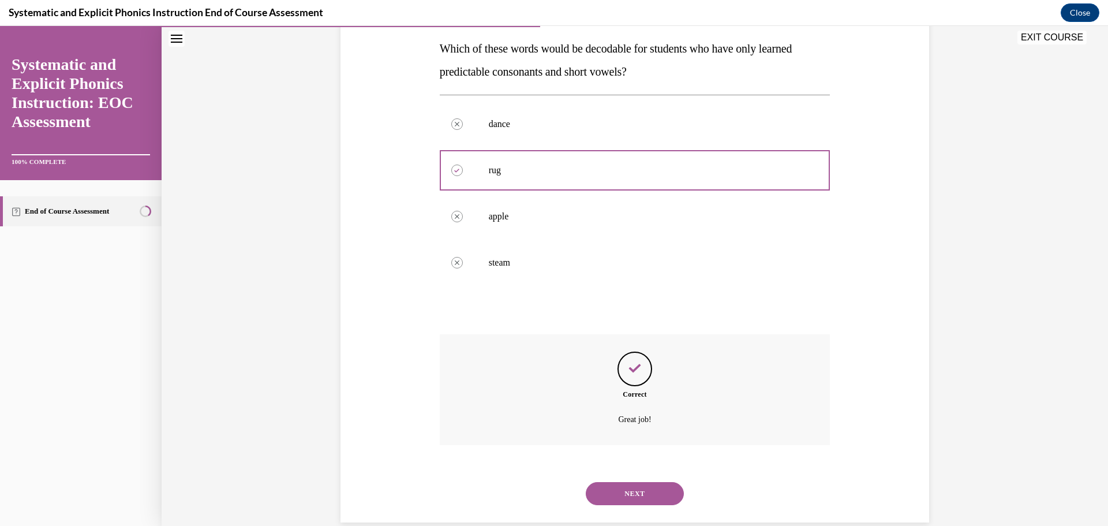
scroll to position [203, 0]
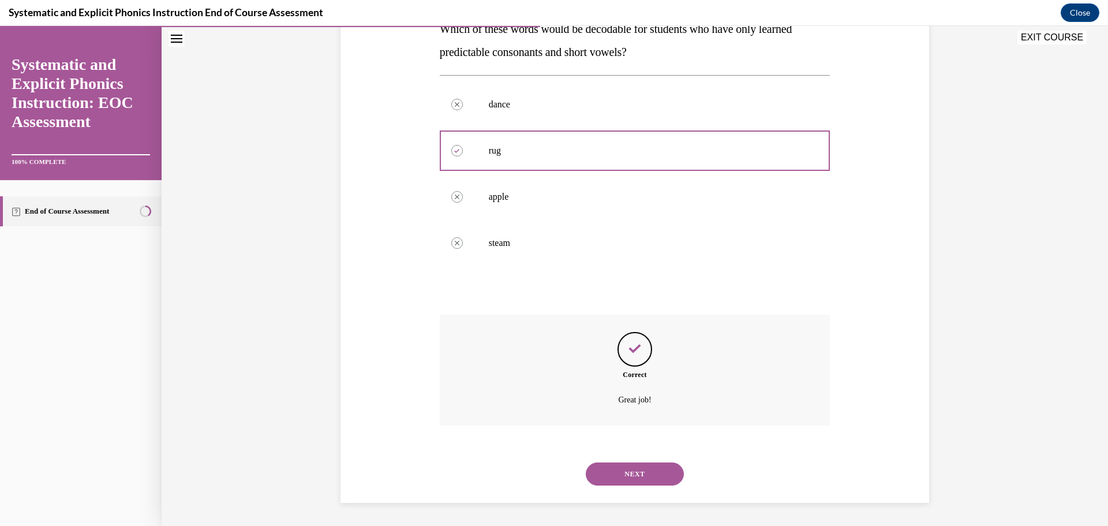
click at [642, 480] on button "NEXT" at bounding box center [635, 473] width 98 height 23
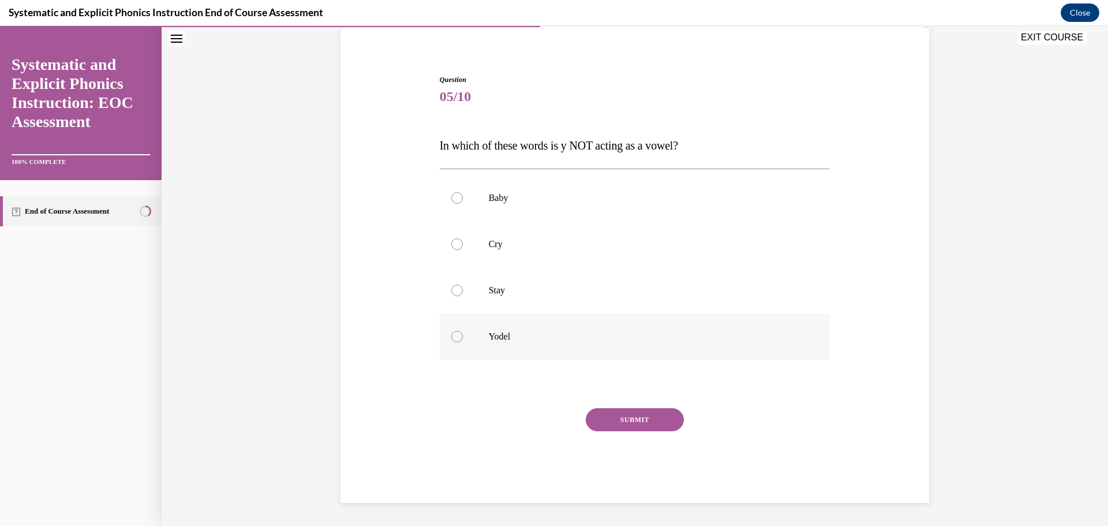
click at [456, 335] on div at bounding box center [457, 337] width 12 height 12
click at [623, 417] on button "SUBMIT" at bounding box center [635, 419] width 98 height 23
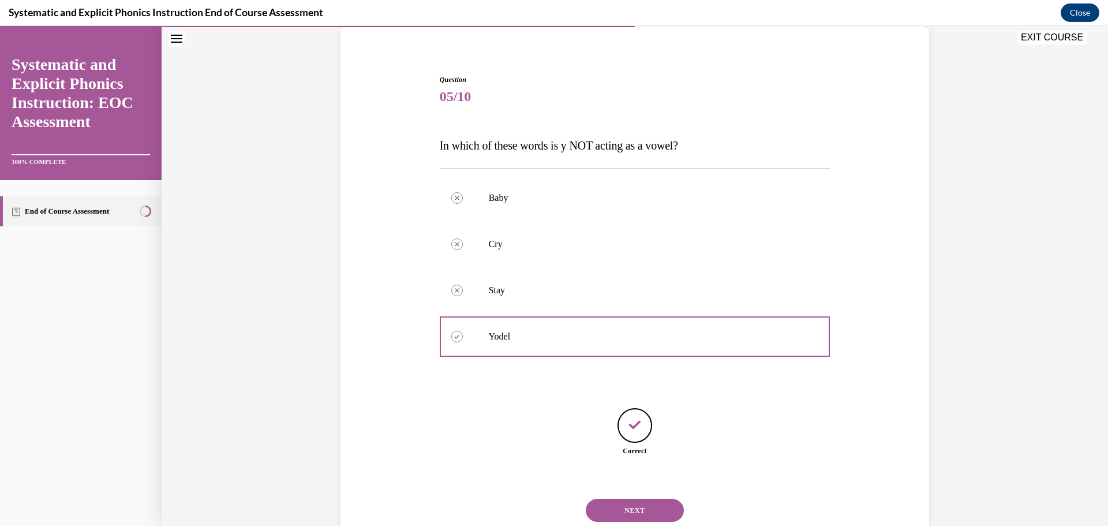
scroll to position [122, 0]
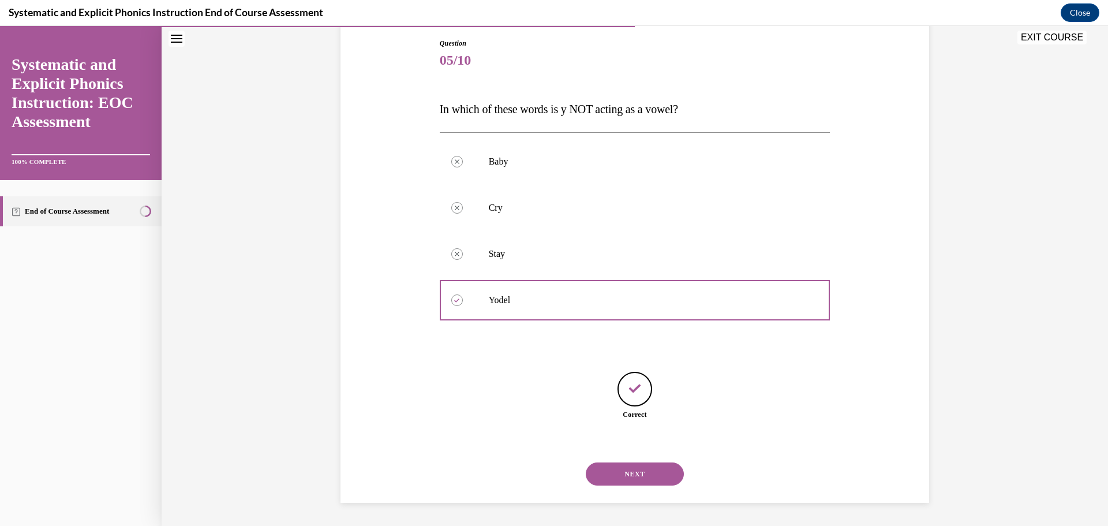
click at [653, 474] on button "NEXT" at bounding box center [635, 473] width 98 height 23
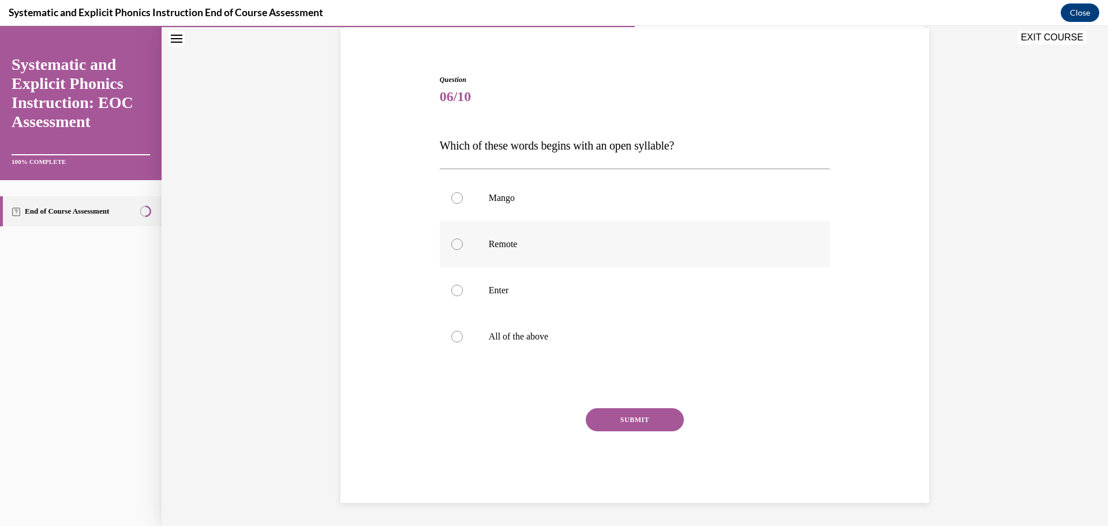
click at [455, 243] on div at bounding box center [457, 244] width 12 height 12
click at [672, 411] on button "SUBMIT" at bounding box center [635, 419] width 98 height 23
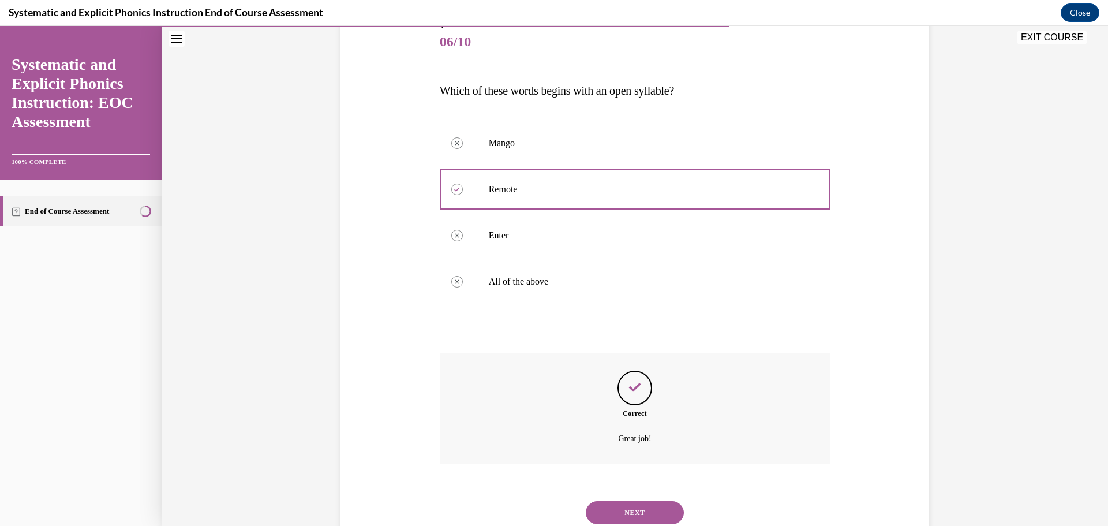
scroll to position [179, 0]
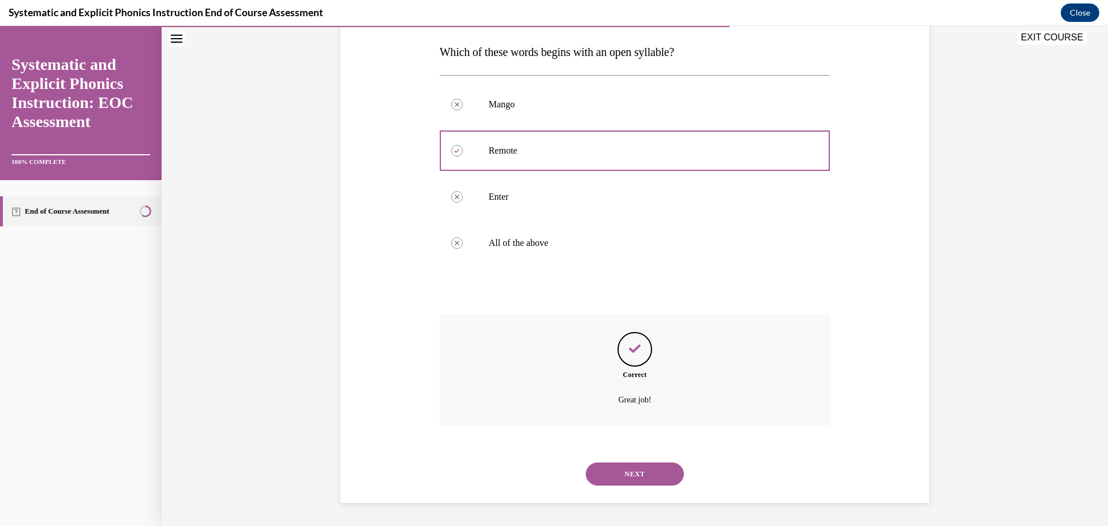
click at [654, 471] on button "NEXT" at bounding box center [635, 473] width 98 height 23
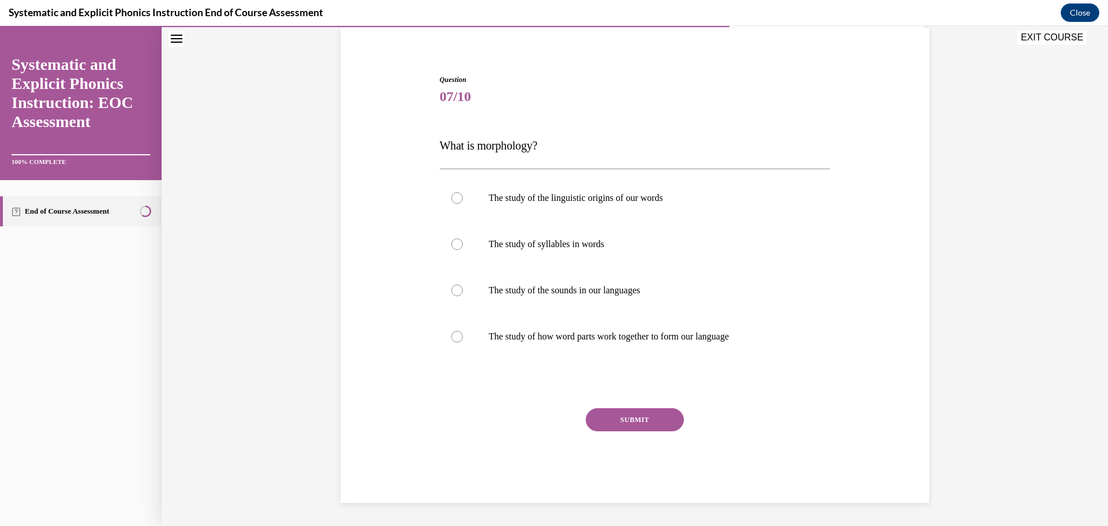
scroll to position [86, 0]
click at [456, 339] on div at bounding box center [457, 337] width 12 height 12
click at [632, 426] on button "SUBMIT" at bounding box center [635, 419] width 98 height 23
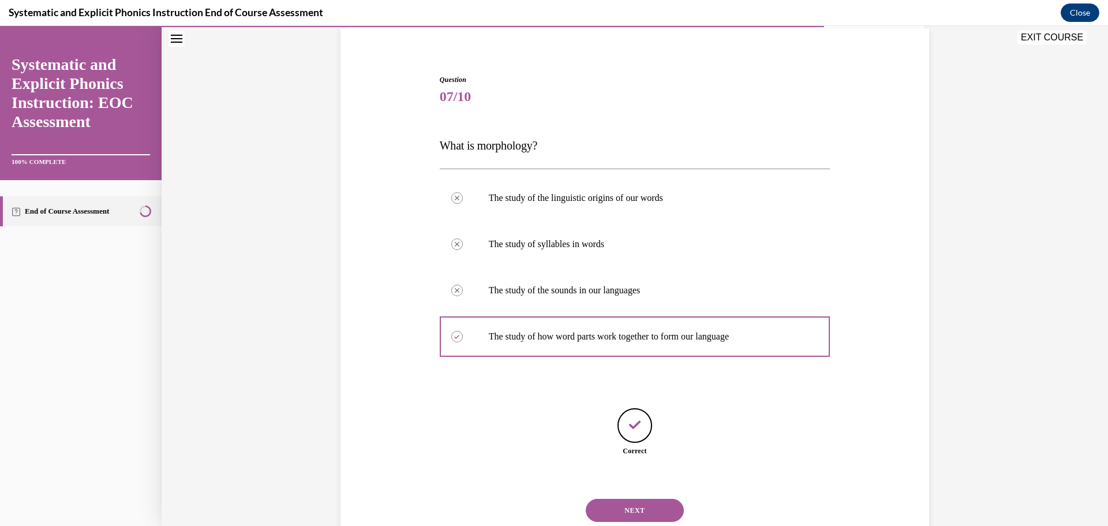
scroll to position [122, 0]
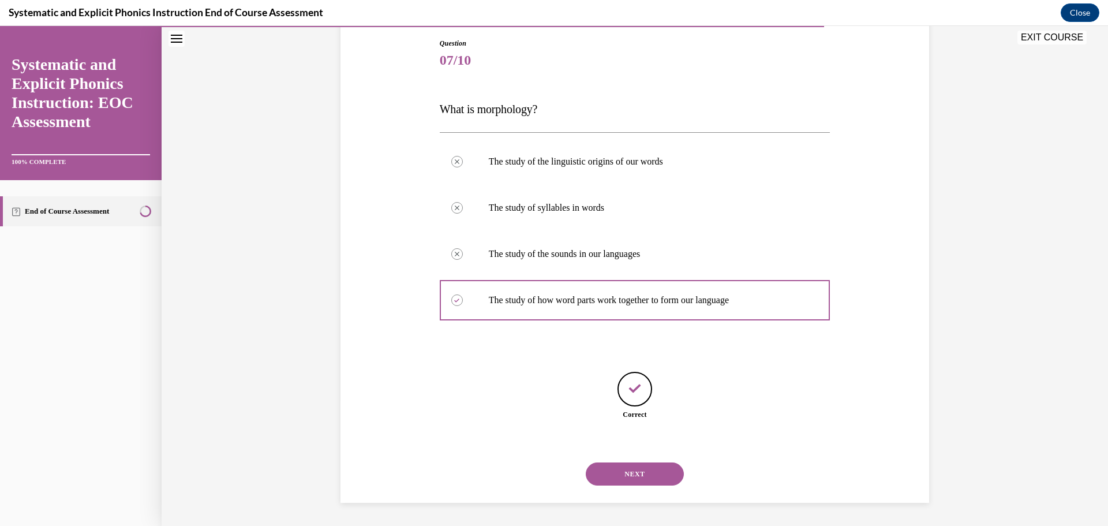
click at [629, 467] on button "NEXT" at bounding box center [635, 473] width 98 height 23
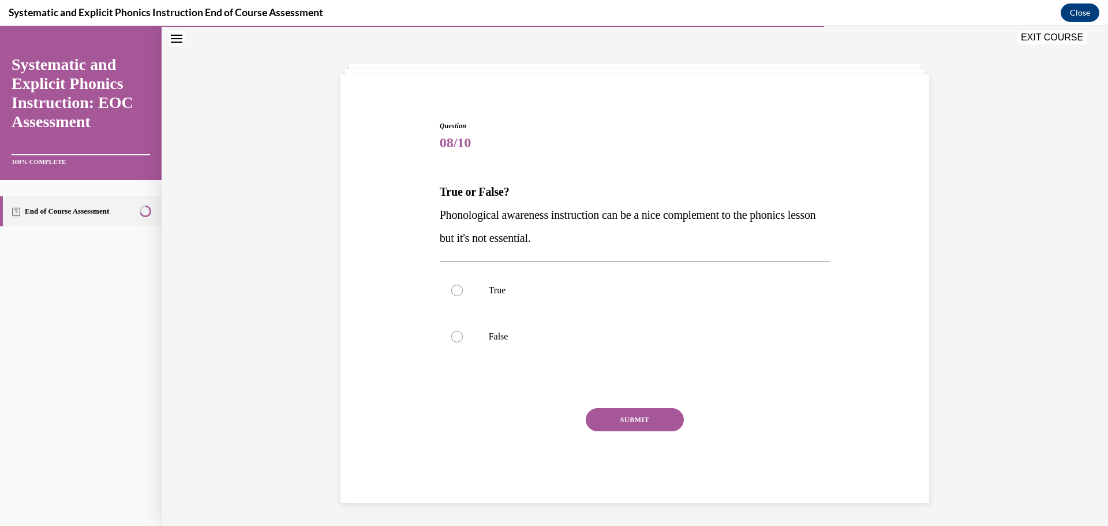
scroll to position [40, 0]
click at [456, 333] on div at bounding box center [457, 337] width 12 height 12
click at [663, 418] on button "SUBMIT" at bounding box center [635, 419] width 98 height 23
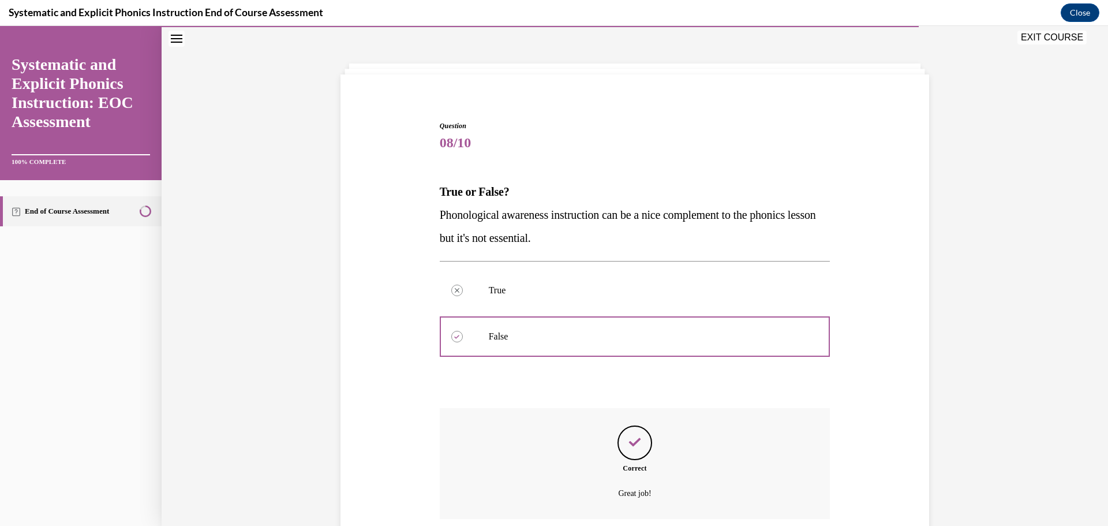
scroll to position [133, 0]
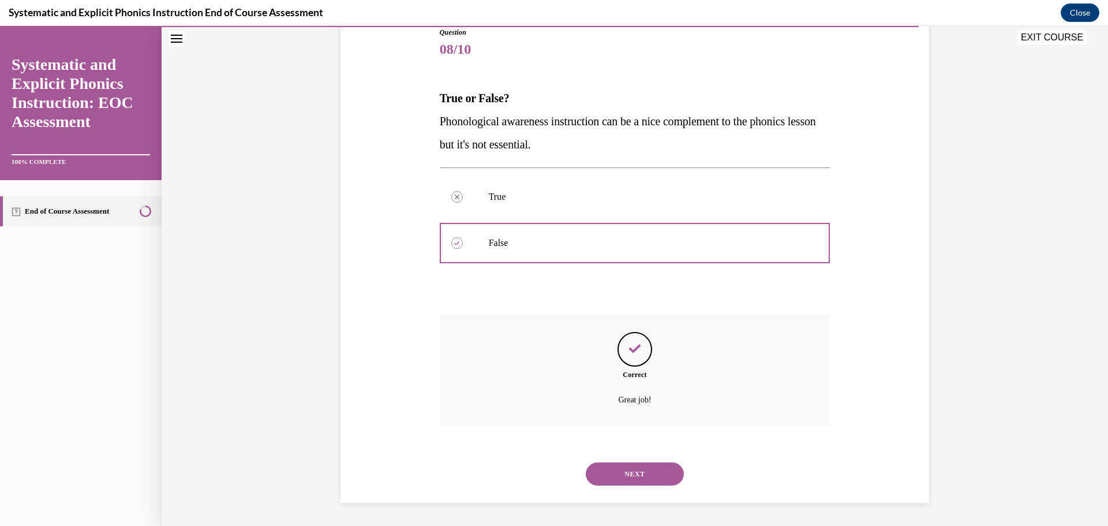
click at [645, 474] on button "NEXT" at bounding box center [635, 473] width 98 height 23
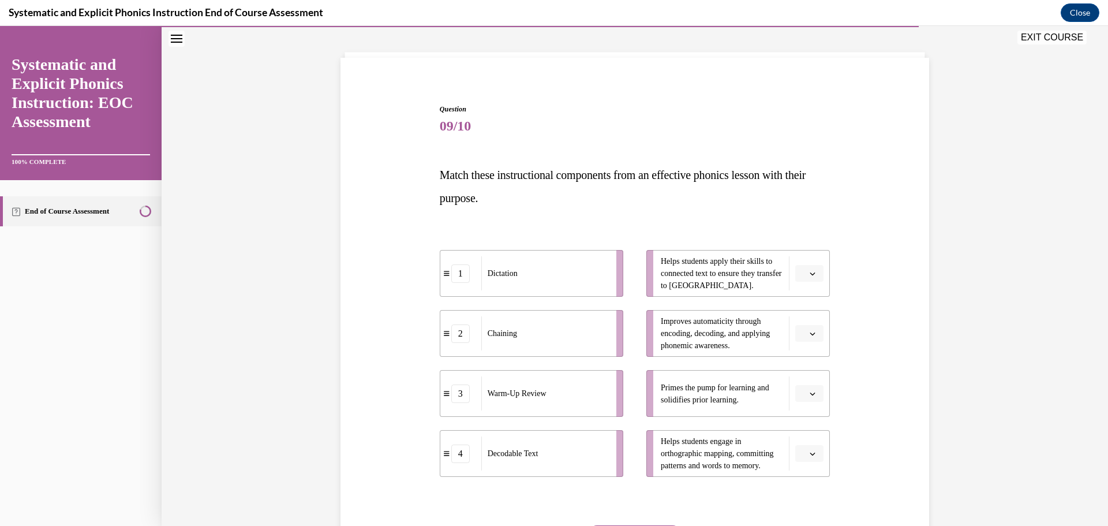
scroll to position [60, 0]
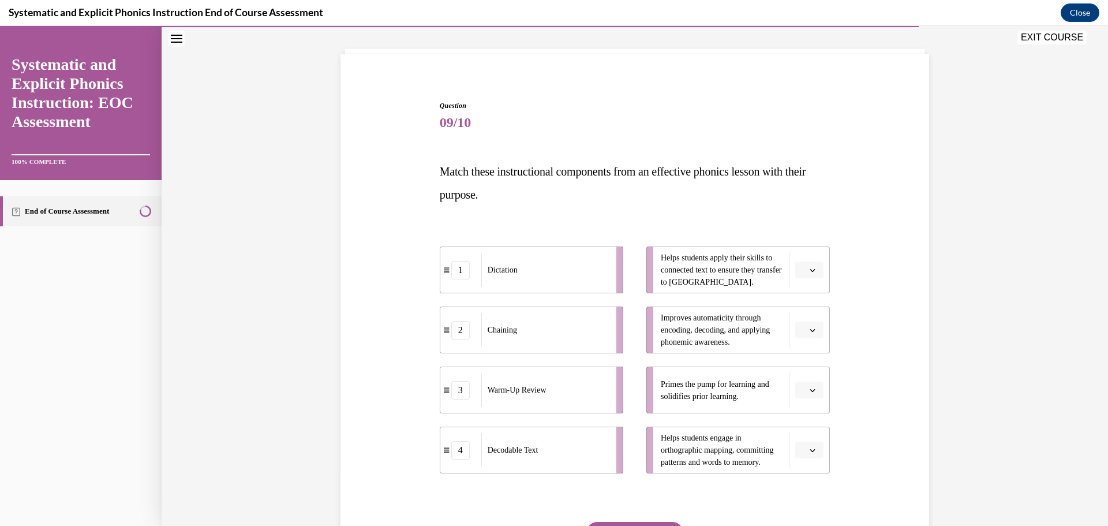
click at [816, 272] on button "button" at bounding box center [809, 269] width 28 height 17
click at [812, 327] on div "1" at bounding box center [807, 318] width 29 height 23
click at [813, 331] on icon "button" at bounding box center [812, 330] width 6 height 6
click at [808, 397] on div "2" at bounding box center [807, 401] width 29 height 23
click at [811, 392] on icon "button" at bounding box center [812, 390] width 6 height 6
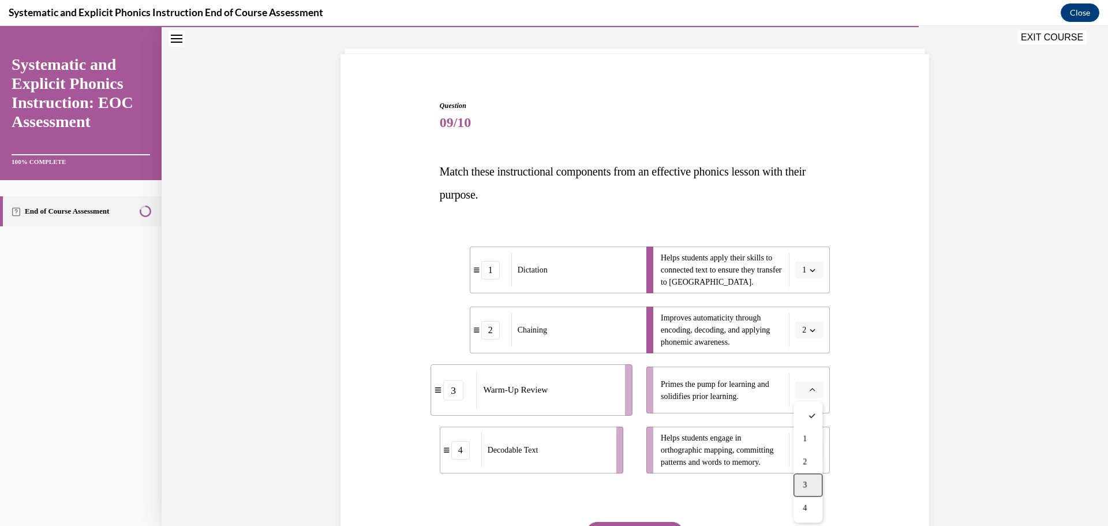
click at [813, 479] on div "3" at bounding box center [807, 484] width 29 height 23
click at [812, 333] on span "button" at bounding box center [812, 330] width 8 height 8
click at [801, 451] on span "4" at bounding box center [802, 447] width 4 height 9
click at [805, 329] on span "4" at bounding box center [804, 330] width 4 height 12
click at [806, 383] on div "1" at bounding box center [805, 378] width 29 height 23
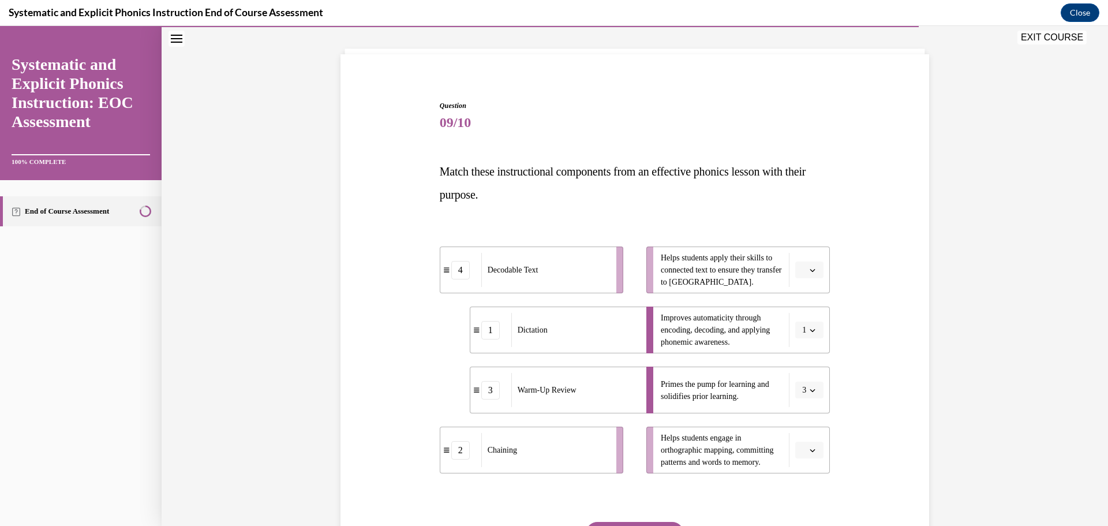
click at [813, 270] on icon "button" at bounding box center [812, 270] width 5 height 3
click at [810, 335] on div "2" at bounding box center [807, 341] width 29 height 23
click at [813, 451] on icon "button" at bounding box center [812, 450] width 6 height 6
click at [806, 421] on span "4" at bounding box center [805, 423] width 4 height 9
click at [813, 271] on icon "button" at bounding box center [812, 270] width 6 height 6
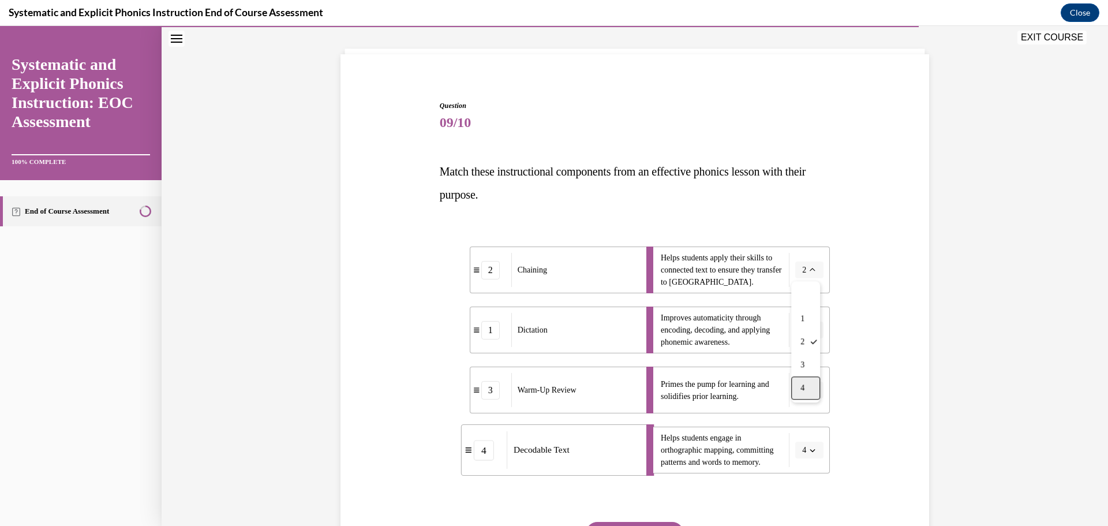
click at [813, 392] on div "4" at bounding box center [805, 387] width 29 height 23
click at [809, 452] on icon "button" at bounding box center [812, 450] width 6 height 6
click at [796, 383] on div "2" at bounding box center [807, 377] width 29 height 23
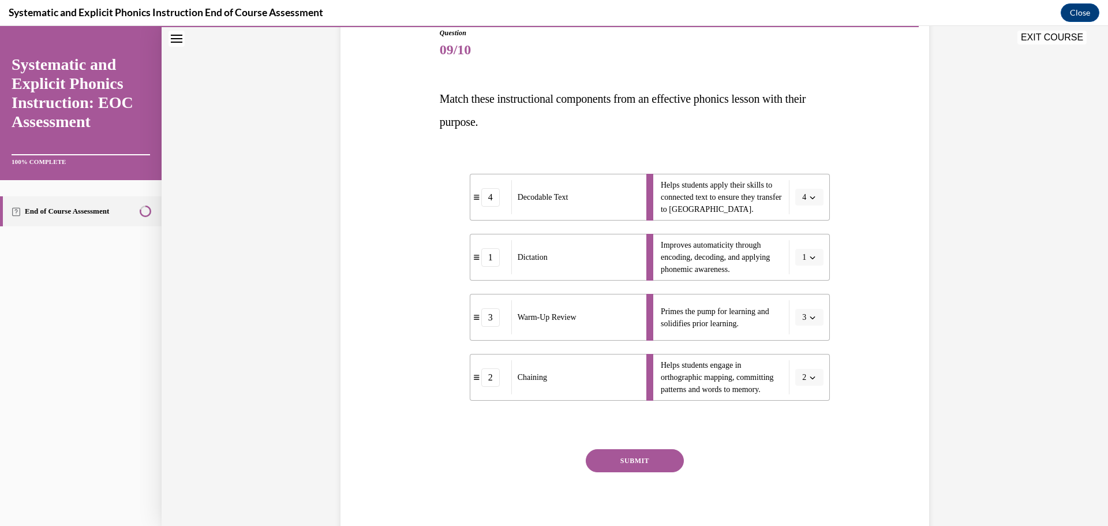
scroll to position [134, 0]
click at [809, 258] on span "button" at bounding box center [812, 256] width 8 height 8
click at [797, 331] on div "2" at bounding box center [805, 327] width 29 height 23
click at [816, 373] on button "button" at bounding box center [809, 376] width 28 height 17
click at [804, 422] on span "1" at bounding box center [805, 424] width 4 height 9
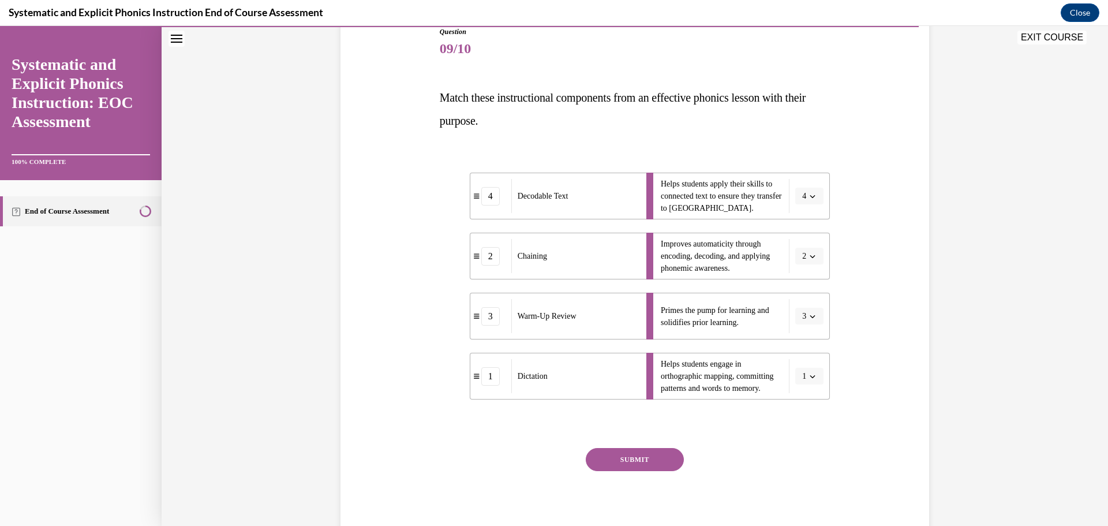
click at [661, 455] on button "SUBMIT" at bounding box center [635, 459] width 98 height 23
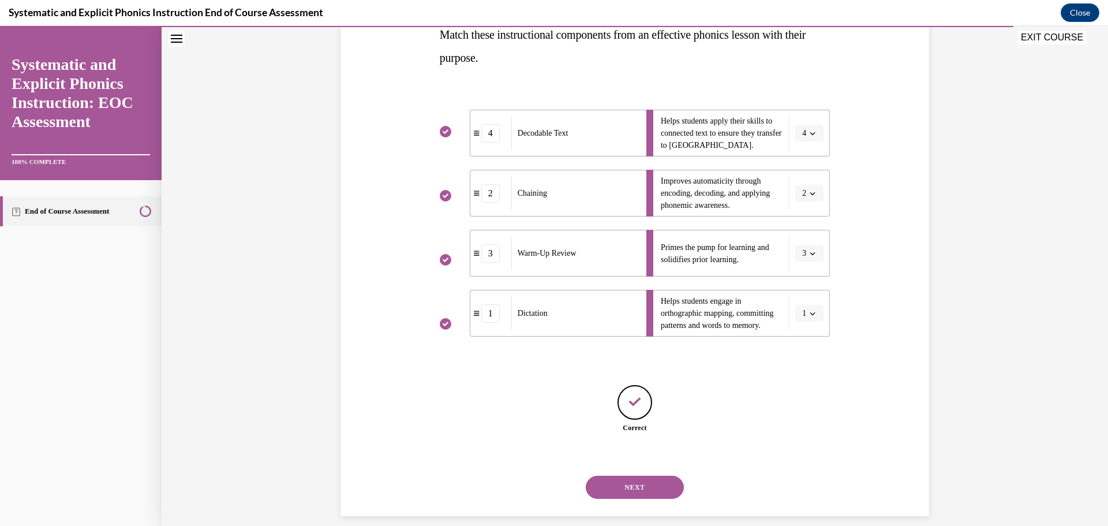
scroll to position [210, 0]
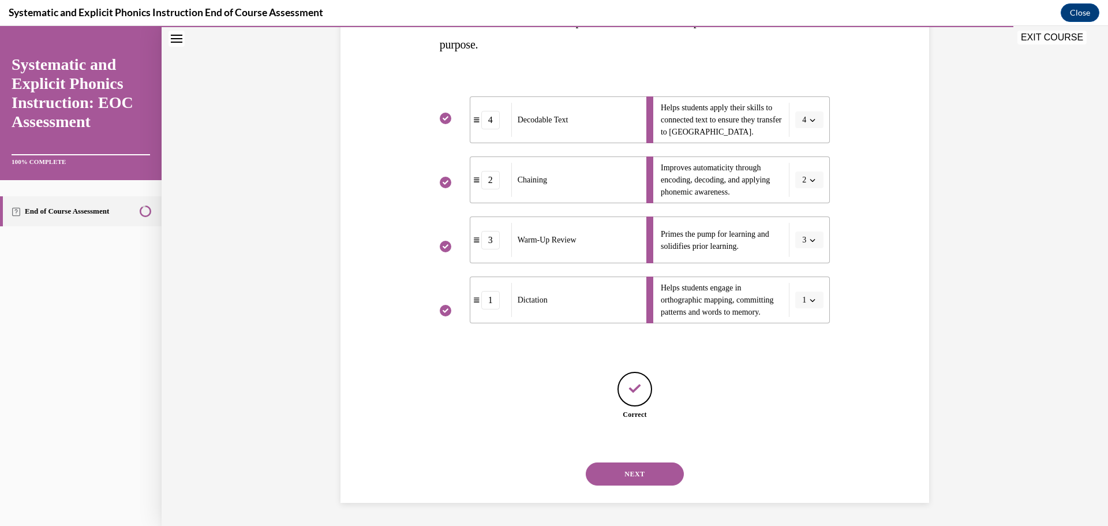
click at [627, 486] on div "NEXT" at bounding box center [635, 474] width 391 height 46
click at [627, 471] on button "NEXT" at bounding box center [635, 473] width 98 height 23
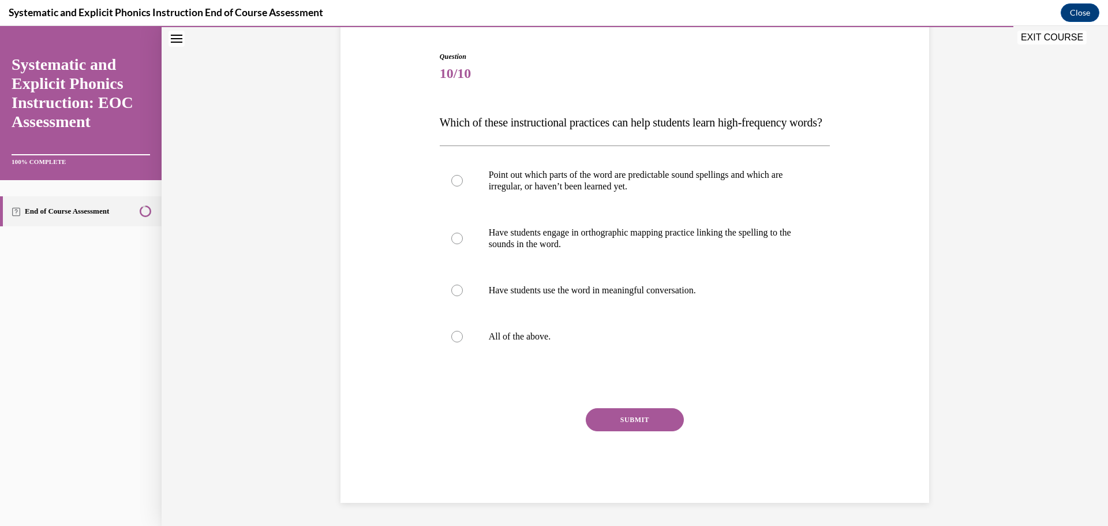
scroll to position [129, 0]
click at [455, 340] on div at bounding box center [457, 337] width 12 height 12
click at [647, 423] on button "SUBMIT" at bounding box center [635, 419] width 98 height 23
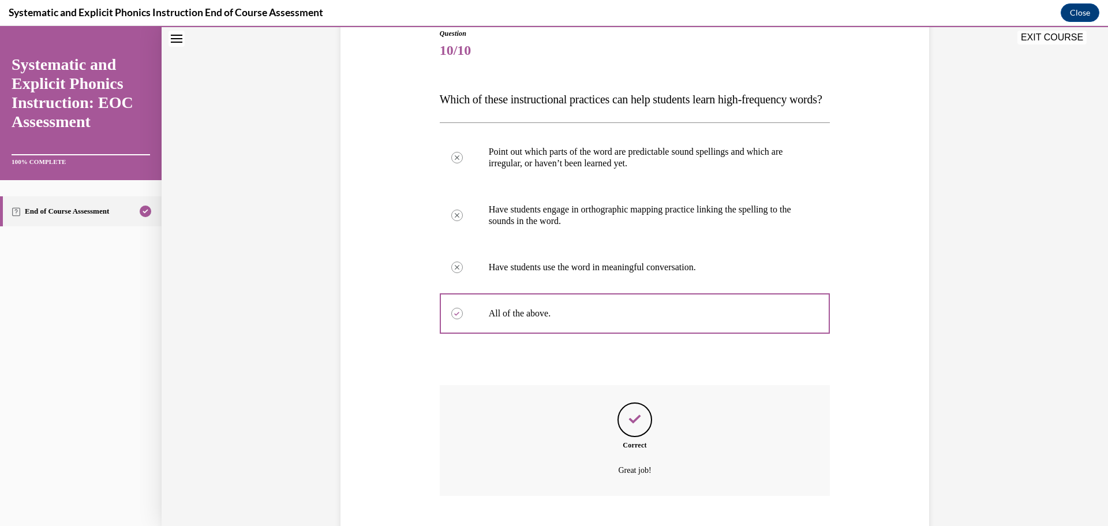
scroll to position [226, 0]
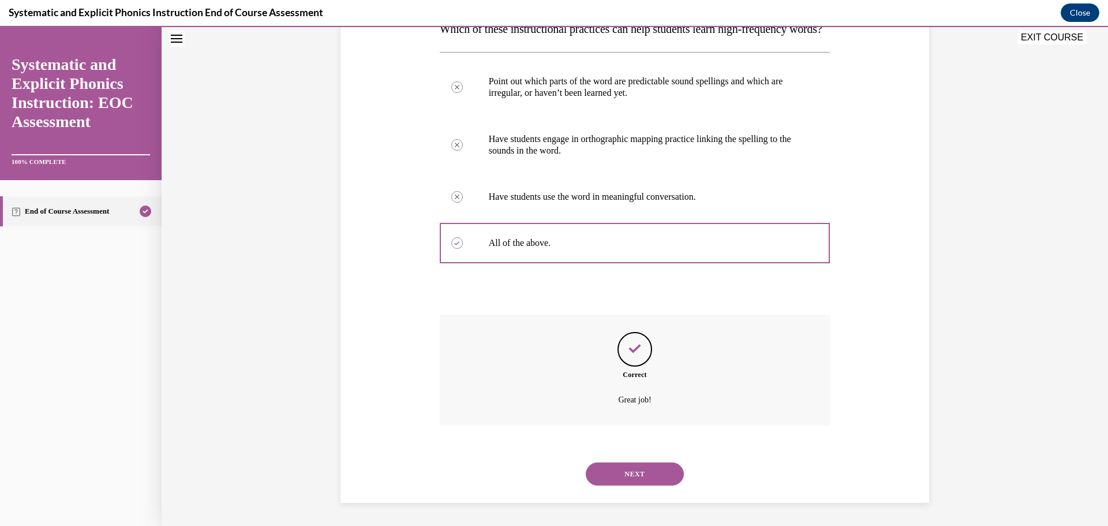
click at [630, 466] on button "NEXT" at bounding box center [635, 473] width 98 height 23
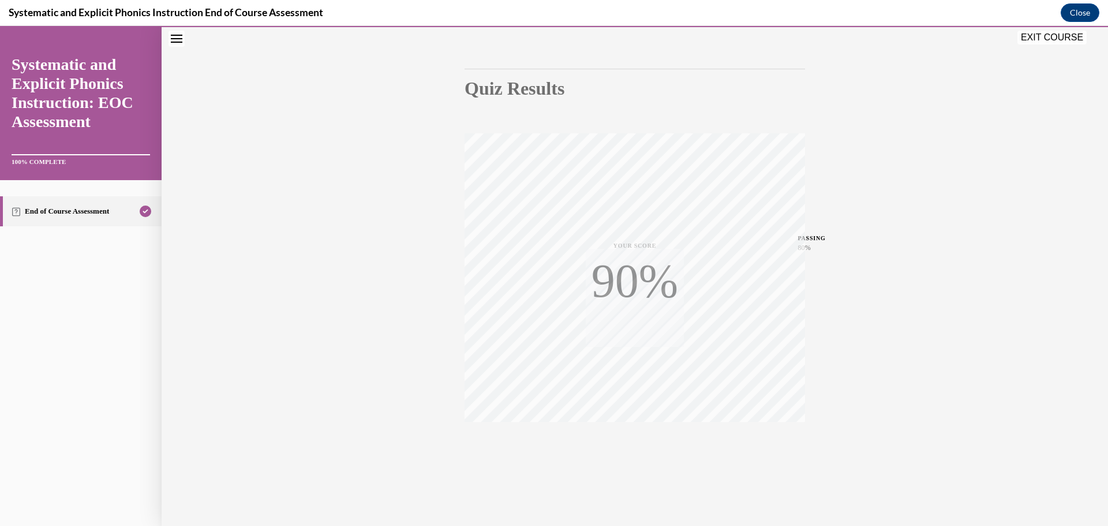
scroll to position [92, 0]
click at [1056, 41] on button "EXIT COURSE" at bounding box center [1051, 38] width 69 height 14
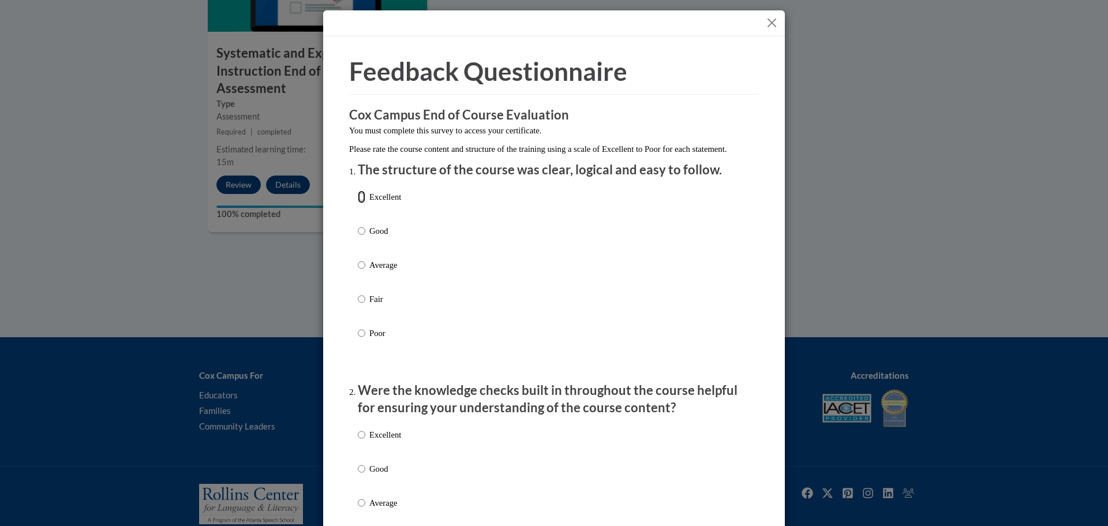
click at [360, 203] on input "Excellent" at bounding box center [362, 196] width 8 height 13
radio input "true"
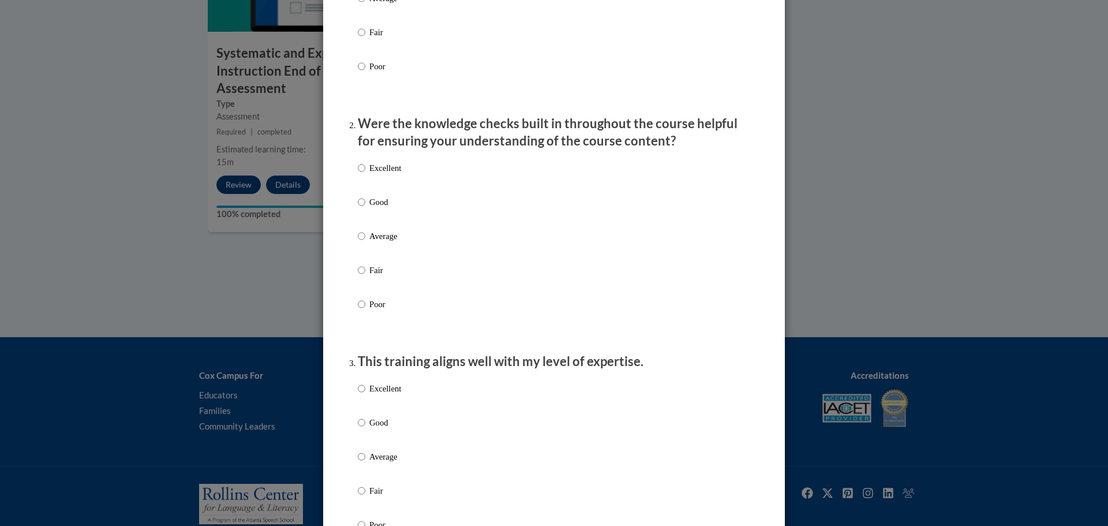
scroll to position [268, 0]
click at [362, 207] on input "Good" at bounding box center [362, 200] width 8 height 13
radio input "true"
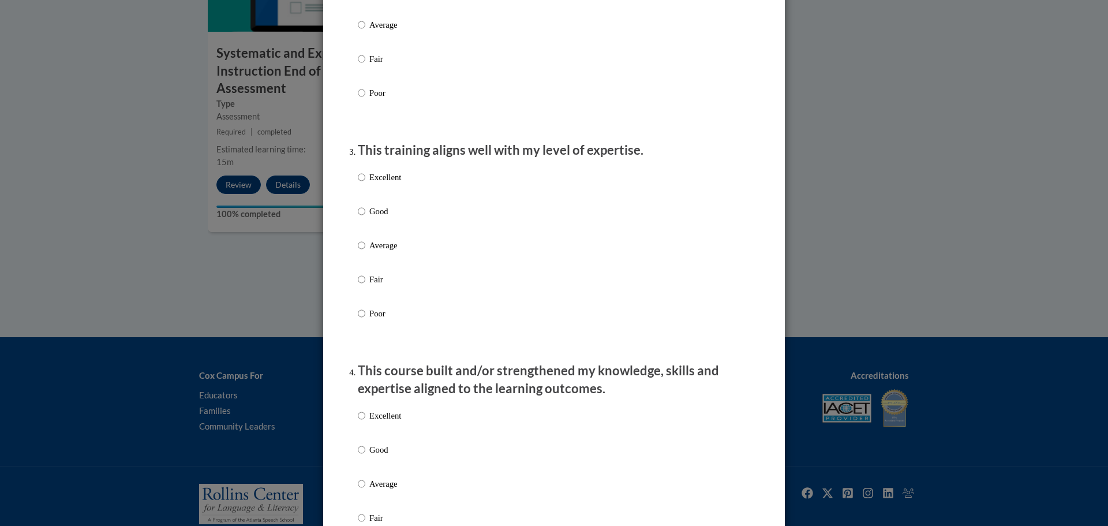
scroll to position [499, 0]
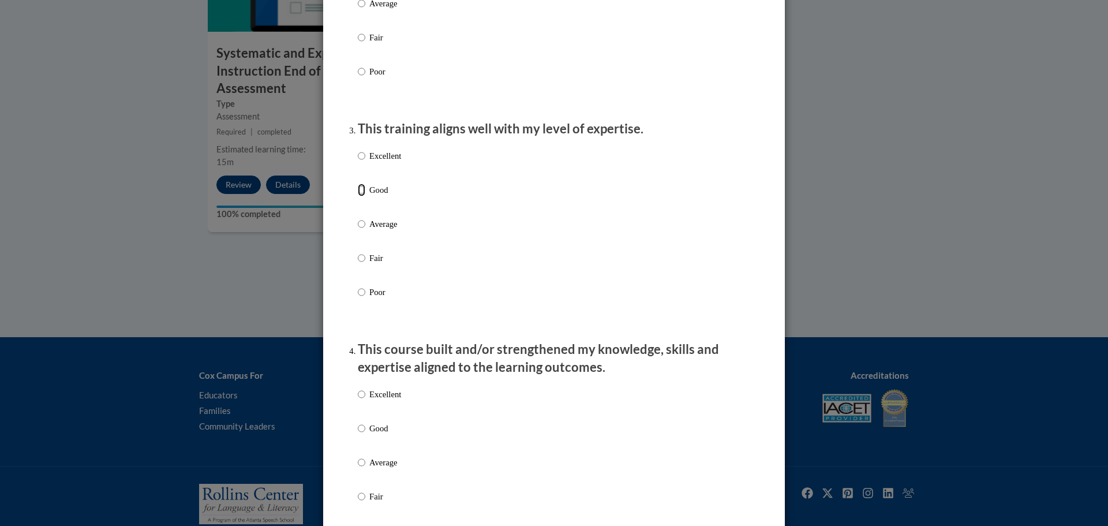
click at [362, 196] on input "Good" at bounding box center [362, 189] width 8 height 13
radio input "true"
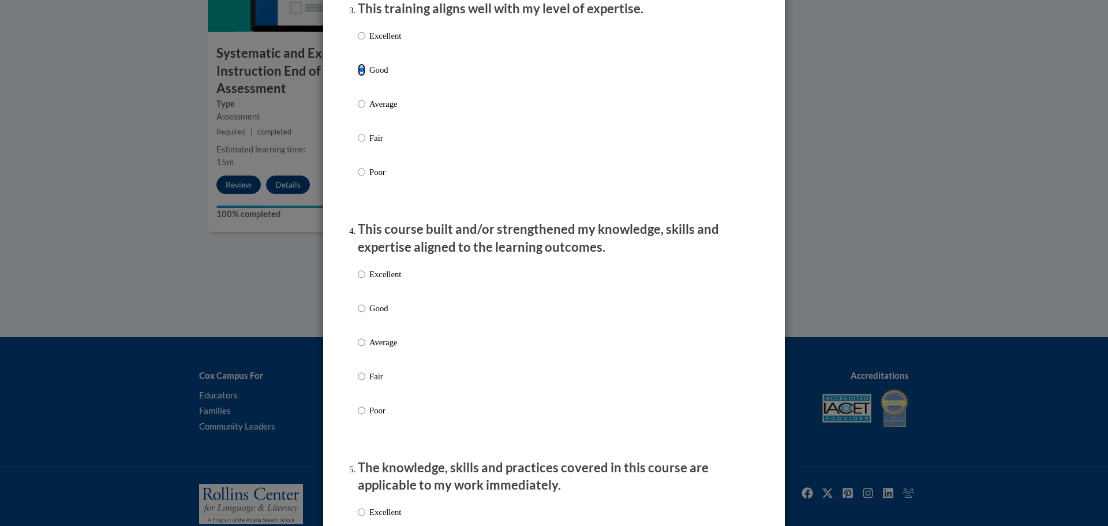
scroll to position [621, 0]
click at [359, 278] on input "Excellent" at bounding box center [362, 271] width 8 height 13
radio input "true"
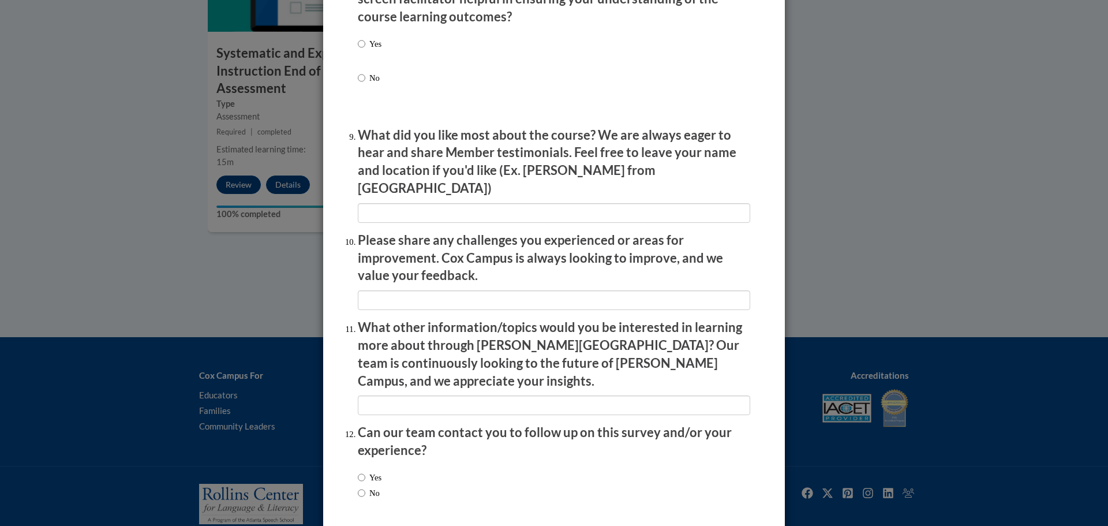
scroll to position [0, 0]
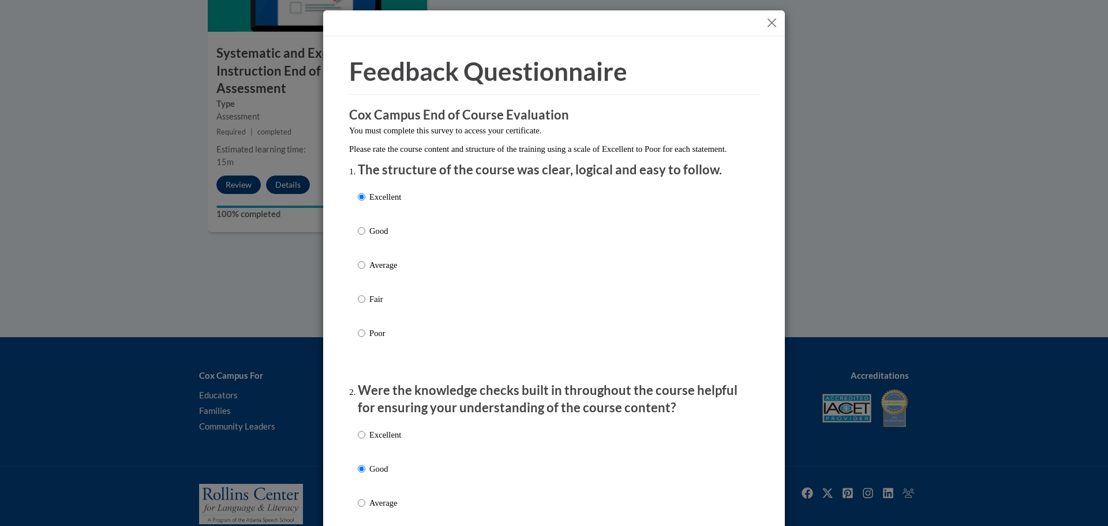
click at [773, 22] on button "Close" at bounding box center [771, 23] width 14 height 14
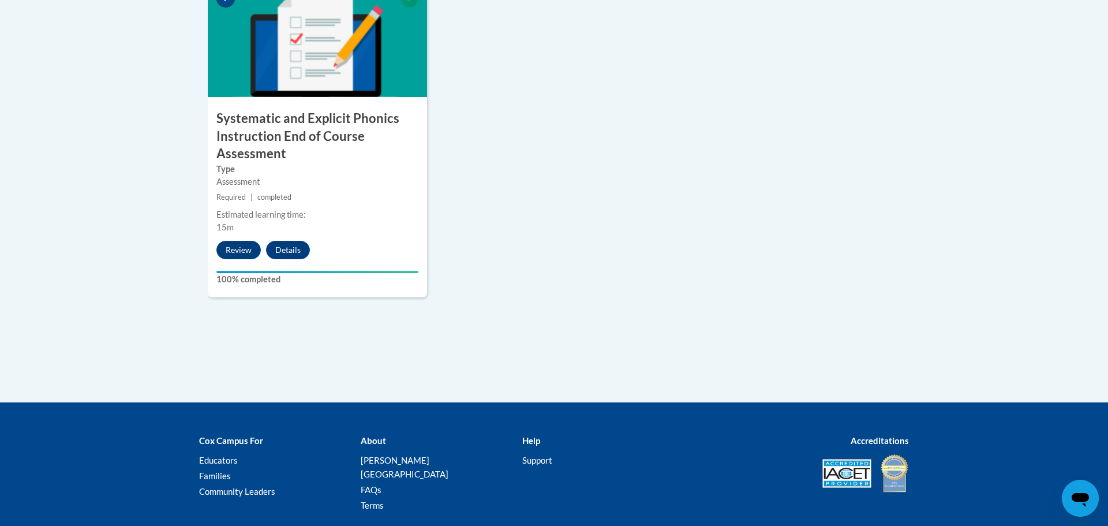
scroll to position [1092, 0]
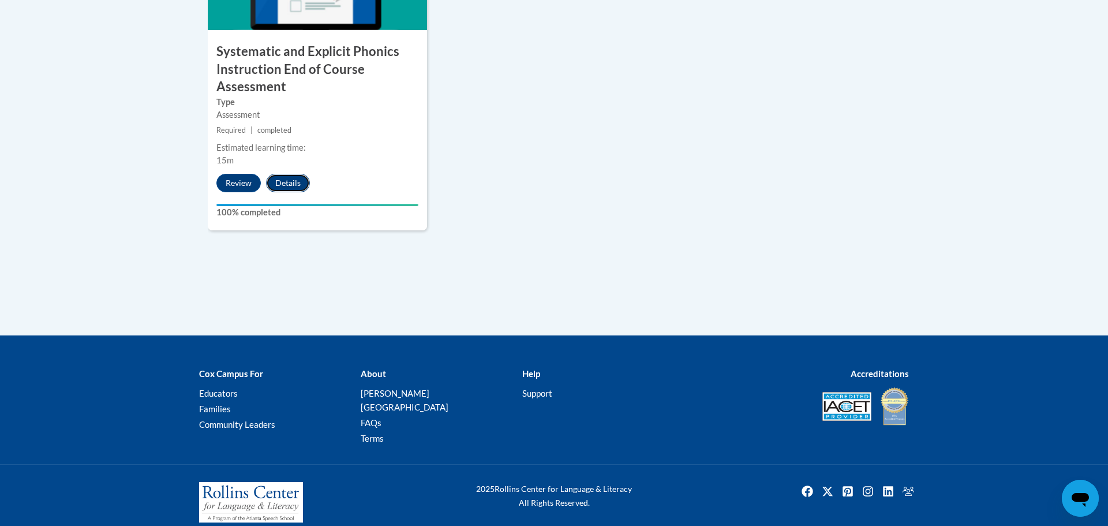
click at [285, 181] on button "Details" at bounding box center [288, 183] width 44 height 18
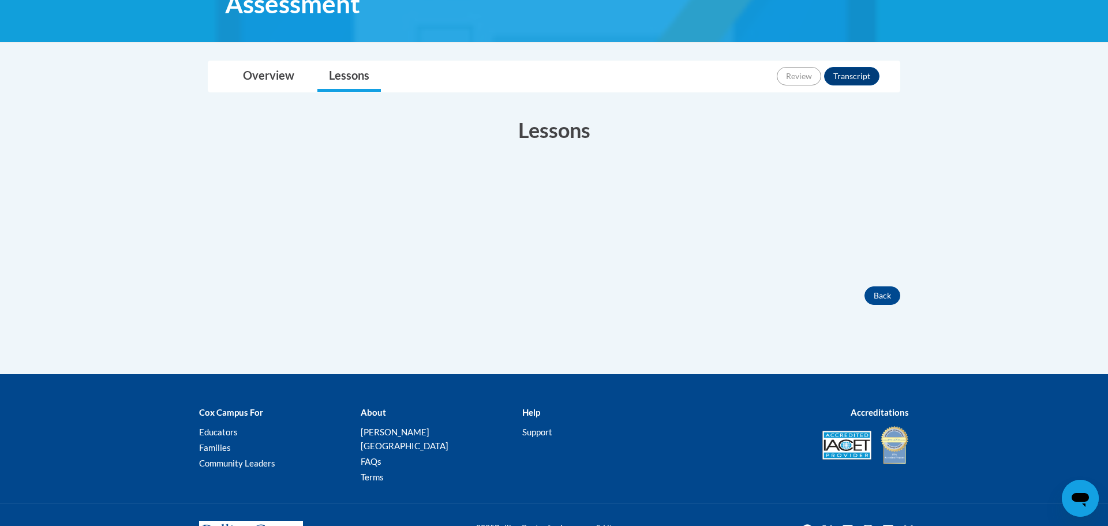
scroll to position [254, 0]
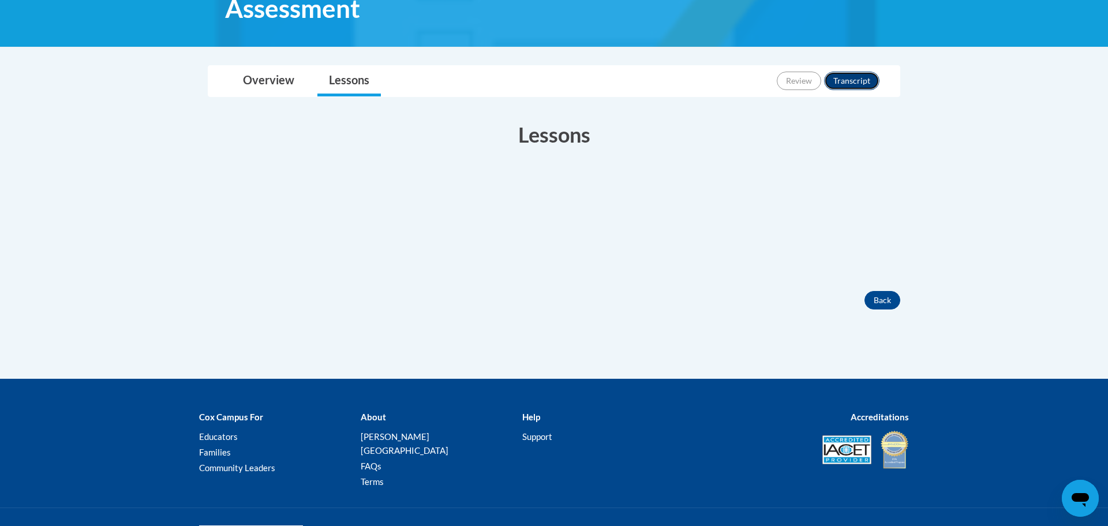
click at [856, 84] on button "Transcript" at bounding box center [851, 81] width 55 height 18
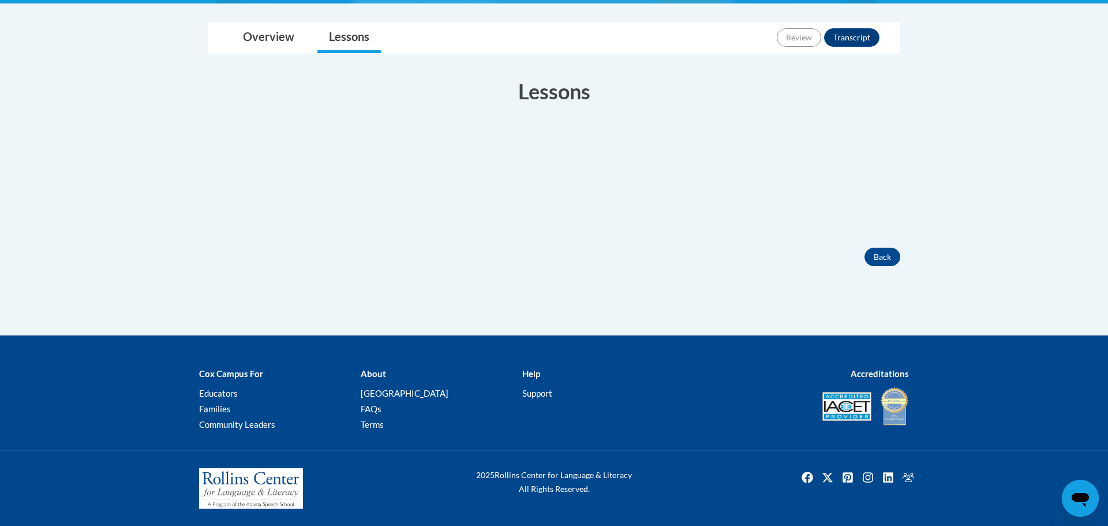
scroll to position [296, 0]
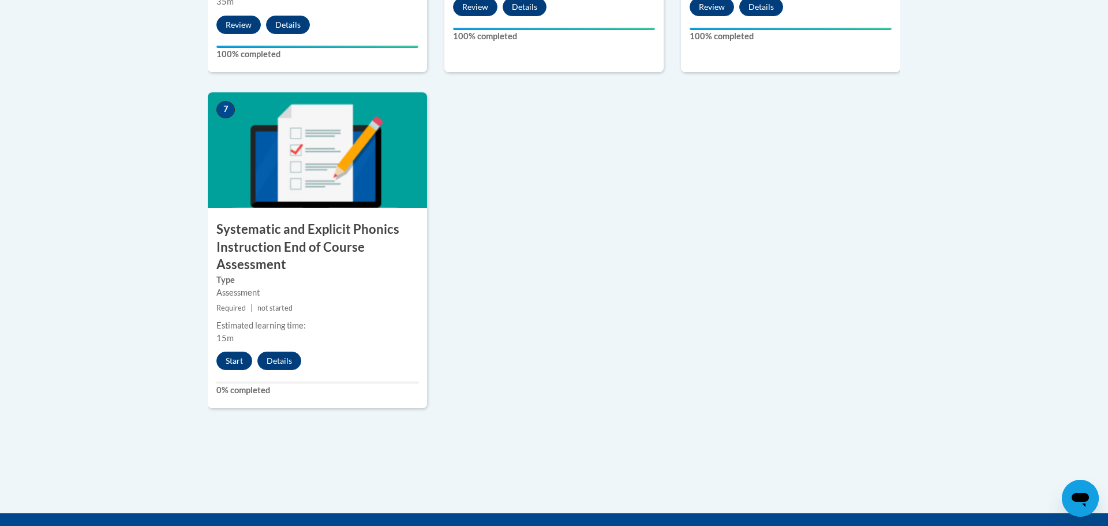
scroll to position [917, 0]
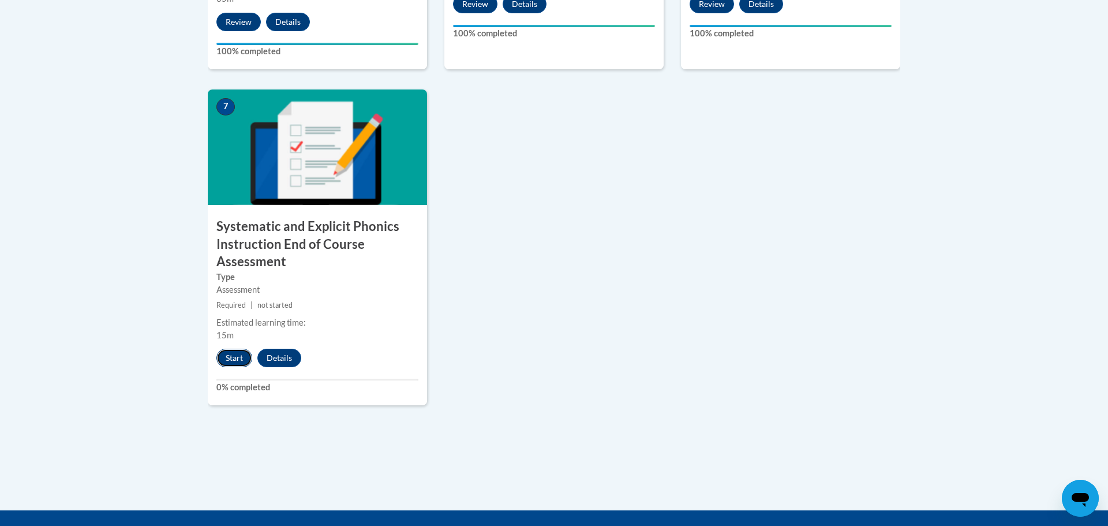
click at [235, 356] on button "Start" at bounding box center [234, 357] width 36 height 18
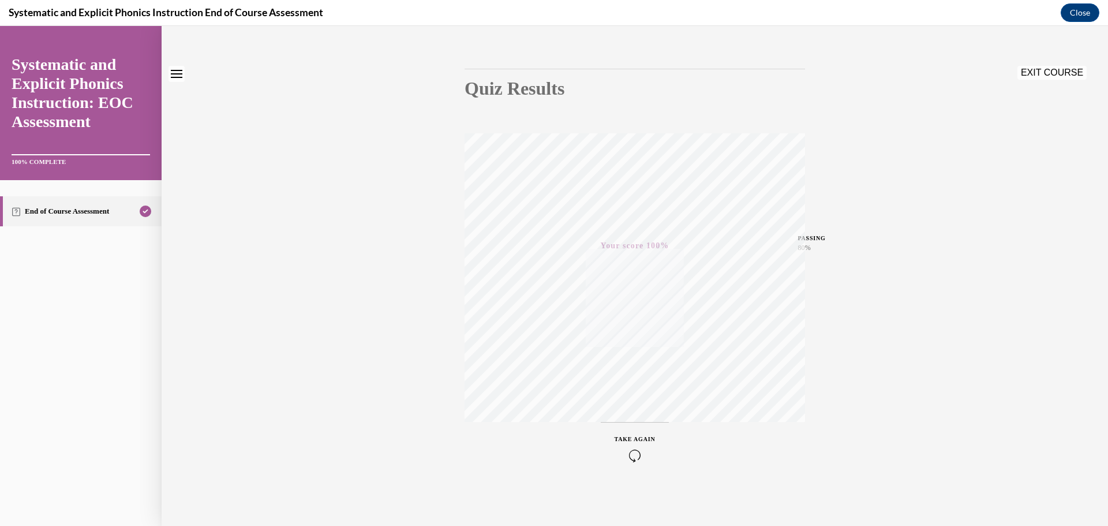
scroll to position [0, 0]
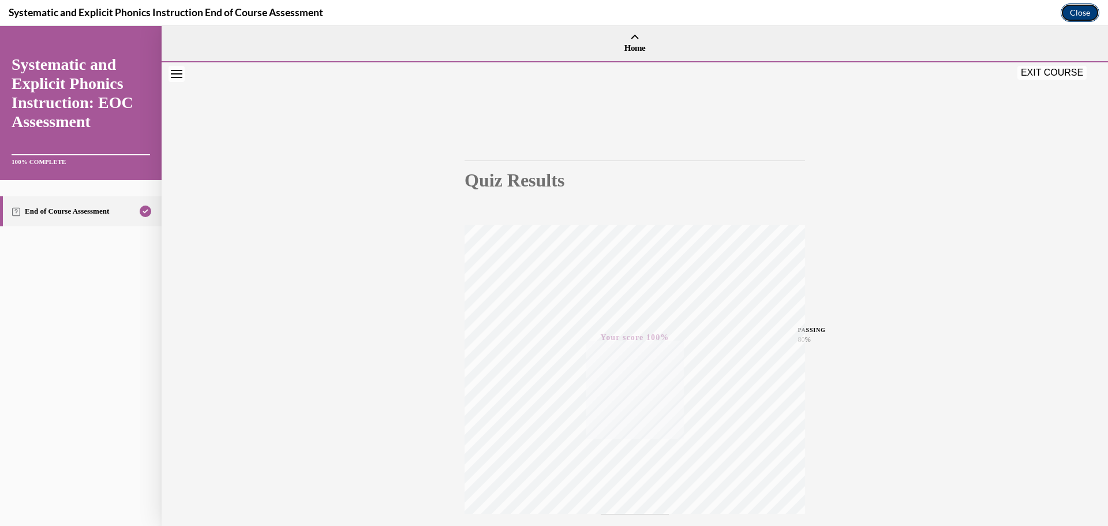
click at [1085, 10] on button "Close" at bounding box center [1079, 12] width 39 height 18
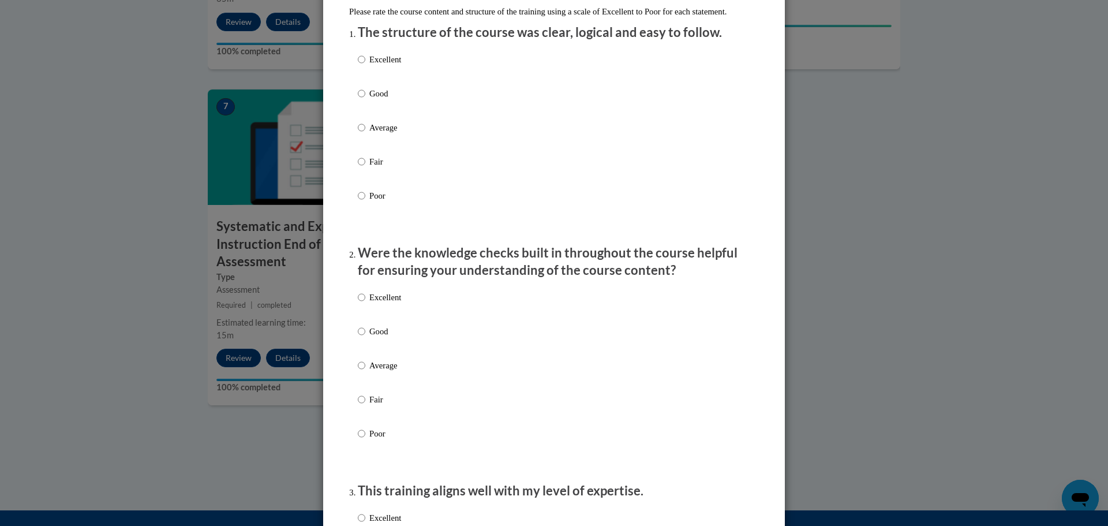
scroll to position [138, 0]
click at [363, 65] on input "Excellent" at bounding box center [362, 59] width 8 height 13
radio input "true"
click at [364, 303] on input "Excellent" at bounding box center [362, 296] width 8 height 13
radio input "true"
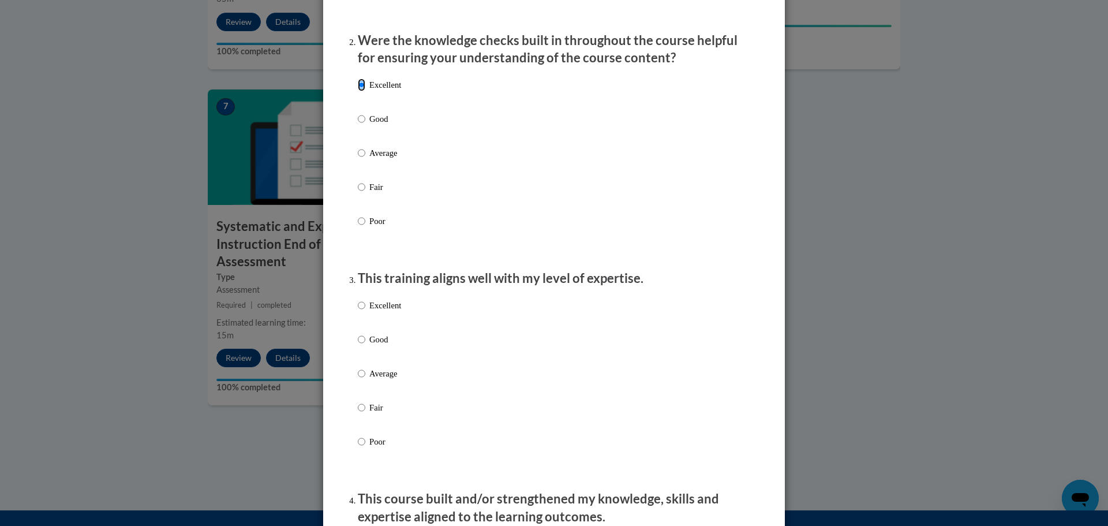
scroll to position [387, 0]
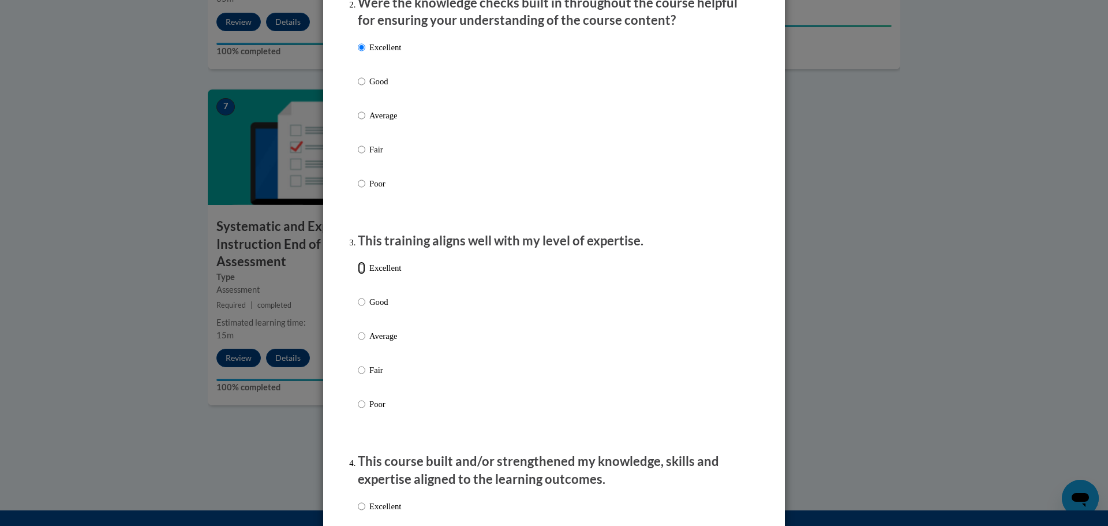
click at [362, 274] on input "Excellent" at bounding box center [362, 267] width 8 height 13
radio input "true"
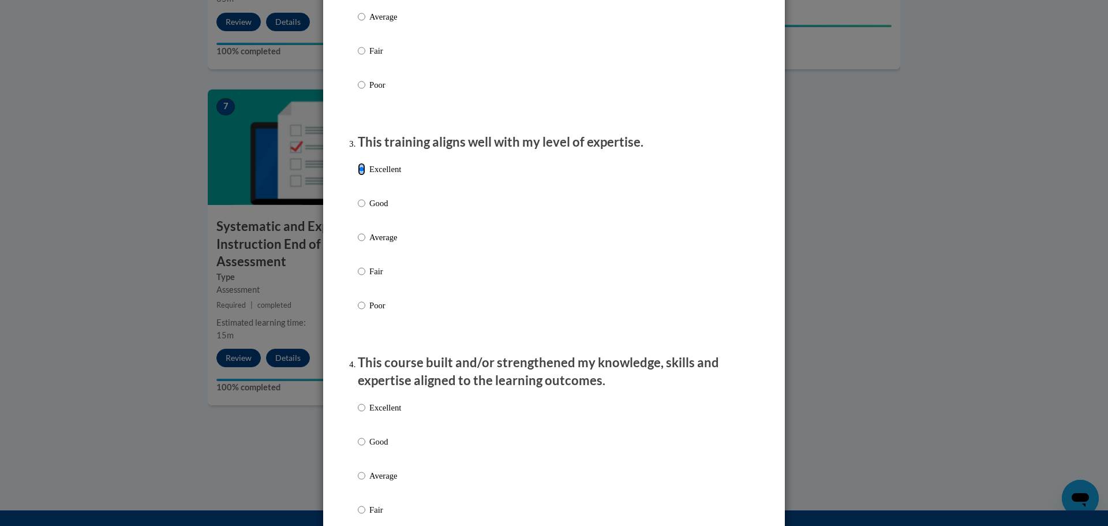
scroll to position [492, 0]
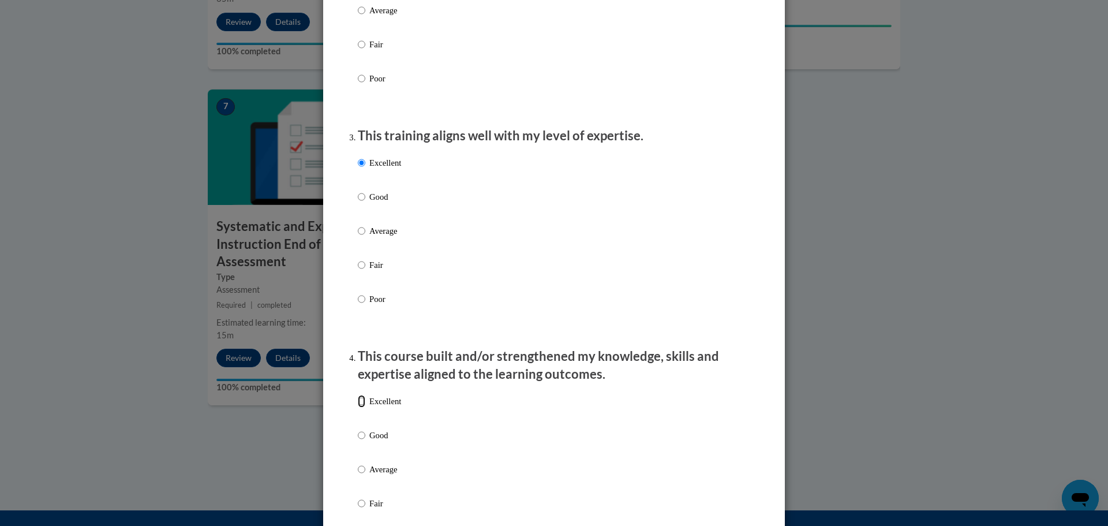
click at [361, 407] on input "Excellent" at bounding box center [362, 401] width 8 height 13
radio input "true"
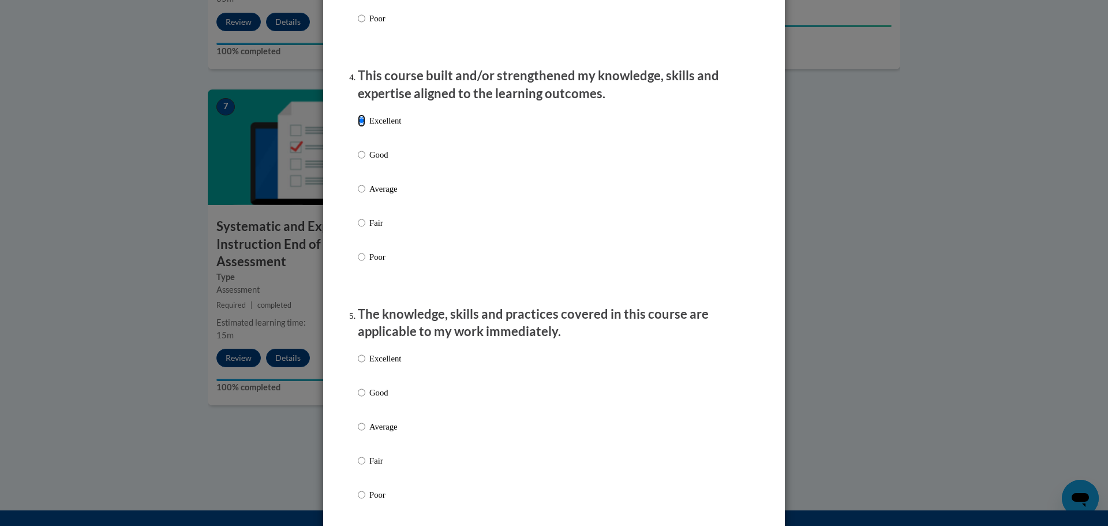
scroll to position [774, 0]
click at [362, 363] on input "Excellent" at bounding box center [362, 357] width 8 height 13
radio input "true"
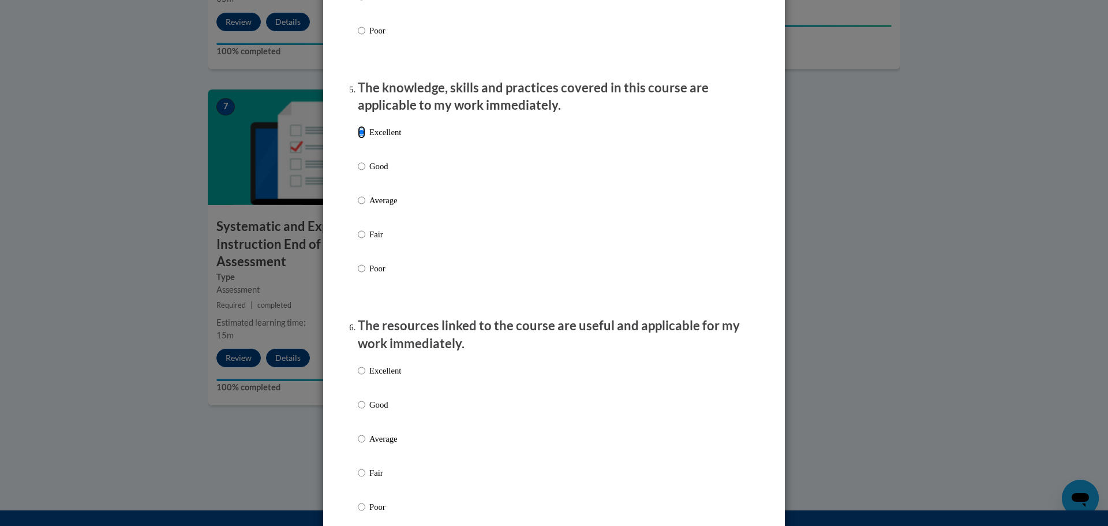
scroll to position [998, 0]
click at [362, 377] on input "Excellent" at bounding box center [362, 371] width 8 height 13
radio input "true"
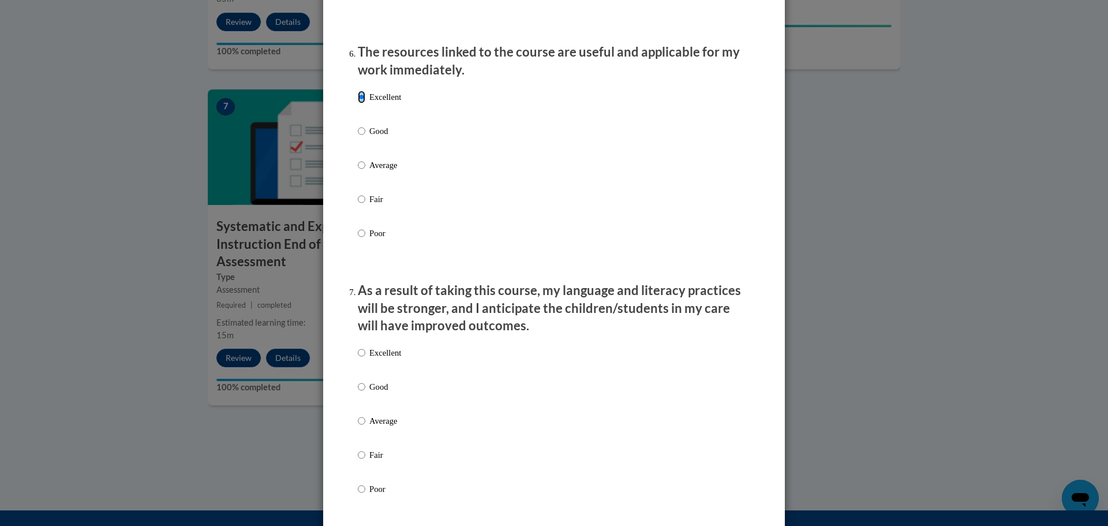
scroll to position [1278, 0]
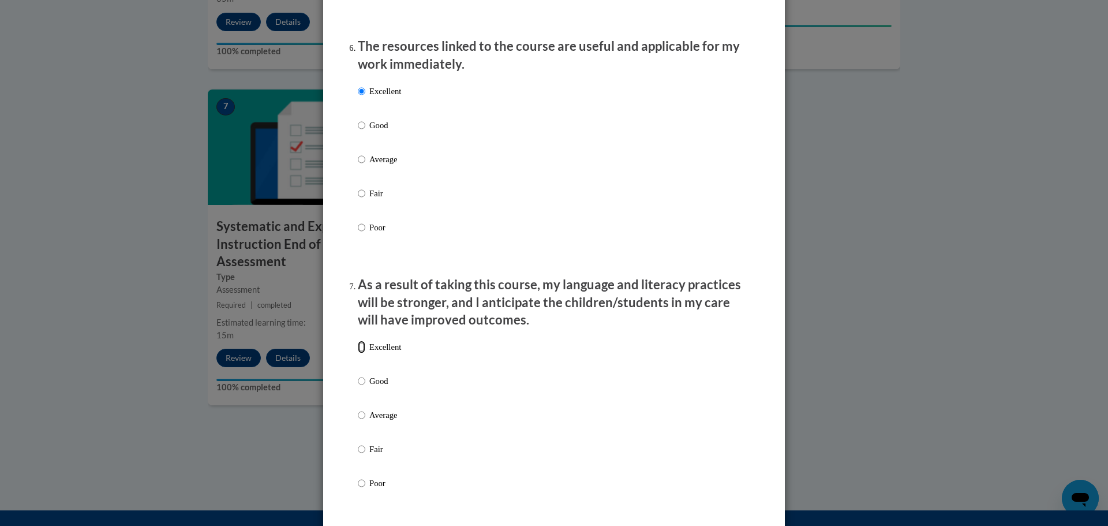
click at [365, 353] on input "Excellent" at bounding box center [362, 346] width 8 height 13
radio input "true"
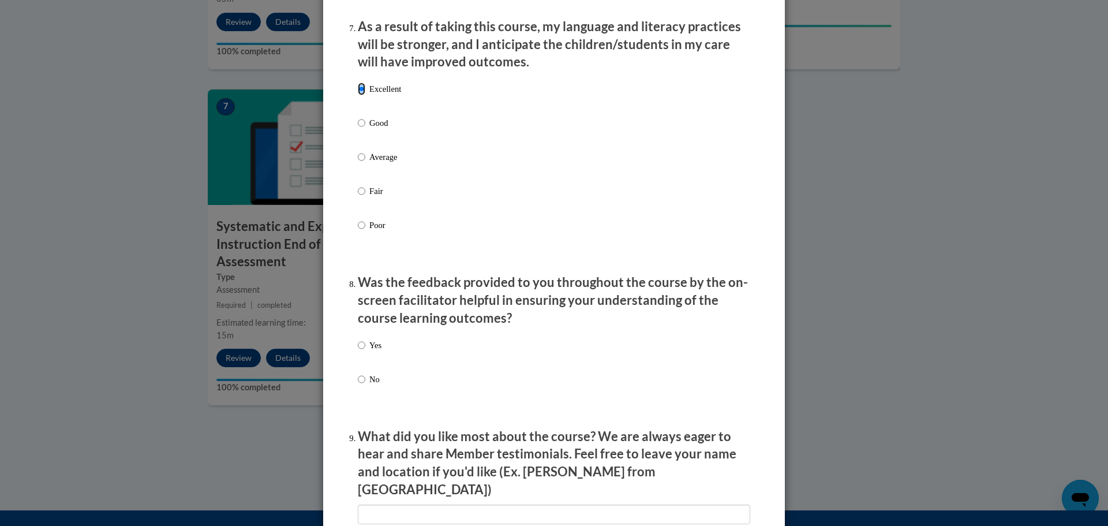
scroll to position [1539, 0]
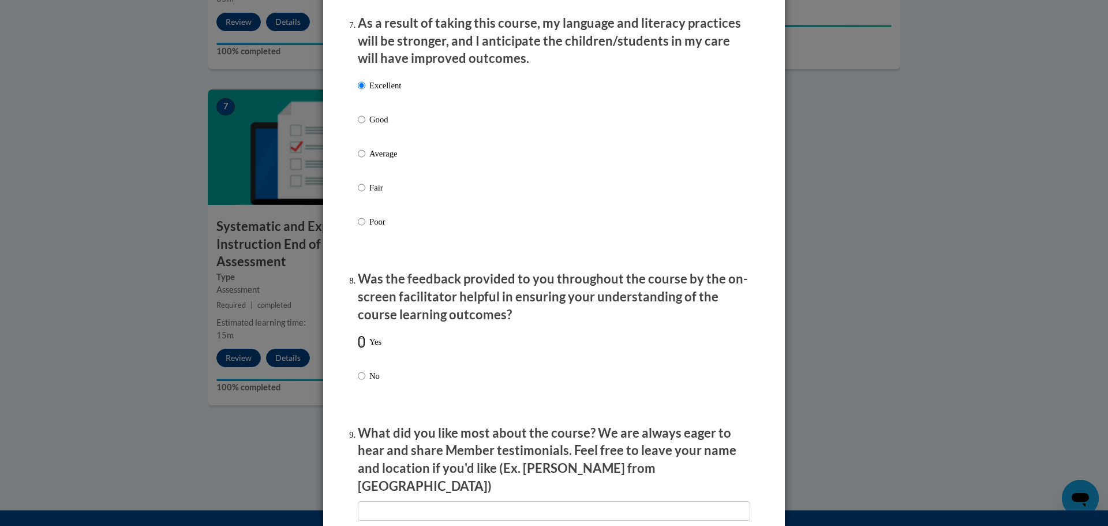
click at [362, 348] on input "Yes" at bounding box center [362, 341] width 8 height 13
radio input "true"
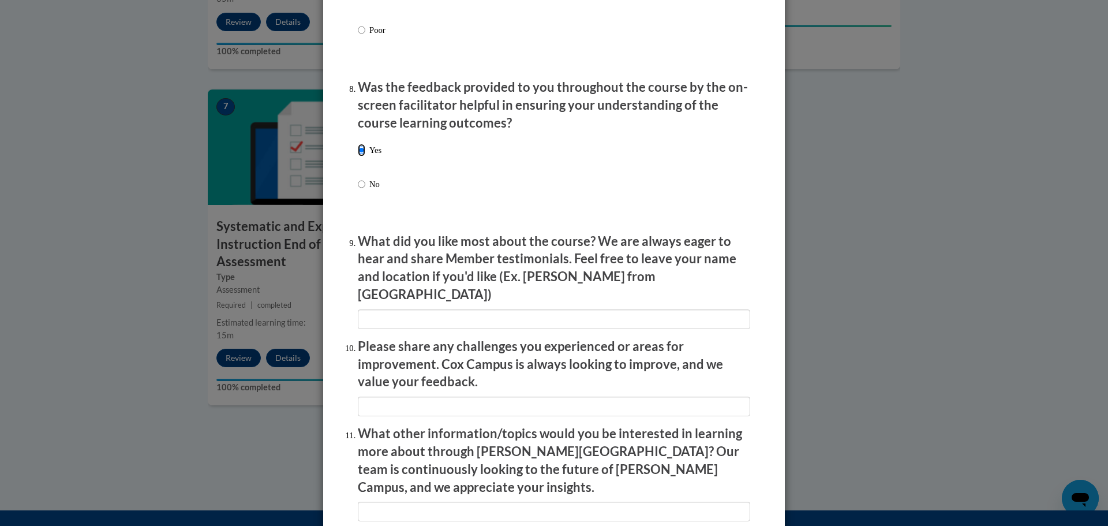
scroll to position [1872, 0]
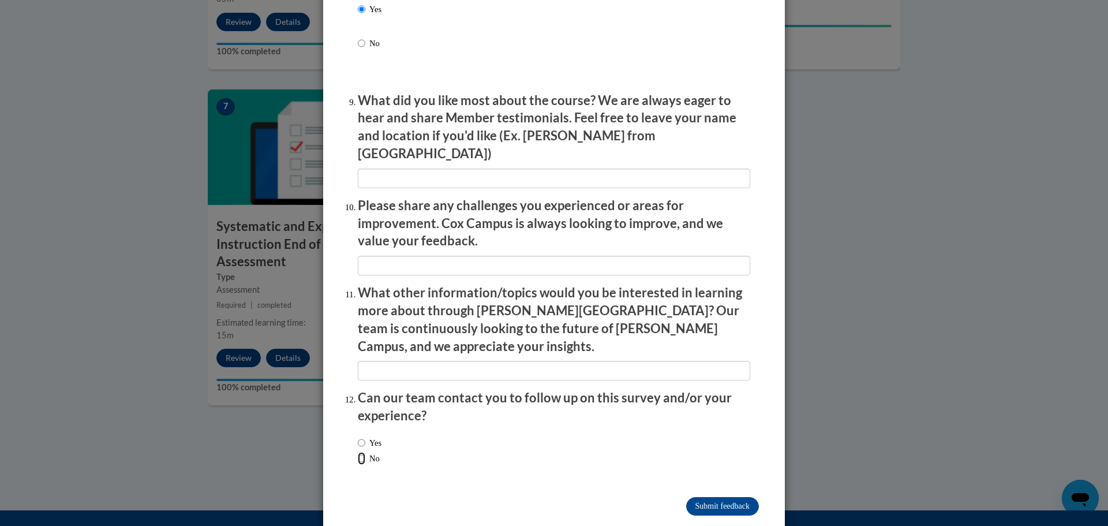
click at [362, 452] on input "No" at bounding box center [362, 458] width 8 height 13
radio input "true"
click at [730, 497] on input "Submit feedback" at bounding box center [722, 506] width 73 height 18
click at [730, 497] on input "Submitting" at bounding box center [722, 506] width 73 height 18
